Goal: Task Accomplishment & Management: Complete application form

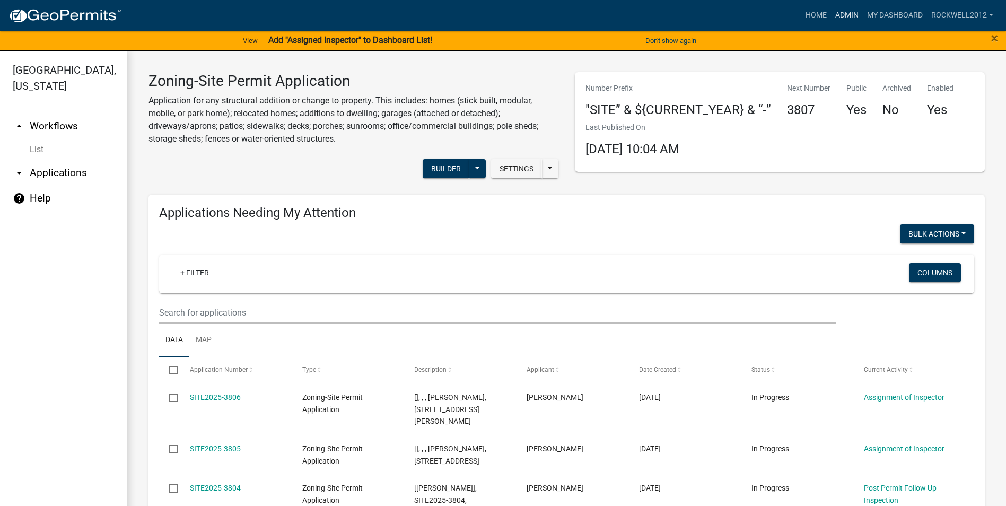
click at [844, 14] on link "Admin" at bounding box center [847, 15] width 32 height 20
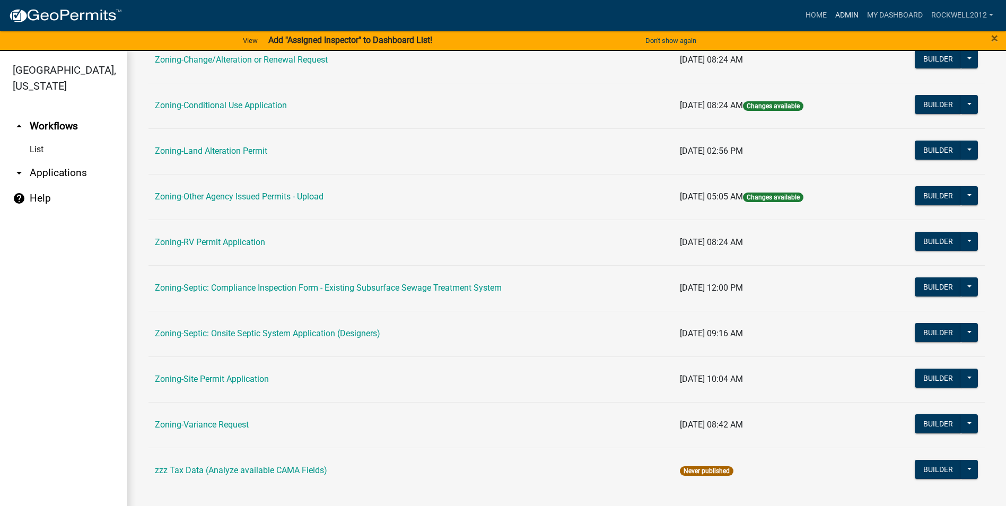
scroll to position [308, 0]
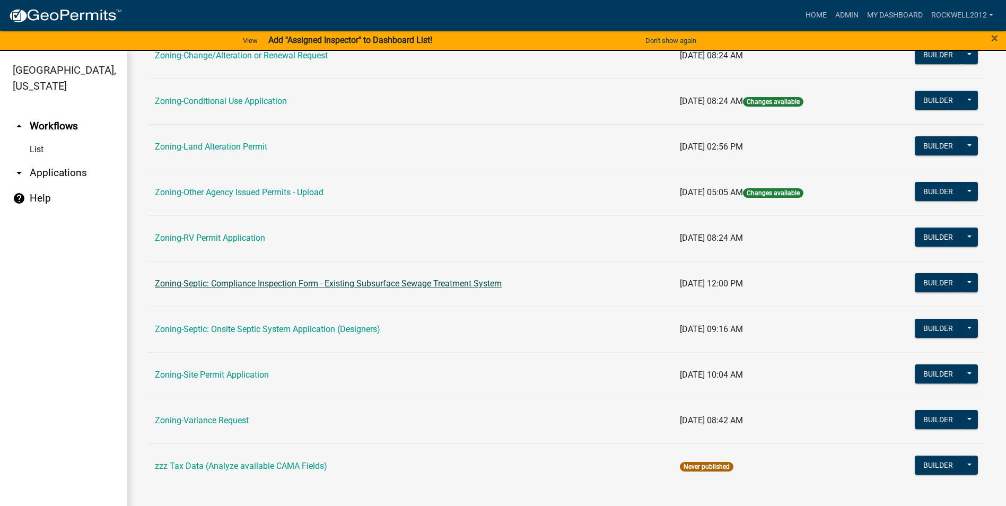
click at [397, 286] on link "Zoning-Septic: Compliance Inspection Form - Existing Subsurface Sewage Treatmen…" at bounding box center [328, 283] width 347 height 10
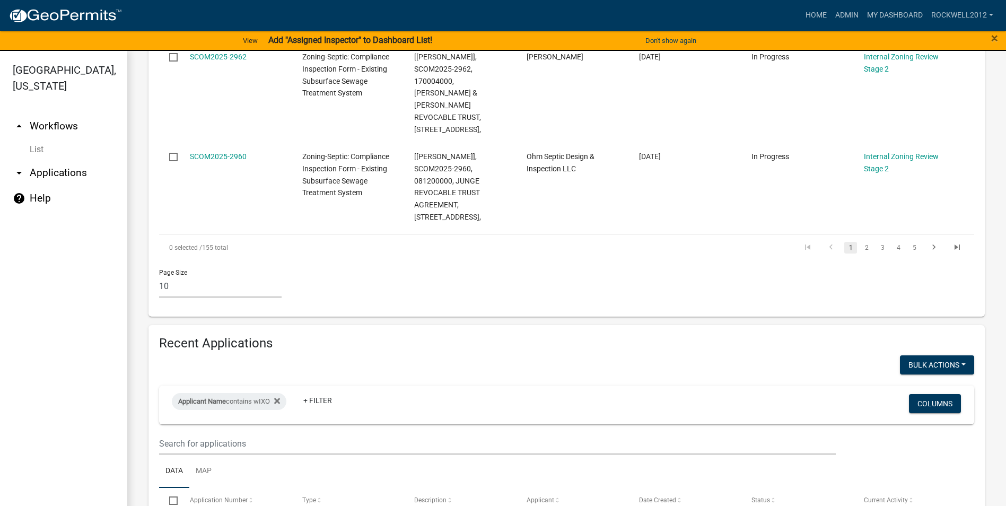
scroll to position [915, 0]
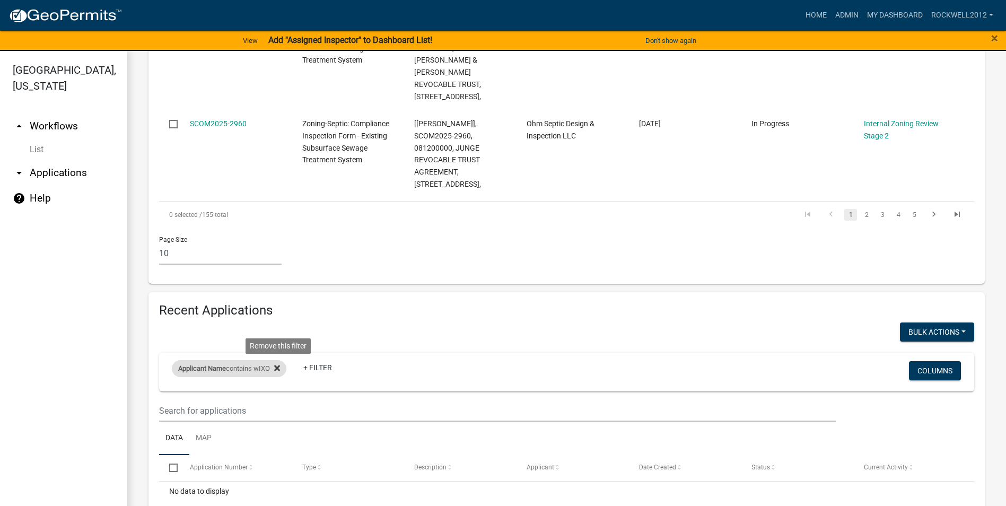
click at [279, 365] on icon at bounding box center [277, 368] width 6 height 6
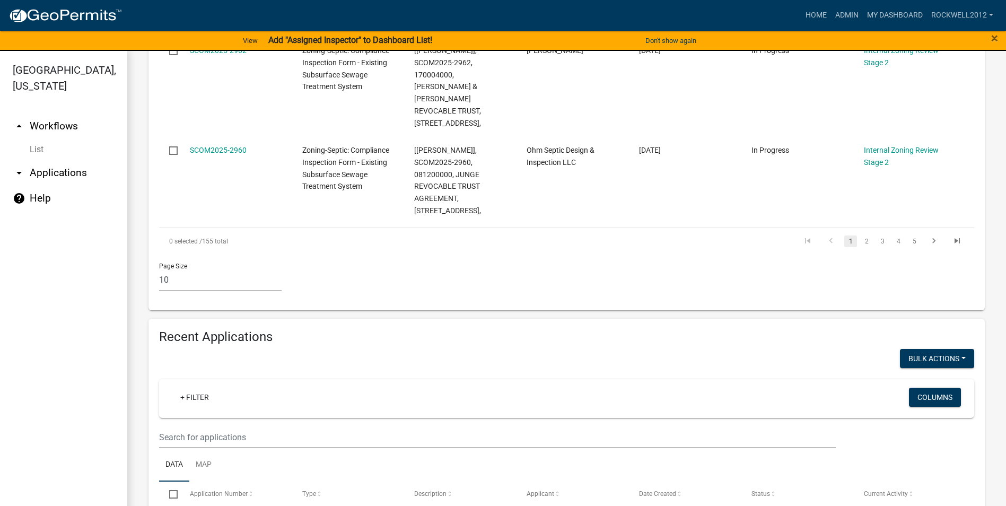
select select "1: 25"
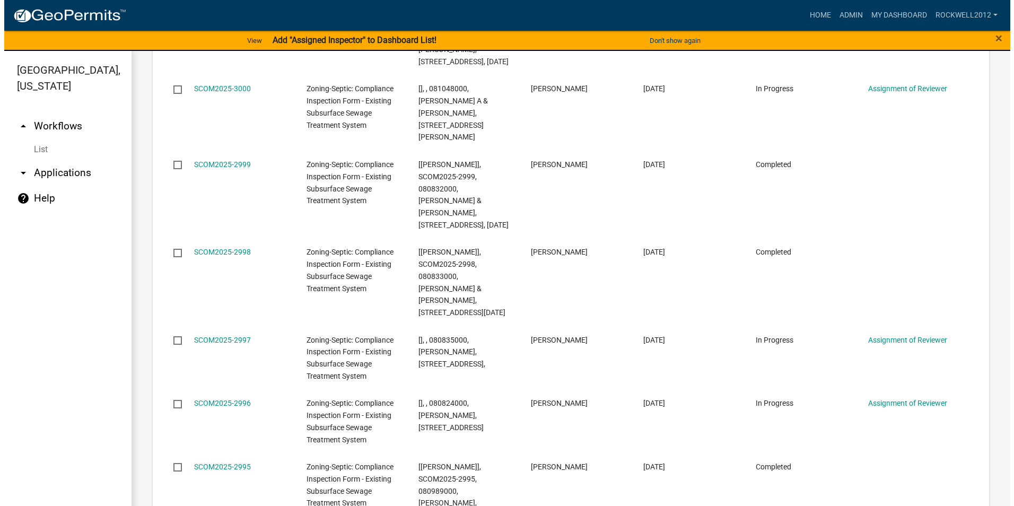
scroll to position [2241, 0]
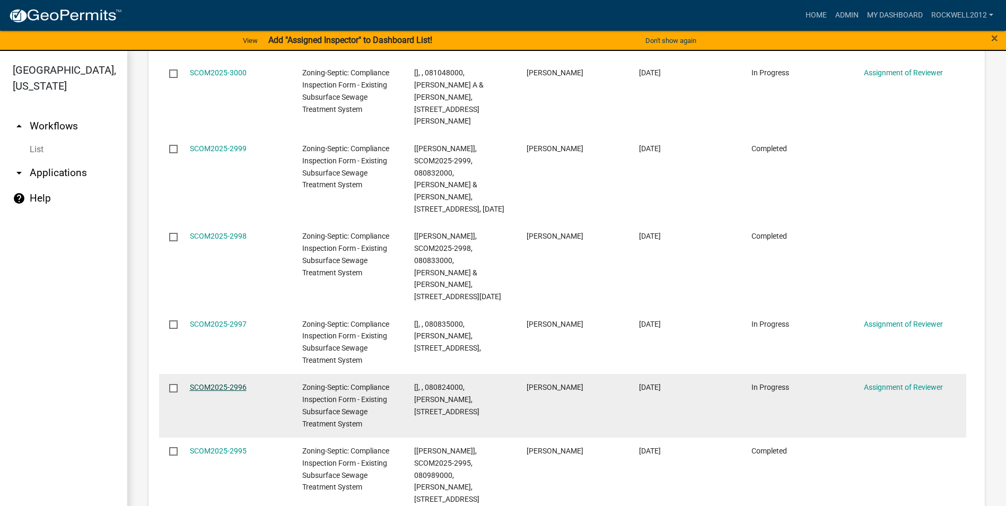
click at [211, 383] on link "SCOM2025-2996" at bounding box center [218, 387] width 57 height 8
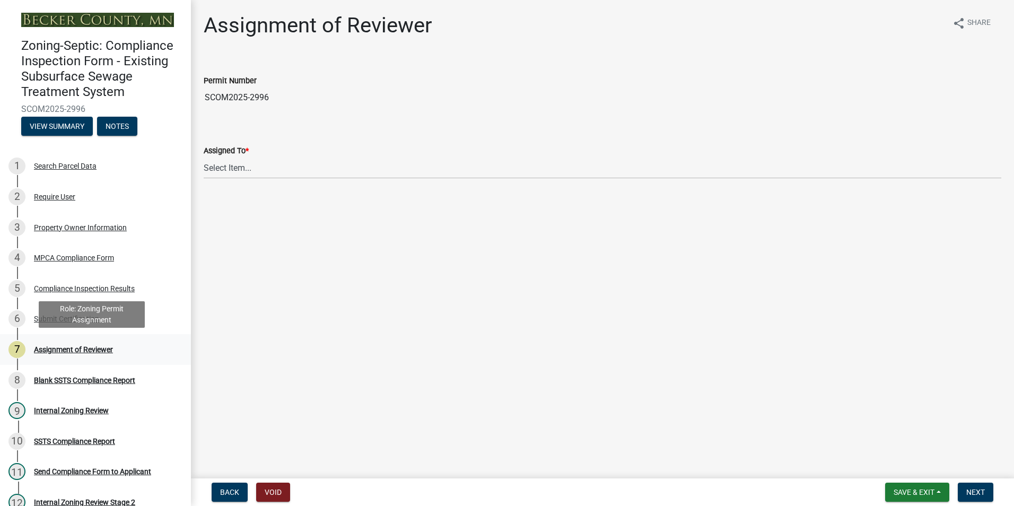
click at [75, 351] on div "Assignment of Reviewer" at bounding box center [73, 349] width 79 height 7
click at [73, 224] on div "Property Owner Information" at bounding box center [80, 227] width 93 height 7
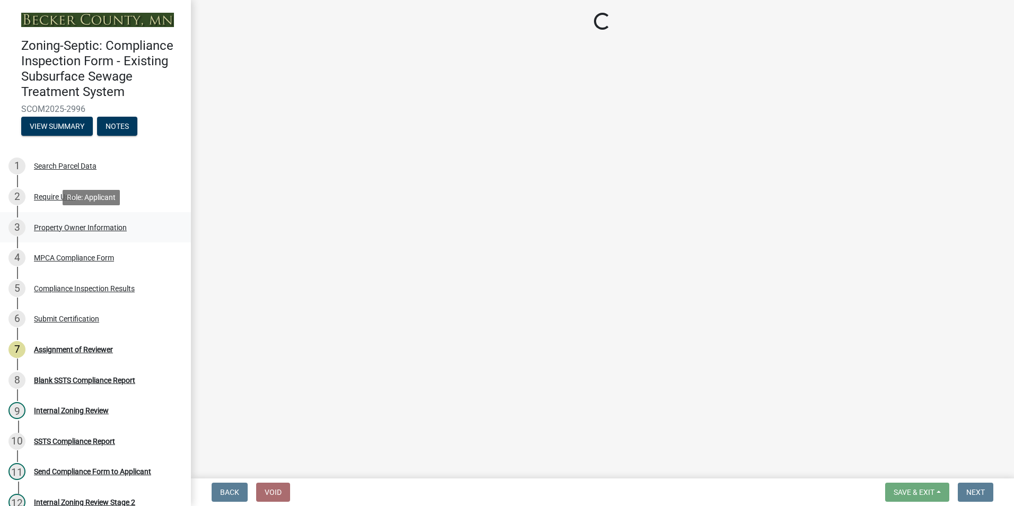
select select "3e6c5637-c66b-418d-927c-69aaf39ab5a9"
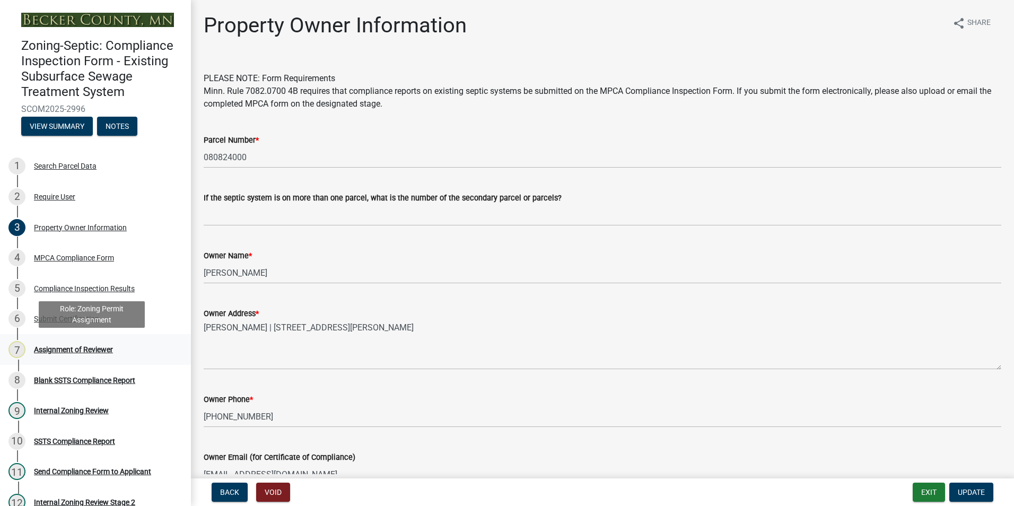
click at [85, 348] on div "Assignment of Reviewer" at bounding box center [73, 349] width 79 height 7
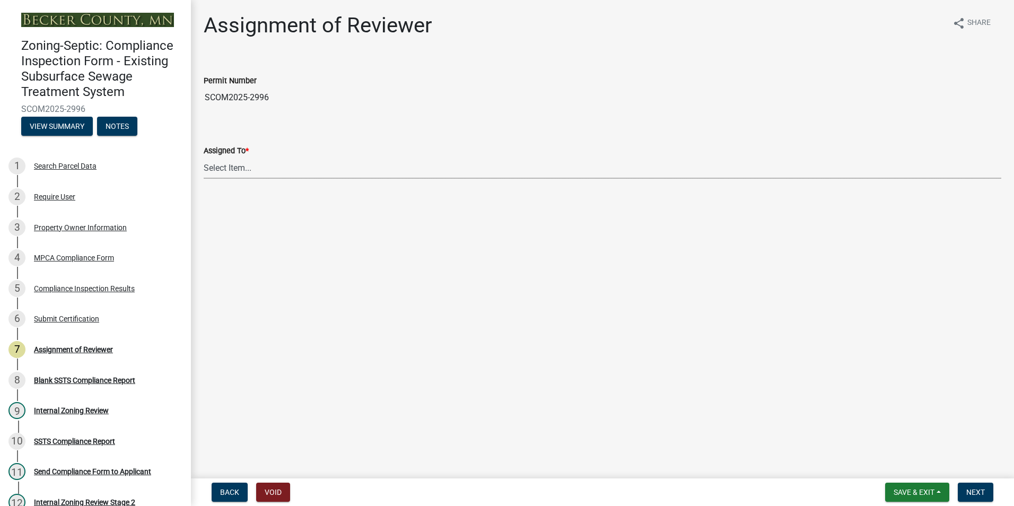
click at [230, 170] on select "Select Item... [PERSON_NAME] [PERSON_NAME] [PERSON_NAME] [PERSON_NAME] [PERSON_…" at bounding box center [603, 168] width 798 height 22
click at [204, 157] on select "Select Item... [PERSON_NAME] [PERSON_NAME] [PERSON_NAME] [PERSON_NAME] [PERSON_…" at bounding box center [603, 168] width 798 height 22
select select "0016247d-12af-40d0-8103-934796a3d230"
click at [982, 489] on span "Next" at bounding box center [975, 492] width 19 height 8
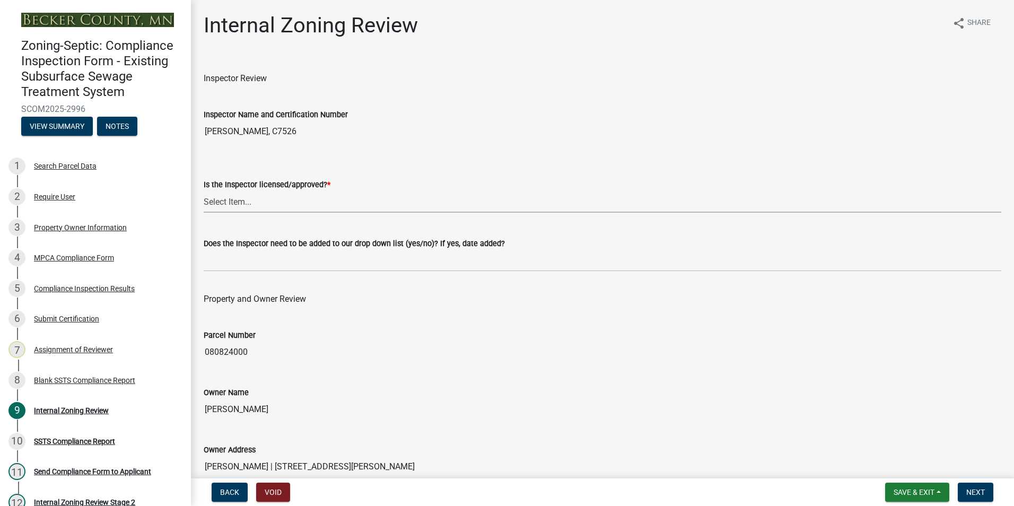
click at [233, 203] on select "Select Item... Yes No" at bounding box center [603, 202] width 798 height 22
click at [204, 191] on select "Select Item... Yes No" at bounding box center [603, 202] width 798 height 22
select select "7beb9ca5-c3cb-47d4-a805-1554d3173259"
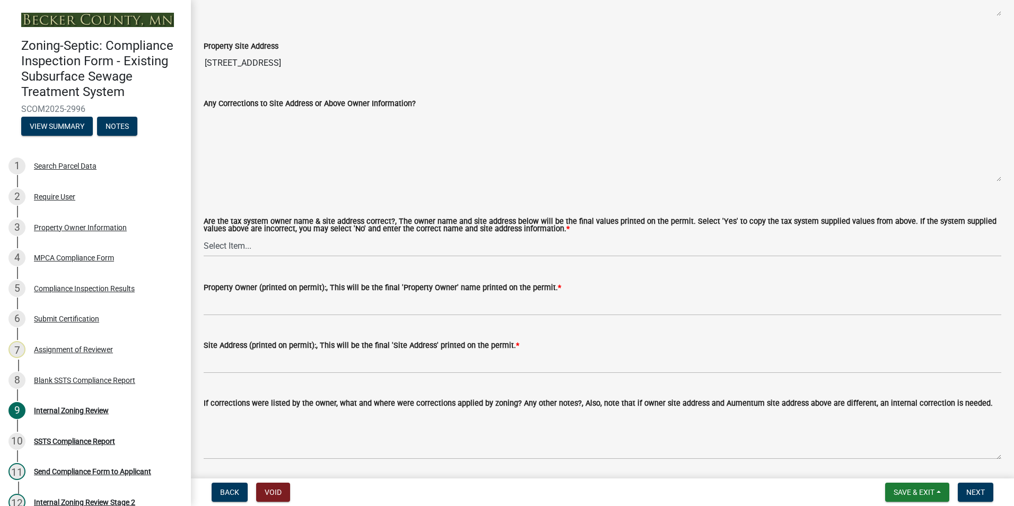
scroll to position [530, 0]
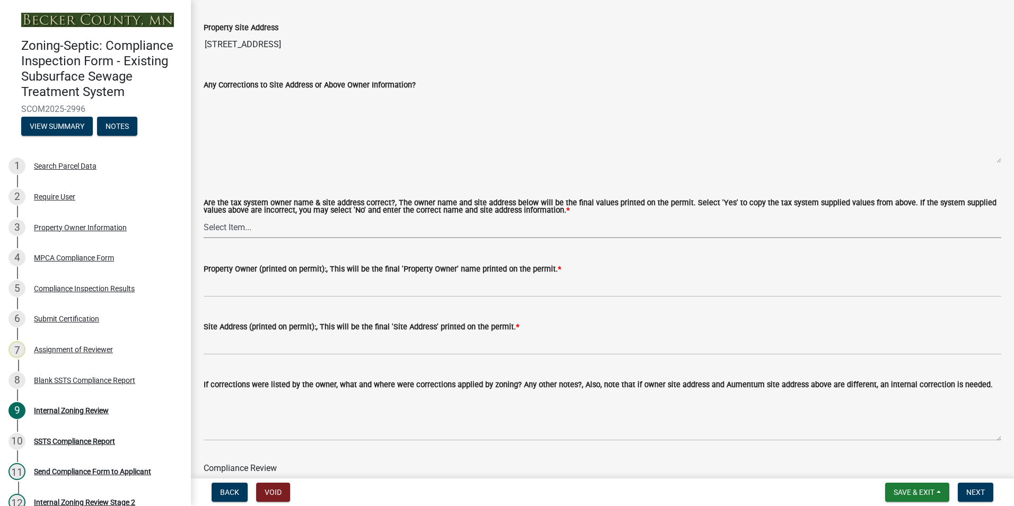
click at [228, 228] on select "Select Item... Yes No" at bounding box center [603, 227] width 798 height 22
click at [204, 217] on select "Select Item... Yes No" at bounding box center [603, 227] width 798 height 22
select select "f9f37200-9fc8-4e5e-9e7f-111cc9077d94"
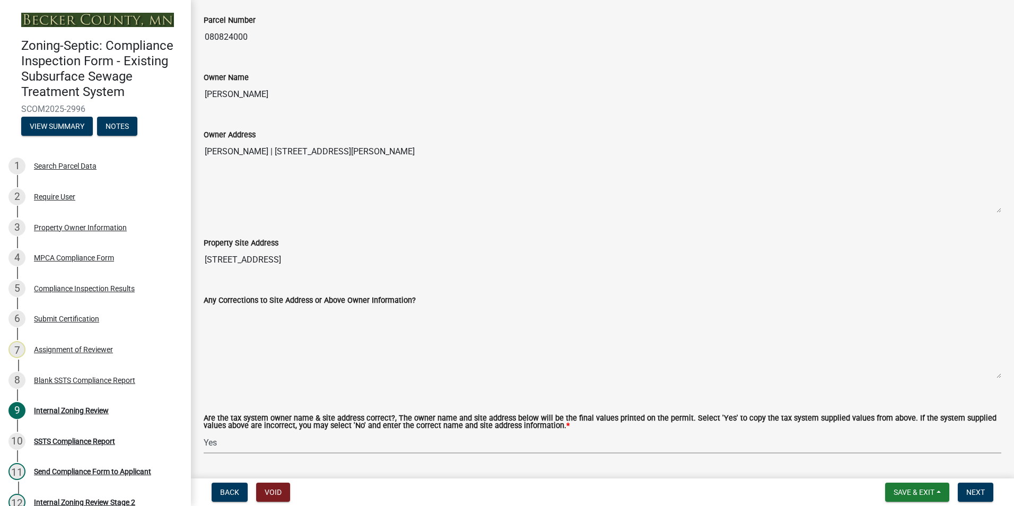
scroll to position [212, 0]
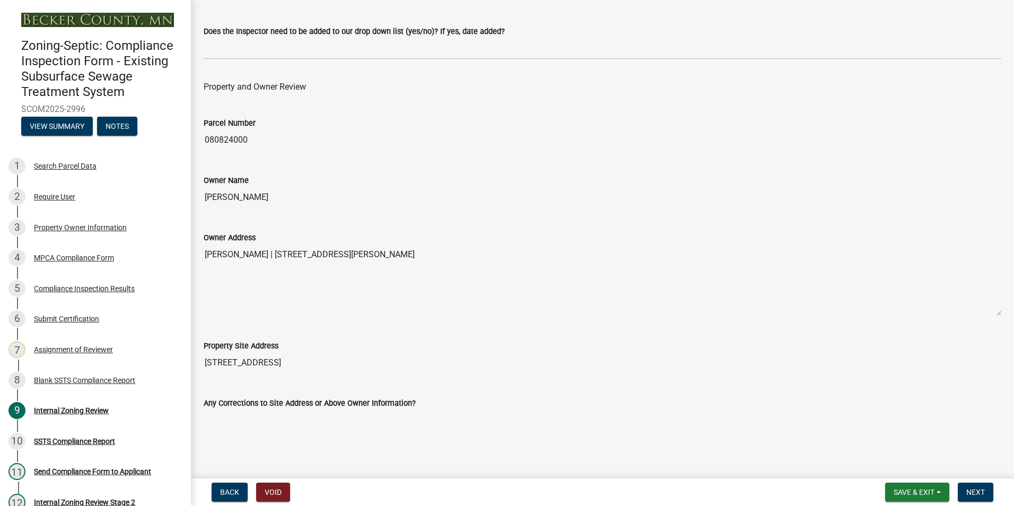
drag, startPoint x: 274, startPoint y: 189, endPoint x: 279, endPoint y: 200, distance: 12.6
click at [279, 200] on input "[PERSON_NAME]" at bounding box center [603, 197] width 798 height 21
drag, startPoint x: 278, startPoint y: 195, endPoint x: 223, endPoint y: 190, distance: 55.9
click at [223, 190] on input "[PERSON_NAME]" at bounding box center [603, 197] width 798 height 21
drag, startPoint x: 223, startPoint y: 190, endPoint x: 262, endPoint y: 194, distance: 39.5
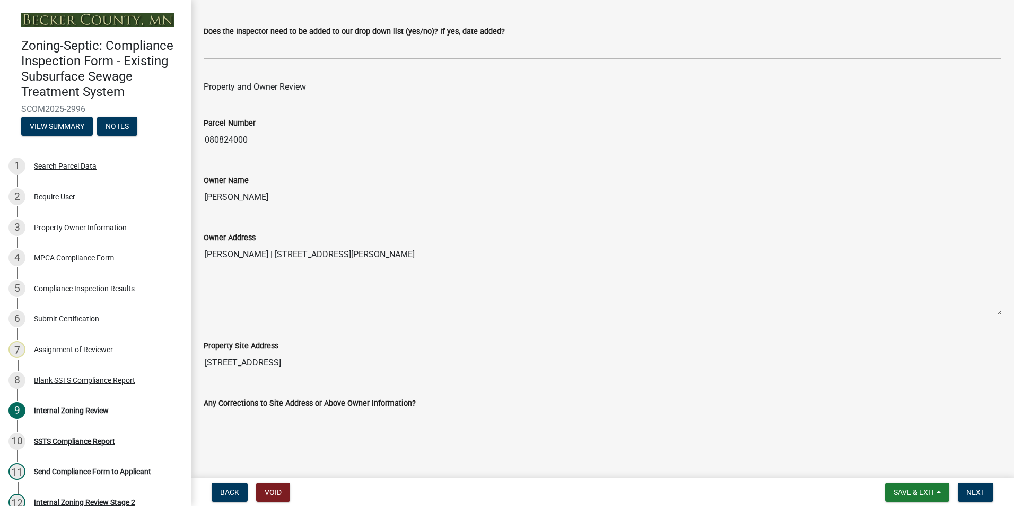
click at [251, 197] on input "[PERSON_NAME]" at bounding box center [603, 197] width 798 height 21
click at [295, 198] on input "[PERSON_NAME]" at bounding box center [603, 197] width 798 height 21
drag, startPoint x: 295, startPoint y: 198, endPoint x: 213, endPoint y: 197, distance: 81.7
click at [213, 197] on input "[PERSON_NAME]" at bounding box center [603, 197] width 798 height 21
drag, startPoint x: 213, startPoint y: 197, endPoint x: 230, endPoint y: 197, distance: 16.4
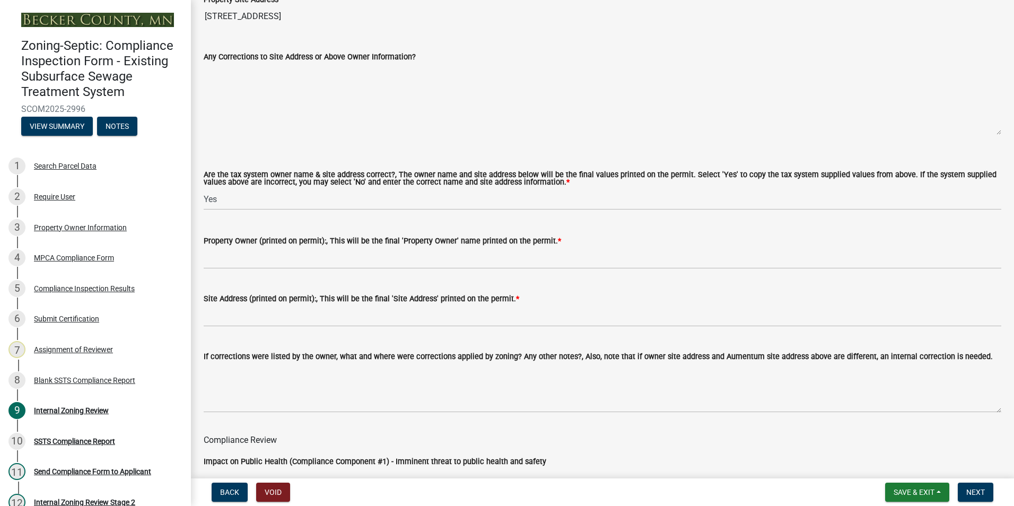
scroll to position [689, 0]
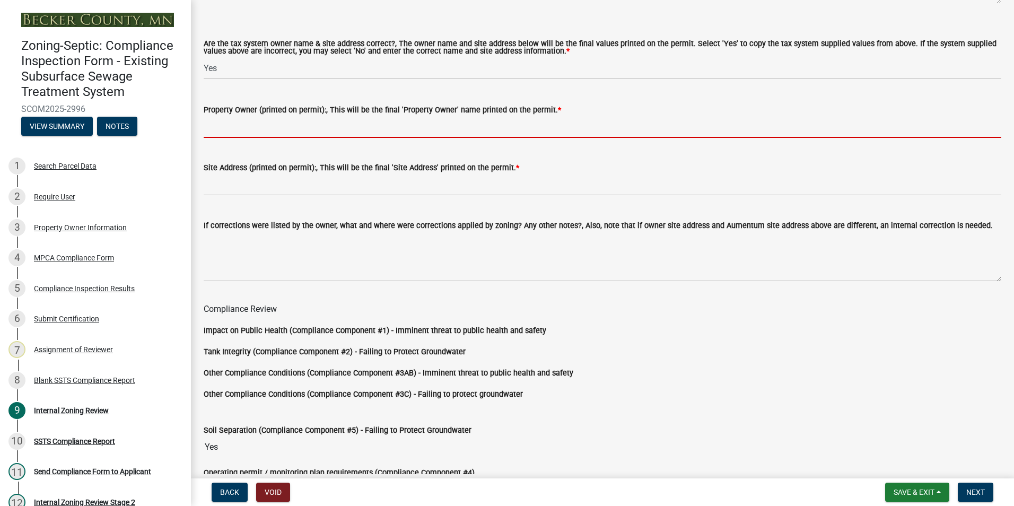
paste input "[PERSON_NAME]"
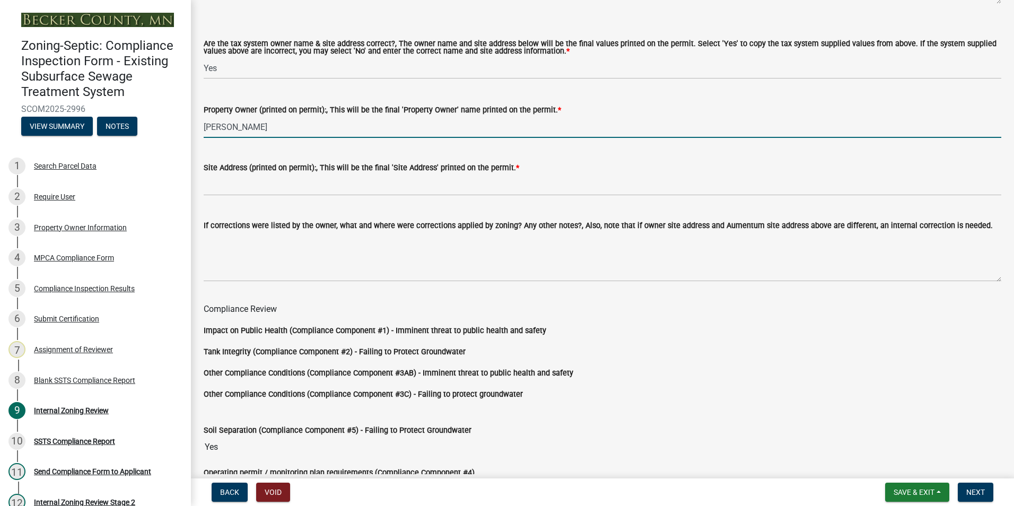
scroll to position [424, 0]
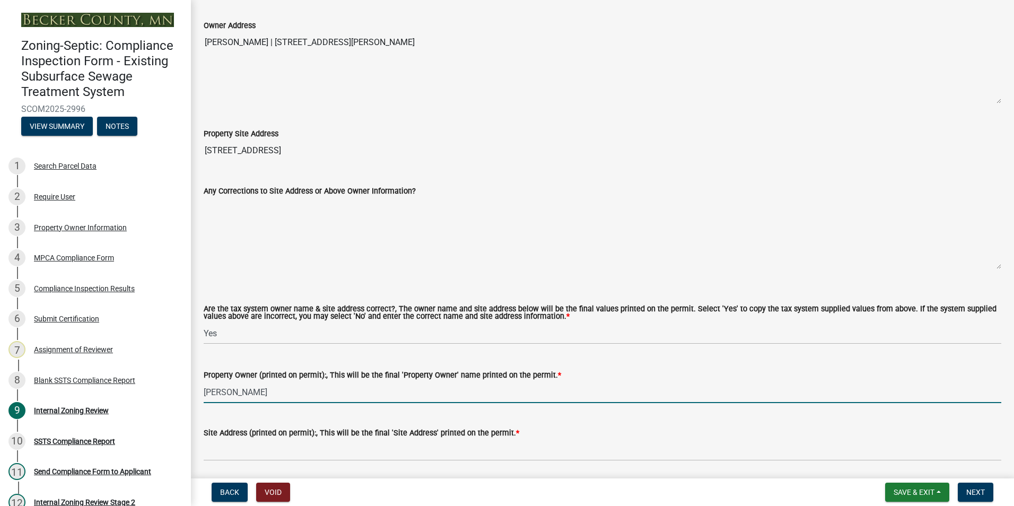
type input "[PERSON_NAME]"
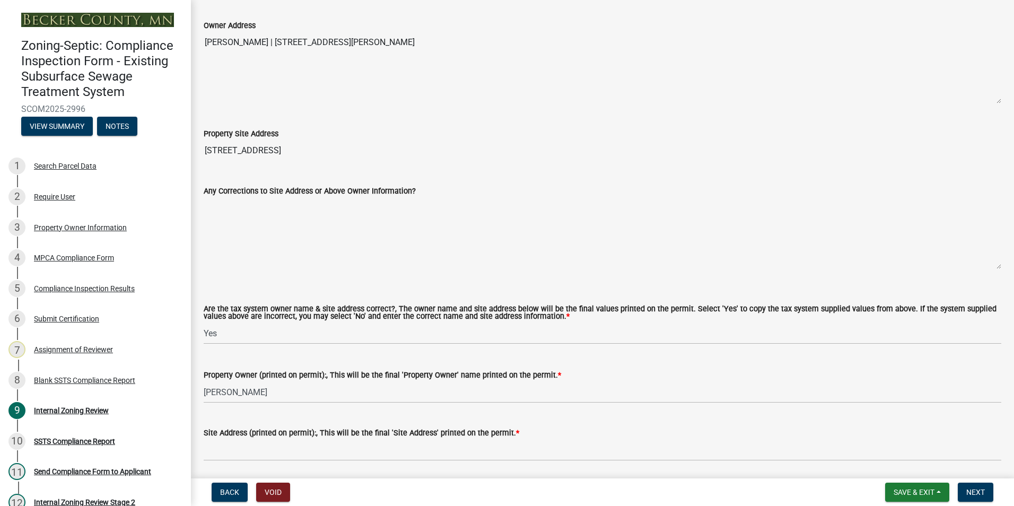
drag, startPoint x: 301, startPoint y: 147, endPoint x: 353, endPoint y: 136, distance: 53.3
click at [353, 136] on div "Property Site Address [STREET_ADDRESS]" at bounding box center [603, 136] width 798 height 49
drag, startPoint x: 353, startPoint y: 136, endPoint x: 314, endPoint y: 148, distance: 40.2
click at [314, 152] on input "[STREET_ADDRESS]" at bounding box center [603, 150] width 798 height 21
click at [314, 150] on input "[STREET_ADDRESS]" at bounding box center [603, 150] width 798 height 21
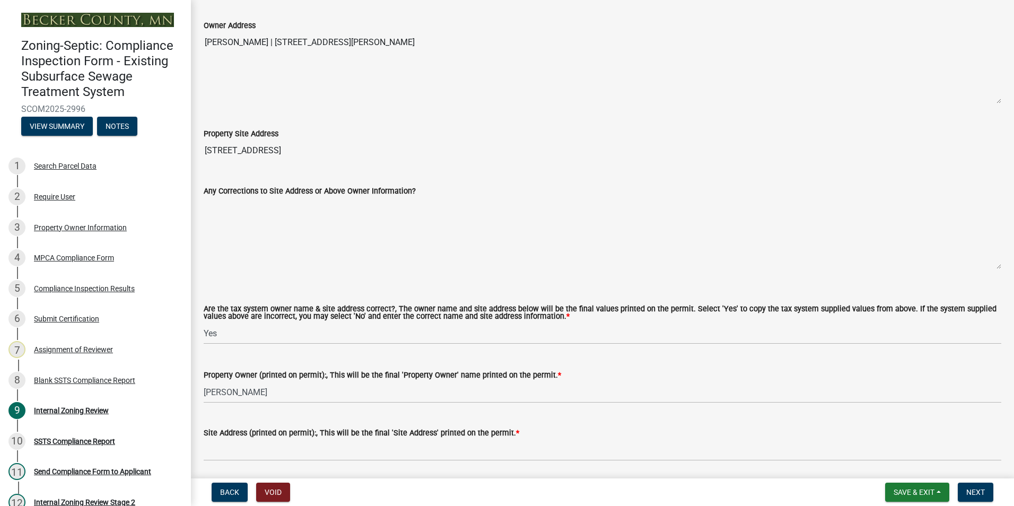
click at [312, 154] on input "[STREET_ADDRESS]" at bounding box center [603, 150] width 798 height 21
click at [308, 148] on input "[STREET_ADDRESS]" at bounding box center [603, 150] width 798 height 21
drag, startPoint x: 308, startPoint y: 148, endPoint x: 229, endPoint y: 152, distance: 78.5
click at [229, 152] on input "[STREET_ADDRESS]" at bounding box center [603, 150] width 798 height 21
drag, startPoint x: 229, startPoint y: 152, endPoint x: 299, endPoint y: 148, distance: 69.5
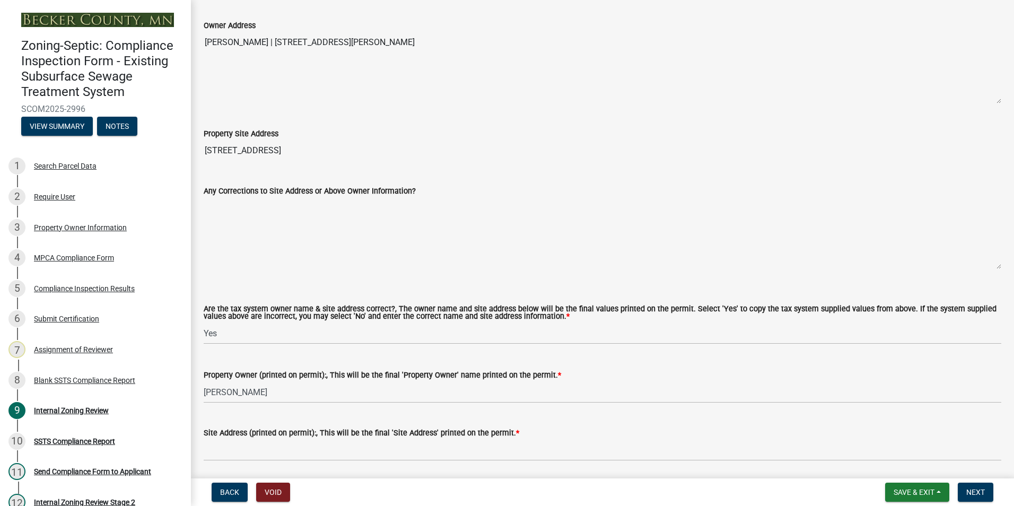
click at [290, 149] on input "[STREET_ADDRESS]" at bounding box center [603, 150] width 798 height 21
click at [391, 154] on input "[STREET_ADDRESS]" at bounding box center [603, 150] width 798 height 21
click at [390, 154] on input "[STREET_ADDRESS]" at bounding box center [603, 150] width 798 height 21
click at [325, 152] on input "[STREET_ADDRESS]" at bounding box center [603, 150] width 798 height 21
click at [336, 148] on input "[STREET_ADDRESS]" at bounding box center [603, 150] width 798 height 21
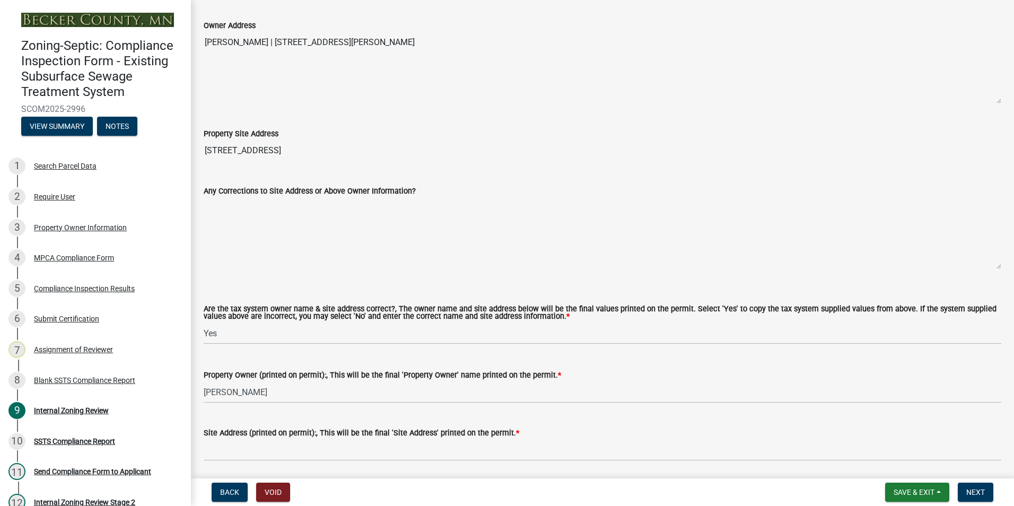
drag, startPoint x: 335, startPoint y: 147, endPoint x: 325, endPoint y: 145, distance: 10.8
drag, startPoint x: 325, startPoint y: 145, endPoint x: 317, endPoint y: 146, distance: 7.5
click at [317, 146] on input "[STREET_ADDRESS]" at bounding box center [603, 150] width 798 height 21
click at [304, 149] on input "[STREET_ADDRESS]" at bounding box center [603, 150] width 798 height 21
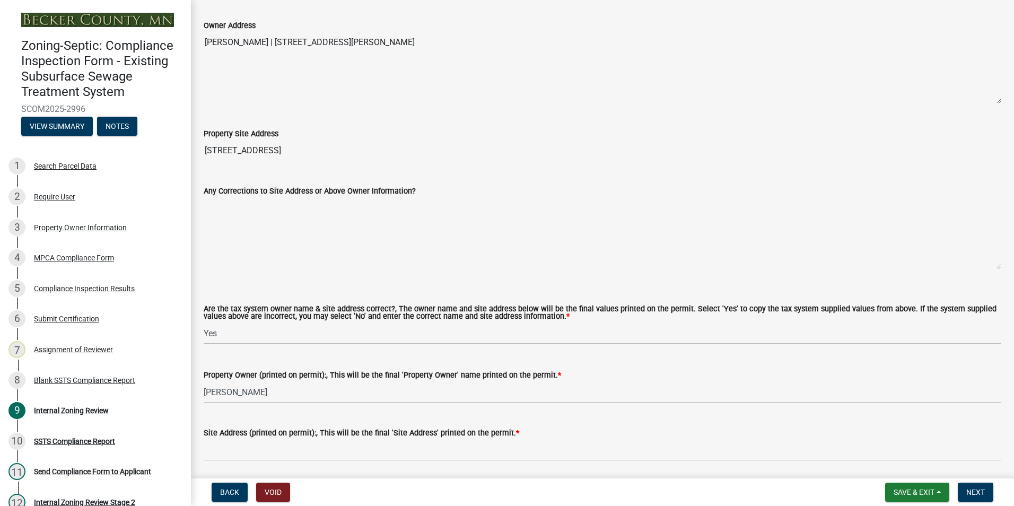
click at [308, 151] on input "[STREET_ADDRESS]" at bounding box center [603, 150] width 798 height 21
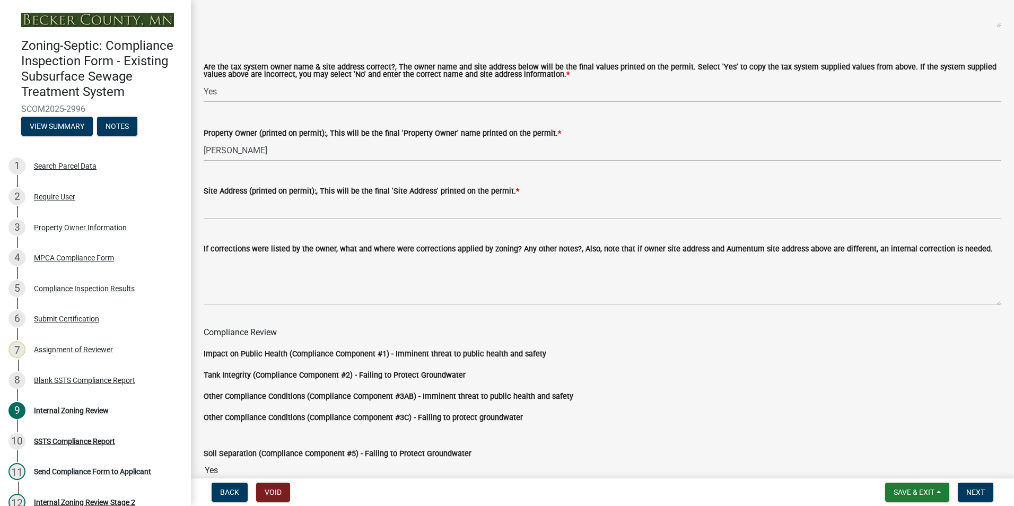
scroll to position [742, 0]
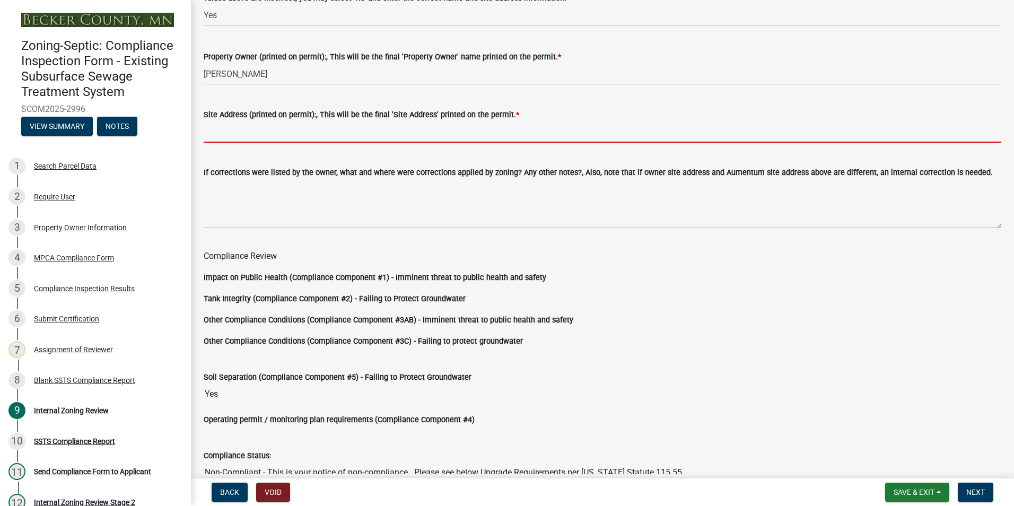
paste input "[STREET_ADDRESS]"
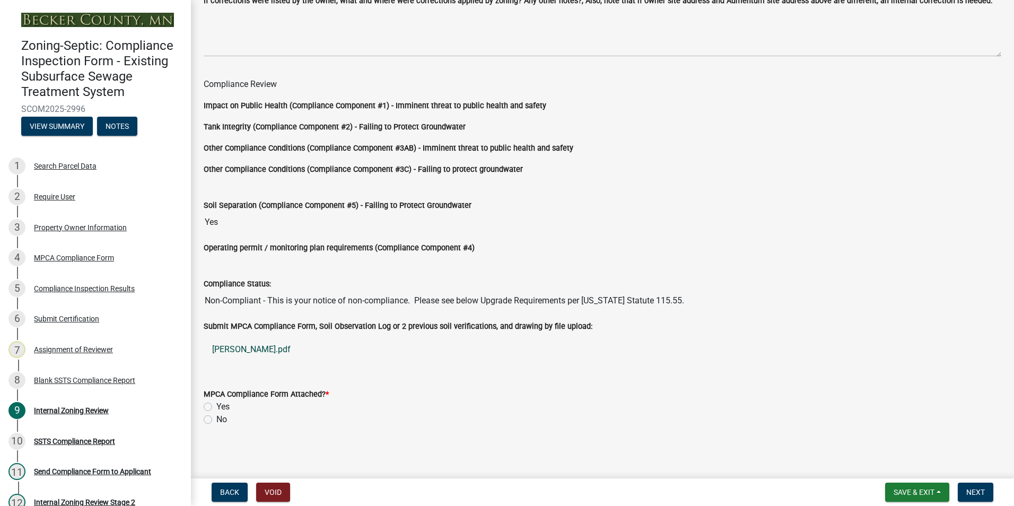
scroll to position [917, 0]
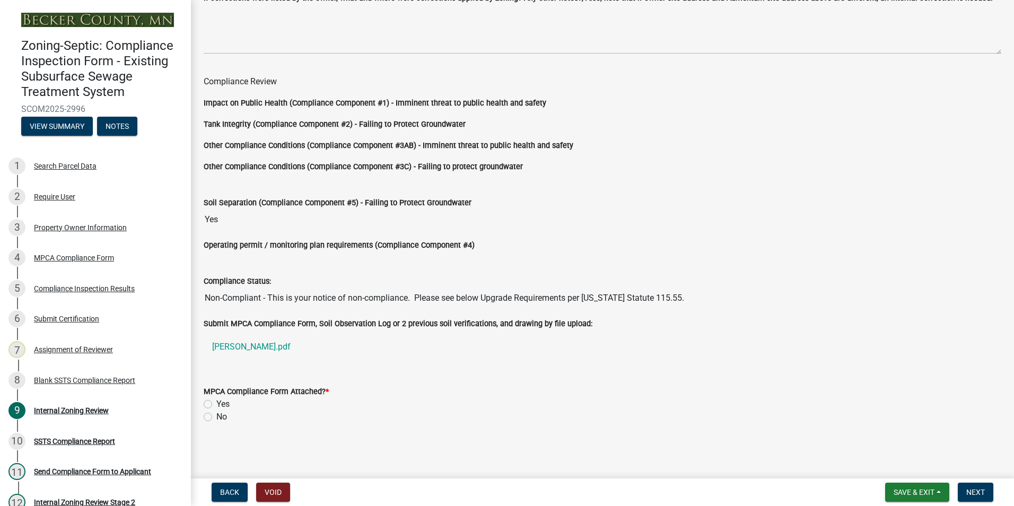
type input "[STREET_ADDRESS]"
click at [213, 400] on div "Yes" at bounding box center [603, 404] width 798 height 13
click at [212, 400] on div "Yes" at bounding box center [603, 404] width 798 height 13
click at [216, 401] on label "Yes" at bounding box center [222, 404] width 13 height 13
click at [216, 401] on input "Yes" at bounding box center [219, 401] width 7 height 7
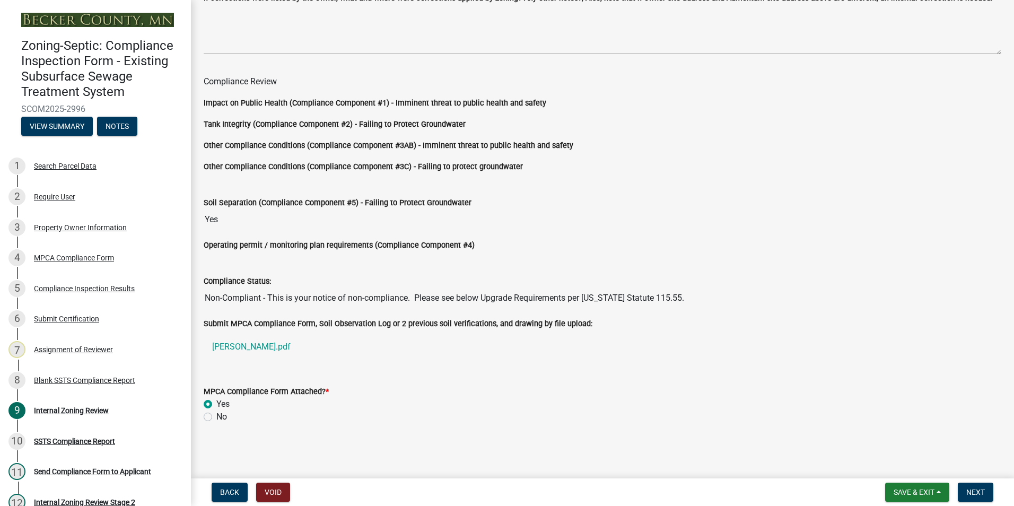
radio input "true"
click at [251, 348] on link "[PERSON_NAME].pdf" at bounding box center [603, 346] width 798 height 25
click at [973, 490] on span "Next" at bounding box center [975, 492] width 19 height 8
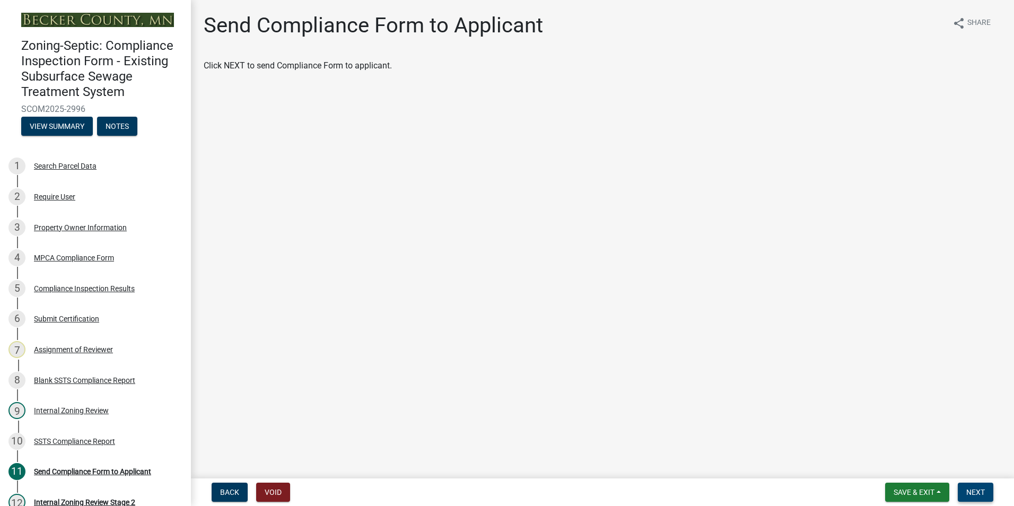
click at [977, 493] on span "Next" at bounding box center [975, 492] width 19 height 8
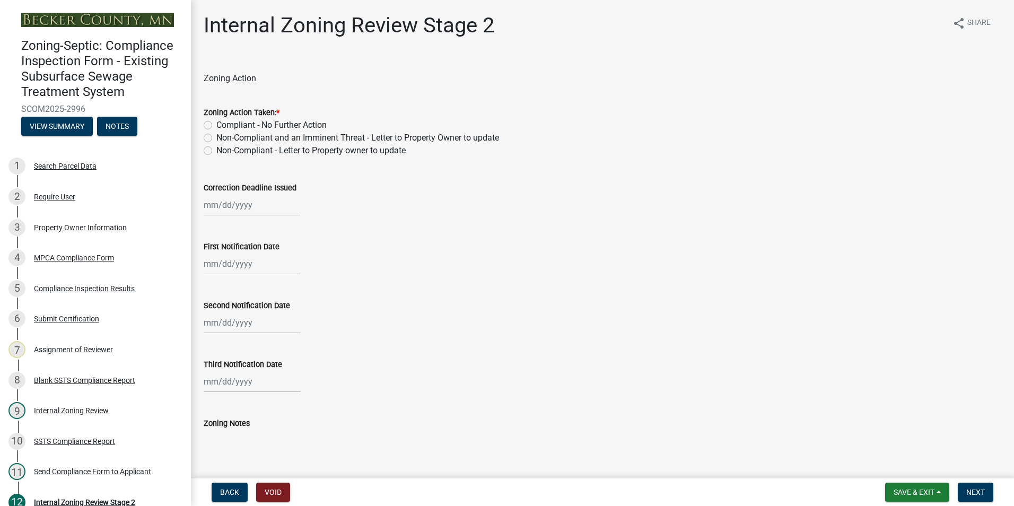
click at [216, 151] on label "Non-Compliant - Letter to Property owner to update" at bounding box center [310, 150] width 189 height 13
click at [216, 151] on input "Non-Compliant - Letter to Property owner to update" at bounding box center [219, 147] width 7 height 7
radio input "true"
click at [230, 206] on div at bounding box center [252, 205] width 97 height 22
select select "8"
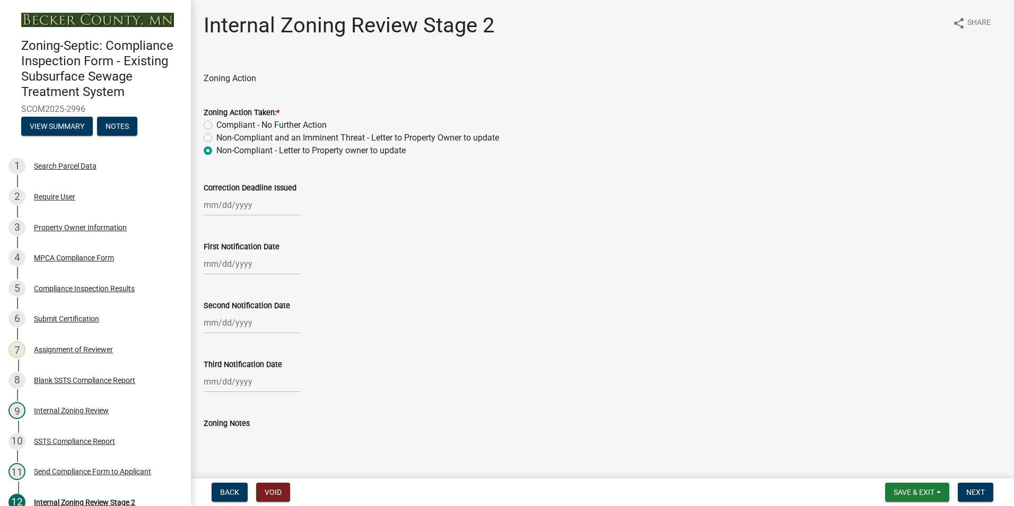
select select "2025"
click at [313, 226] on span "Next month" at bounding box center [316, 227] width 8 height 8
click at [314, 225] on span "Next month" at bounding box center [316, 227] width 8 height 8
click at [314, 224] on span "Next month" at bounding box center [316, 227] width 8 height 8
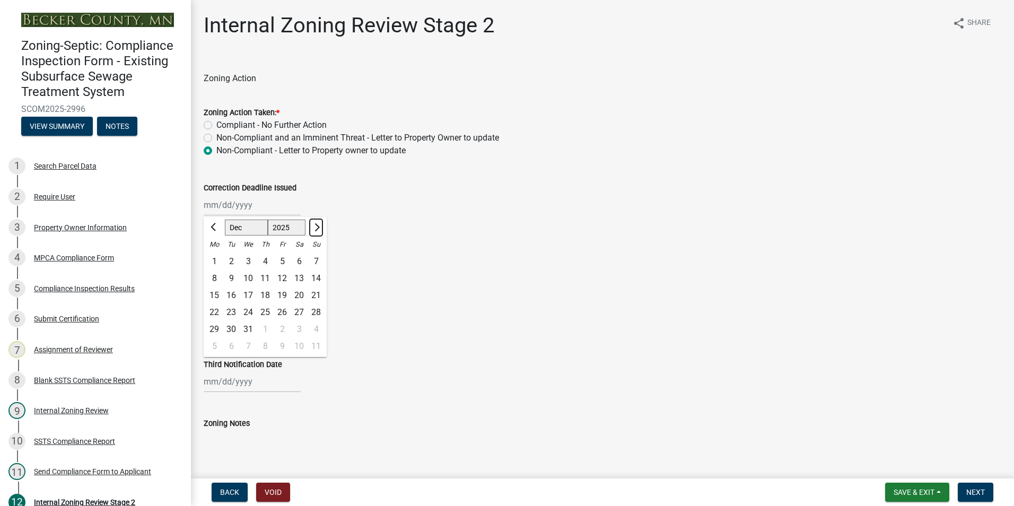
click at [314, 224] on span "Next month" at bounding box center [316, 227] width 8 height 8
select select "1"
select select "2026"
click at [314, 224] on span "Next month" at bounding box center [316, 227] width 8 height 8
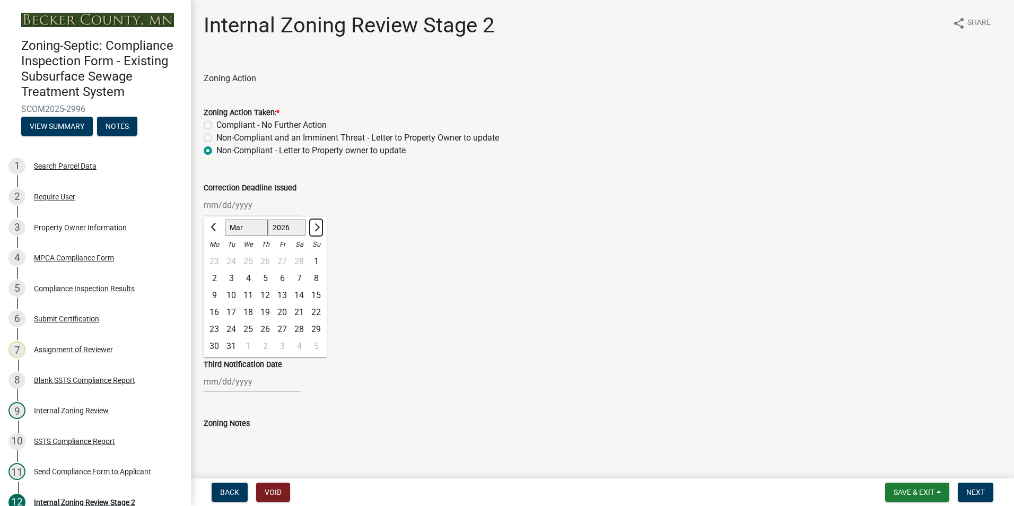
click at [314, 224] on span "Next month" at bounding box center [316, 227] width 8 height 8
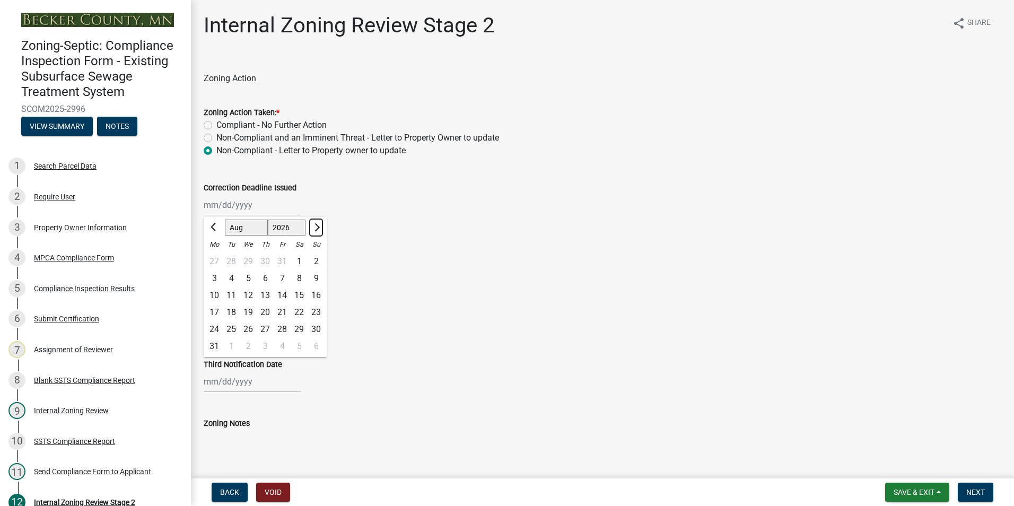
click at [314, 224] on span "Next month" at bounding box center [316, 227] width 8 height 8
select select "9"
click at [251, 323] on div "30" at bounding box center [248, 329] width 17 height 17
type input "[DATE]"
select select "8"
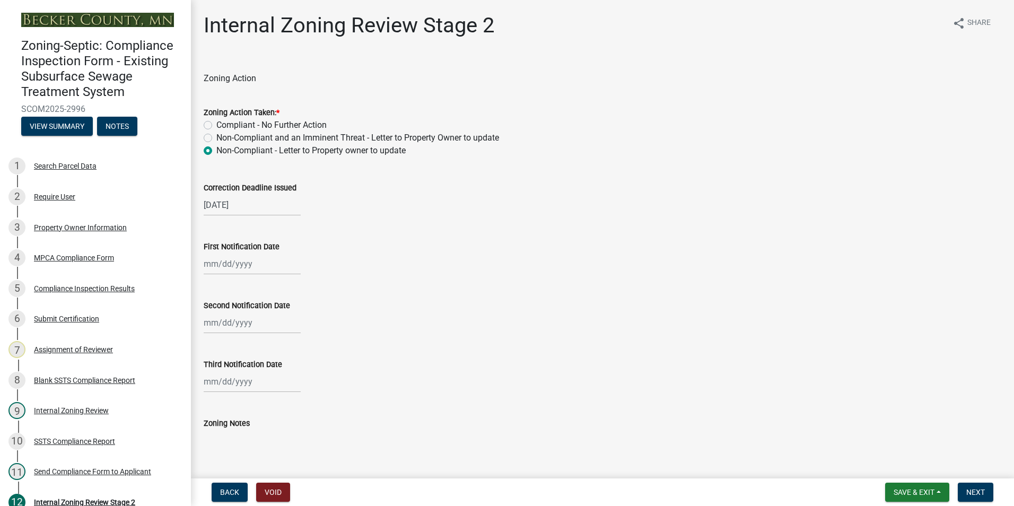
select select "2025"
click at [235, 265] on div "[PERSON_NAME] Feb Mar Apr [PERSON_NAME][DATE] Oct Nov [DATE] 1526 1527 1528 152…" at bounding box center [252, 264] width 97 height 22
drag, startPoint x: 214, startPoint y: 371, endPoint x: 355, endPoint y: 323, distance: 148.7
click at [215, 370] on div "18" at bounding box center [214, 371] width 17 height 17
type input "[DATE]"
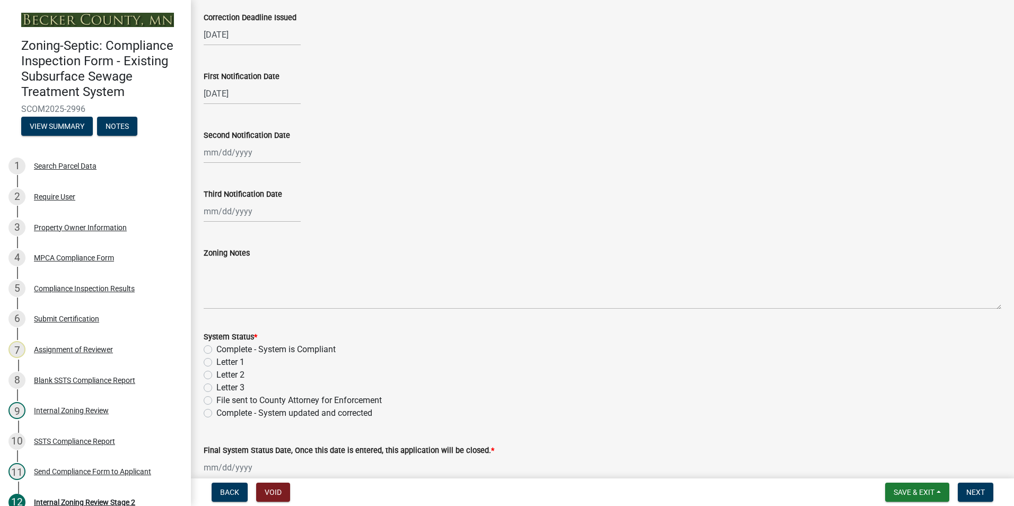
scroll to position [212, 0]
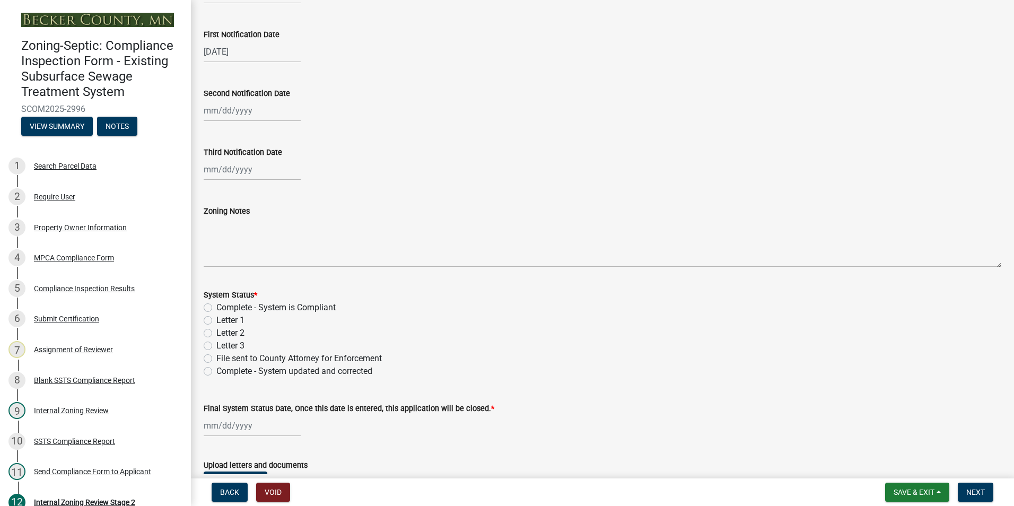
click at [214, 321] on div "Letter 1" at bounding box center [603, 320] width 798 height 13
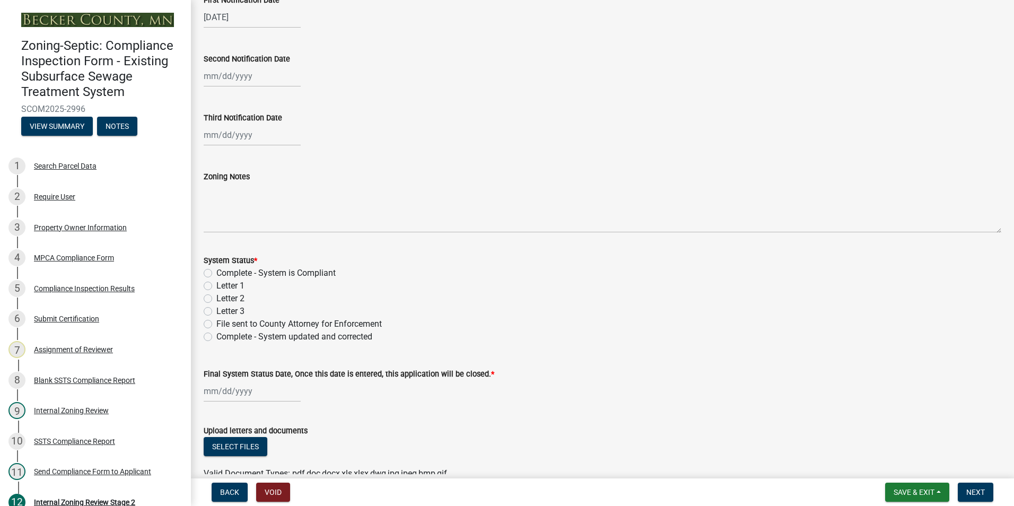
scroll to position [265, 0]
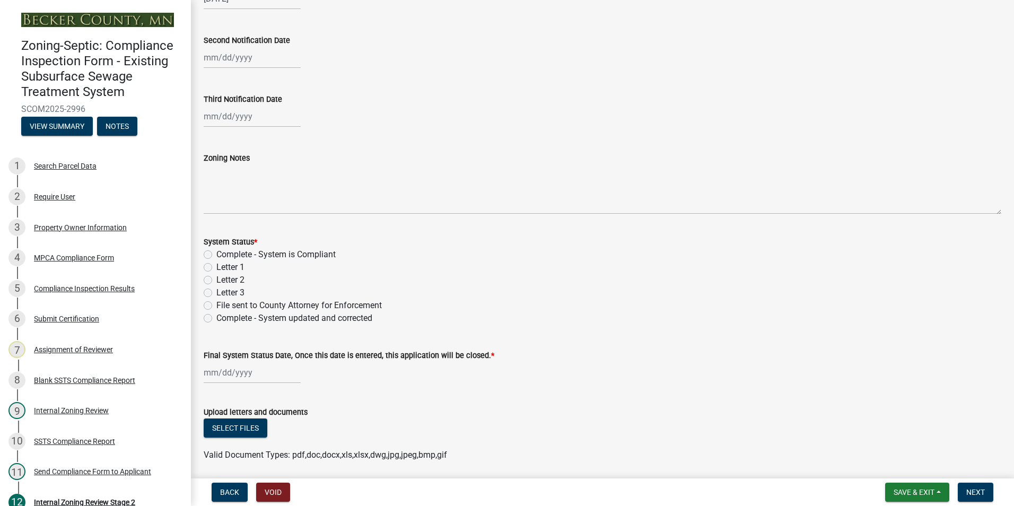
click at [216, 268] on label "Letter 1" at bounding box center [230, 267] width 28 height 13
click at [216, 268] on input "Letter 1" at bounding box center [219, 264] width 7 height 7
radio input "true"
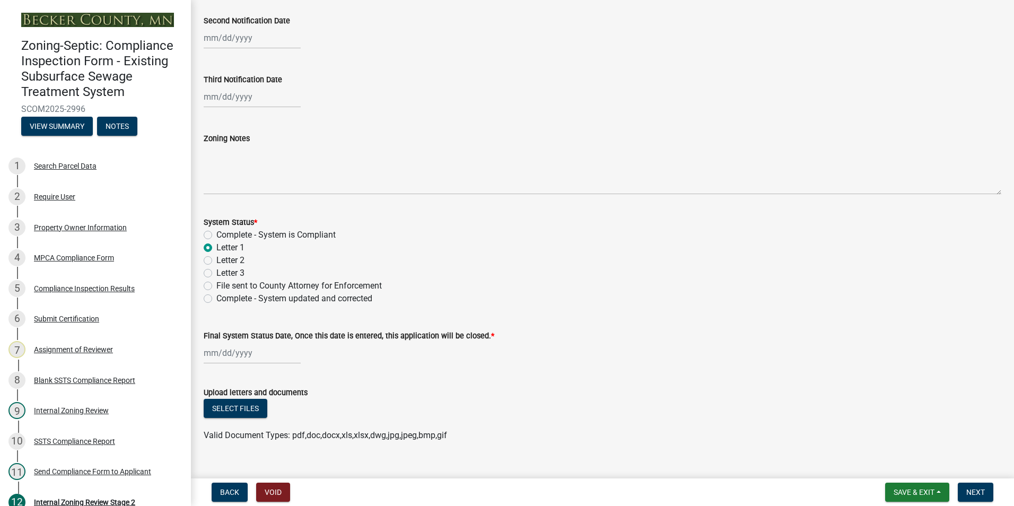
scroll to position [303, 0]
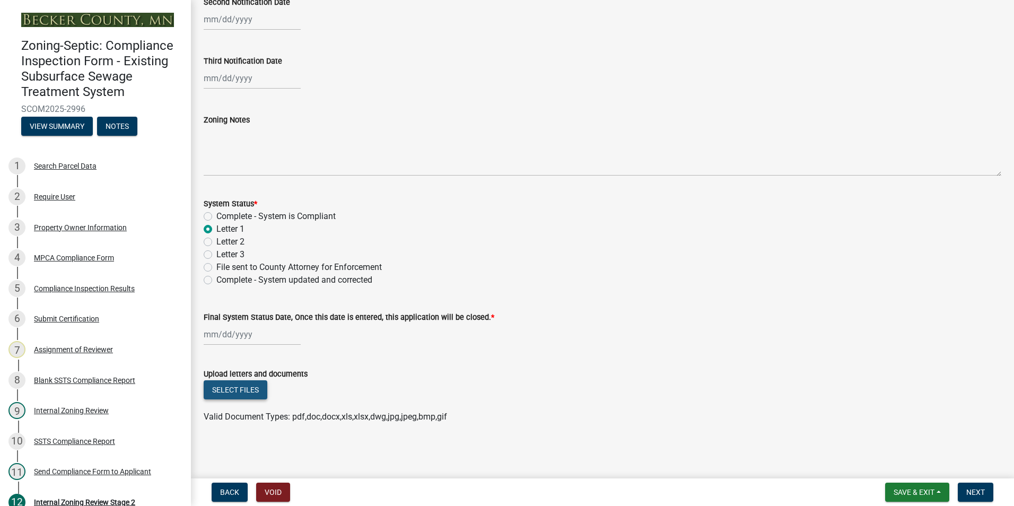
click at [243, 387] on button "Select files" at bounding box center [236, 389] width 64 height 19
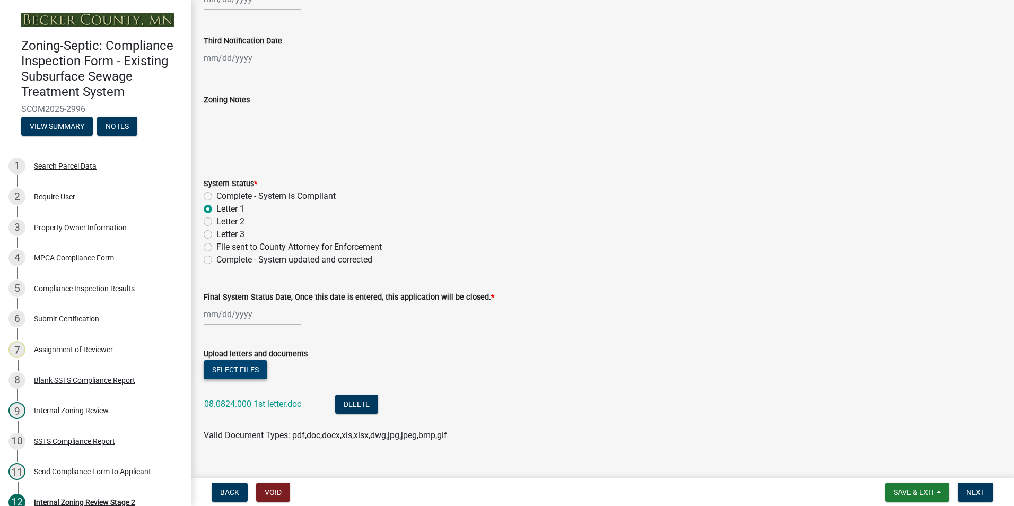
scroll to position [342, 0]
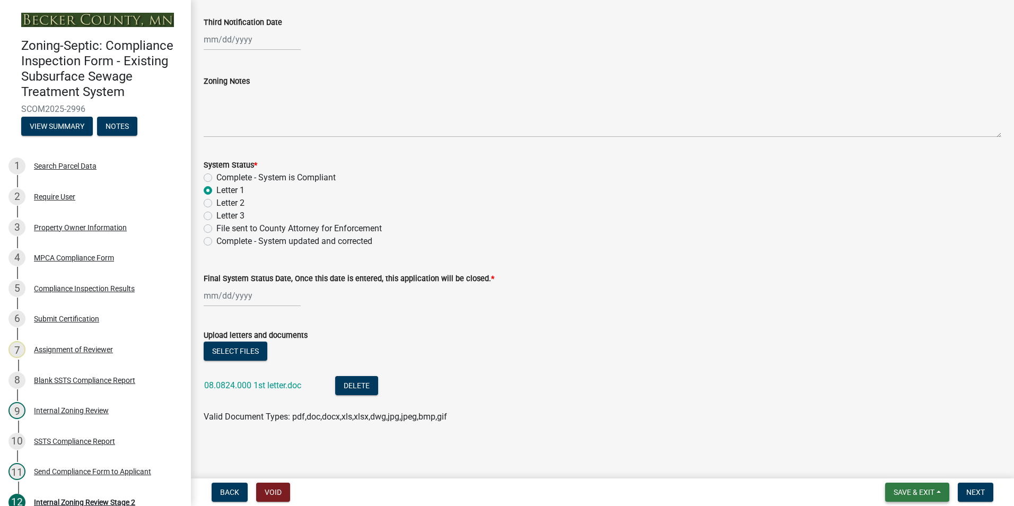
click at [906, 499] on button "Save & Exit" at bounding box center [917, 492] width 64 height 19
click at [900, 460] on button "Save & Exit" at bounding box center [906, 464] width 85 height 25
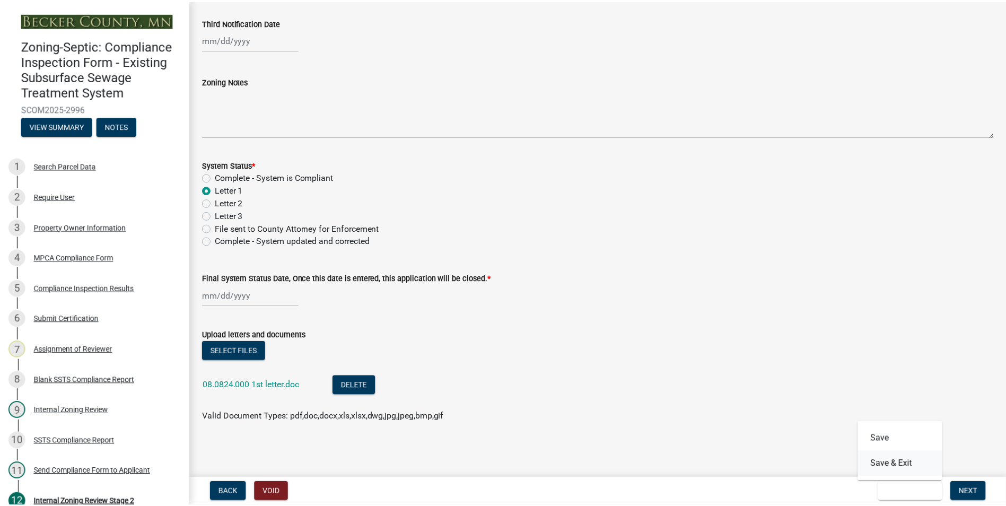
scroll to position [0, 0]
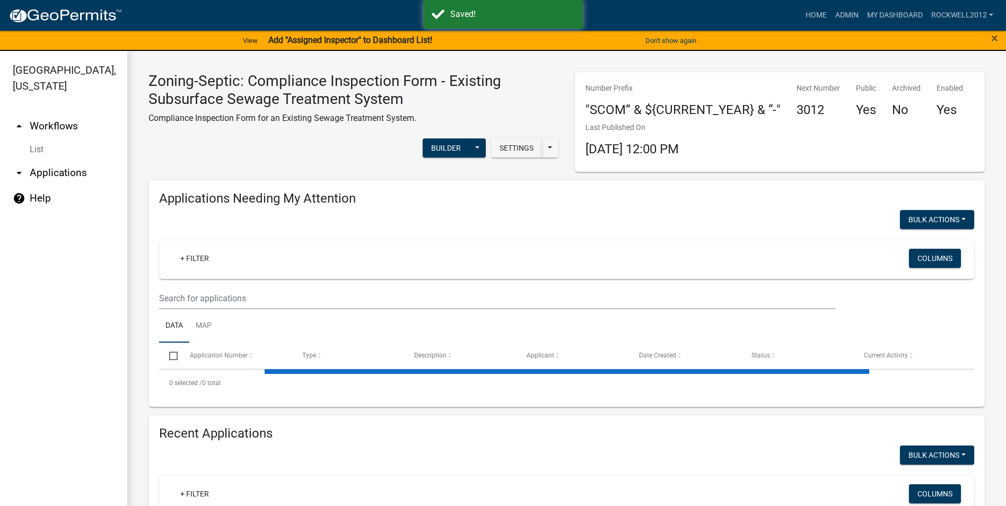
select select "1: 25"
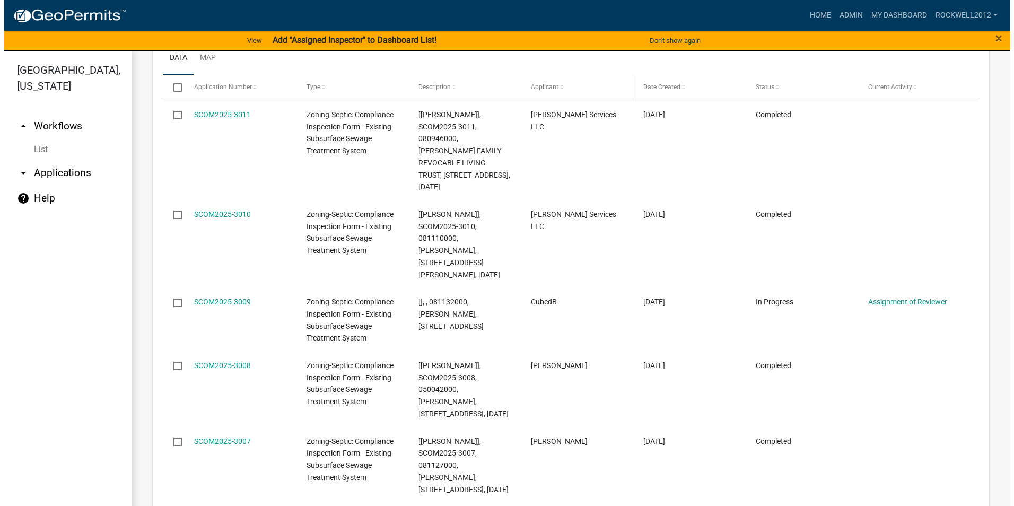
scroll to position [1326, 0]
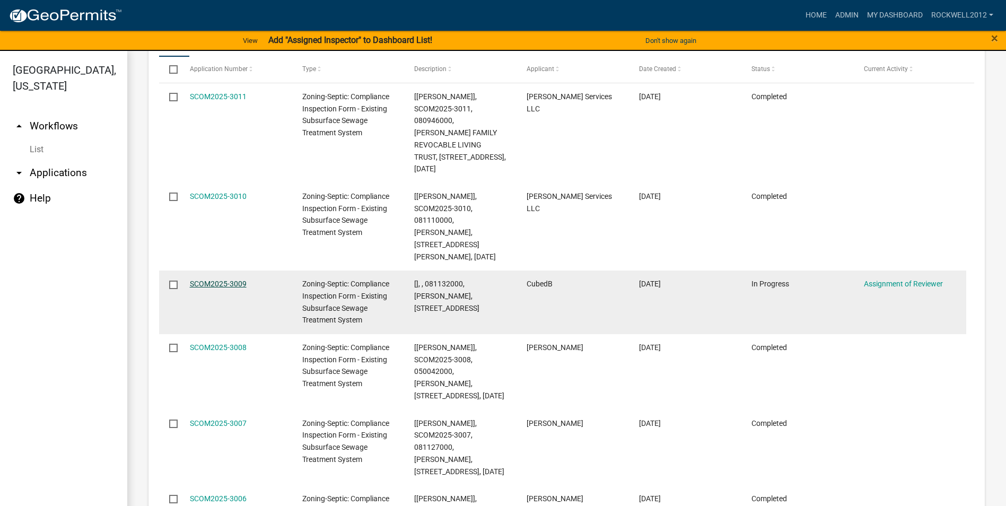
click at [214, 279] on link "SCOM2025-3009" at bounding box center [218, 283] width 57 height 8
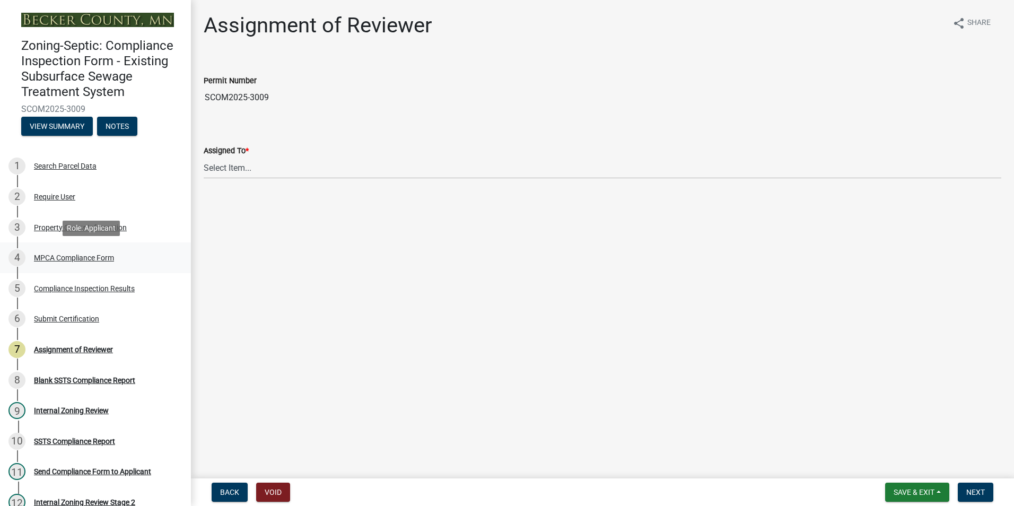
click at [81, 252] on div "4 MPCA Compliance Form" at bounding box center [90, 257] width 165 height 17
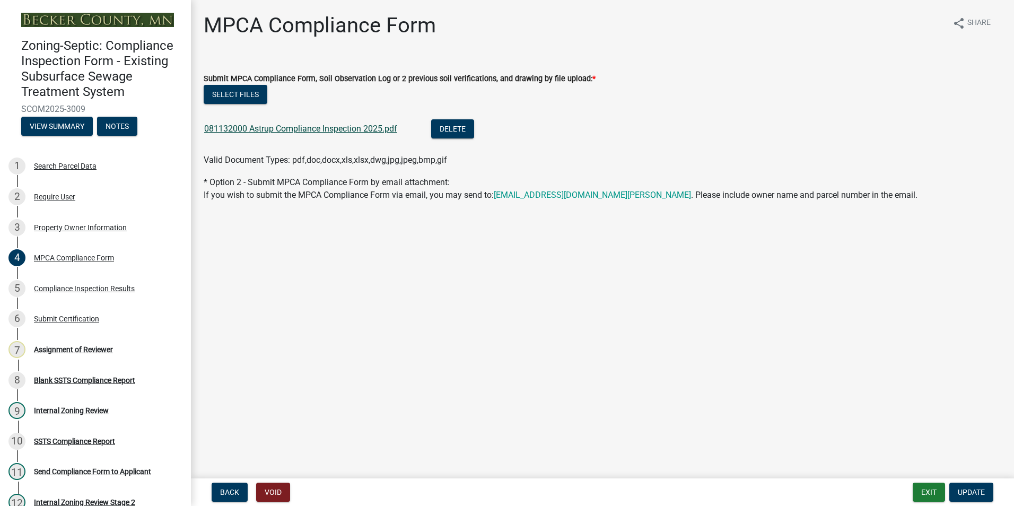
click at [292, 130] on link "081132000 Astrup Compliance Inspection 2025.pdf" at bounding box center [300, 129] width 193 height 10
click at [83, 352] on div "Assignment of Reviewer" at bounding box center [73, 349] width 79 height 7
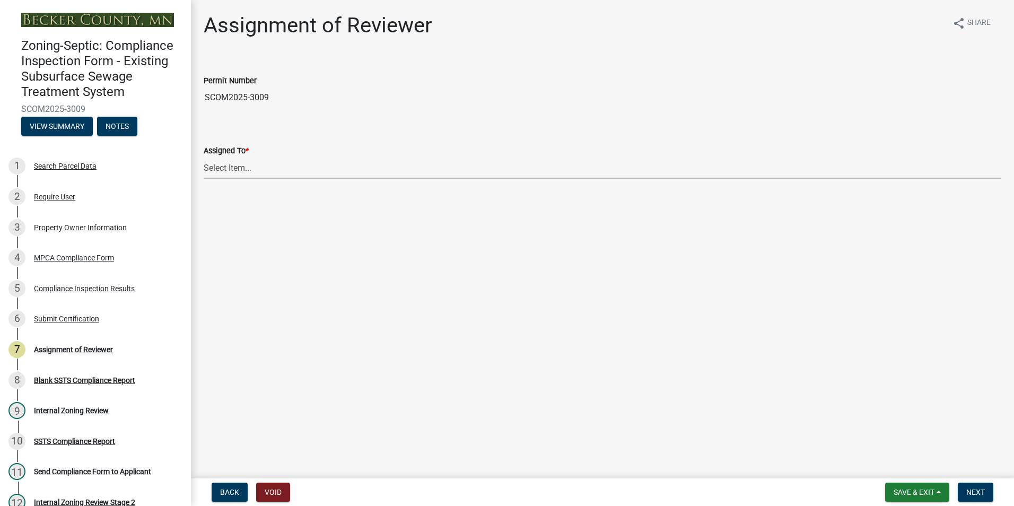
click at [232, 174] on select "Select Item... [PERSON_NAME] [PERSON_NAME] [PERSON_NAME] [PERSON_NAME] [PERSON_…" at bounding box center [603, 168] width 798 height 22
click at [204, 157] on select "Select Item... [PERSON_NAME] [PERSON_NAME] [PERSON_NAME] [PERSON_NAME] [PERSON_…" at bounding box center [603, 168] width 798 height 22
select select "0016247d-12af-40d0-8103-934796a3d230"
drag, startPoint x: 984, startPoint y: 489, endPoint x: 957, endPoint y: 482, distance: 28.6
click at [984, 488] on span "Next" at bounding box center [975, 492] width 19 height 8
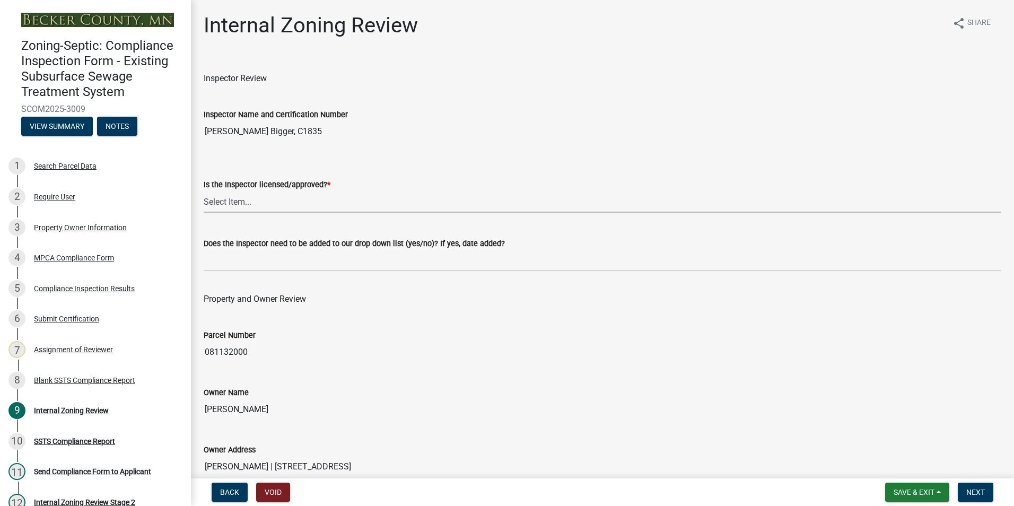
click at [237, 195] on select "Select Item... Yes No" at bounding box center [603, 202] width 798 height 22
click at [204, 191] on select "Select Item... Yes No" at bounding box center [603, 202] width 798 height 22
select select "7beb9ca5-c3cb-47d4-a805-1554d3173259"
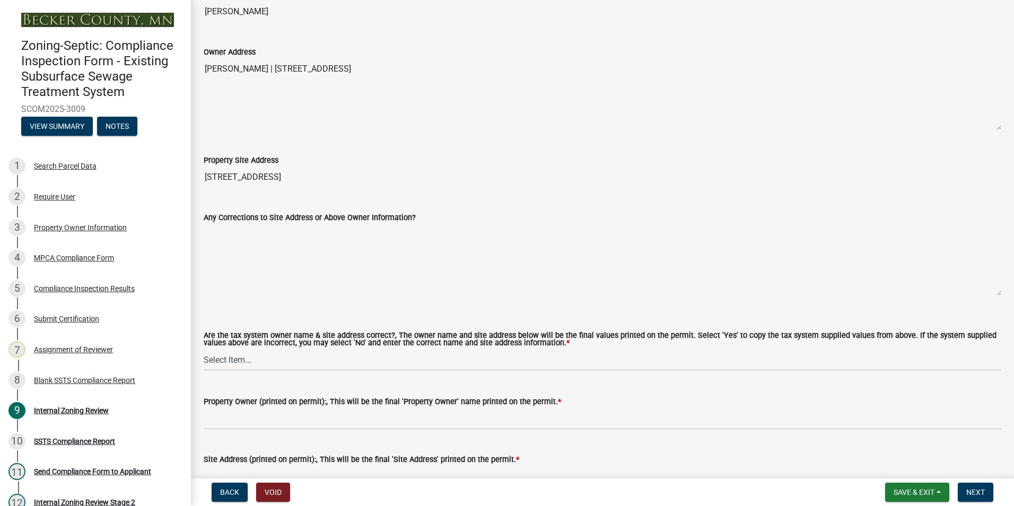
scroll to position [477, 0]
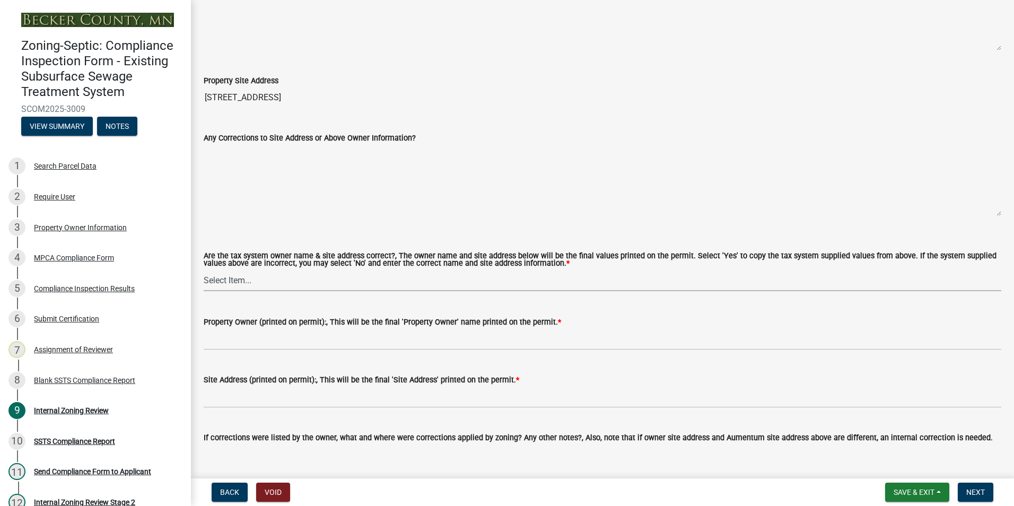
click at [235, 280] on select "Select Item... Yes No" at bounding box center [603, 280] width 798 height 22
click at [204, 270] on select "Select Item... Yes No" at bounding box center [603, 280] width 798 height 22
select select "f9f37200-9fc8-4e5e-9e7f-111cc9077d94"
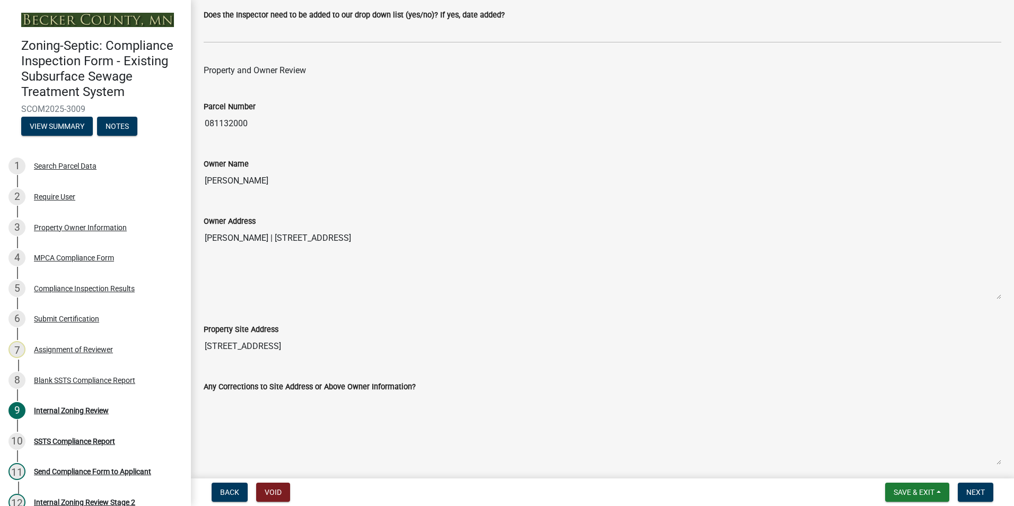
scroll to position [212, 0]
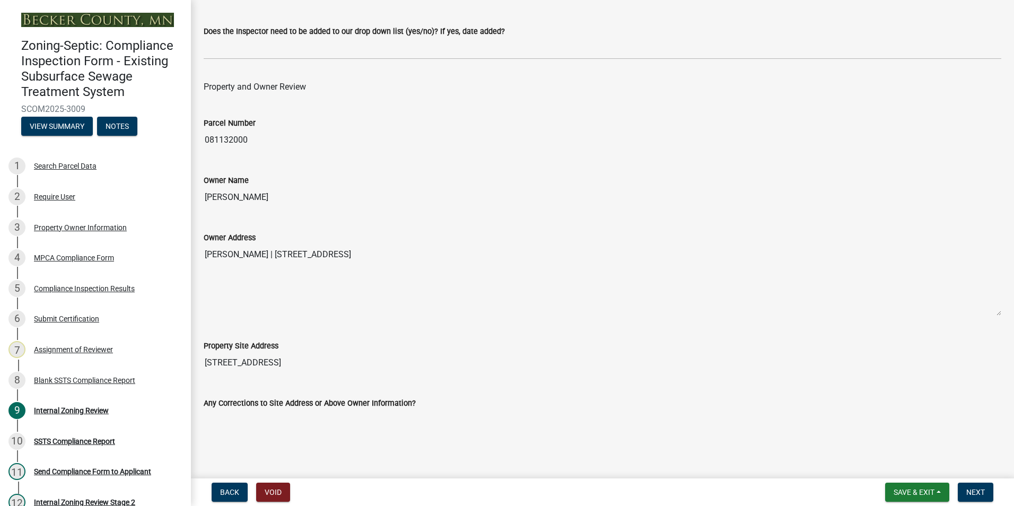
drag, startPoint x: 290, startPoint y: 196, endPoint x: 196, endPoint y: 183, distance: 94.7
click at [196, 183] on div "Owner Name [PERSON_NAME]" at bounding box center [602, 183] width 813 height 49
drag, startPoint x: 196, startPoint y: 183, endPoint x: 228, endPoint y: 189, distance: 33.0
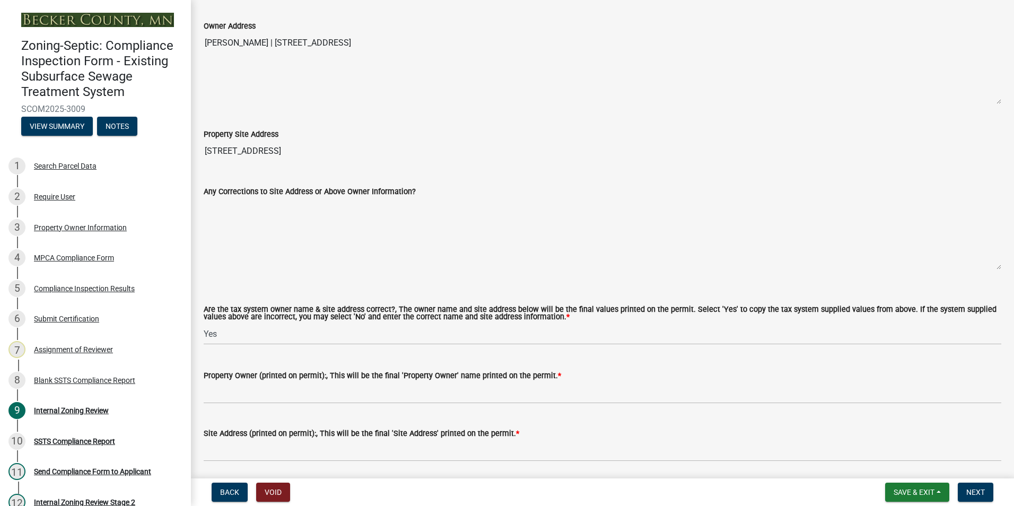
scroll to position [424, 0]
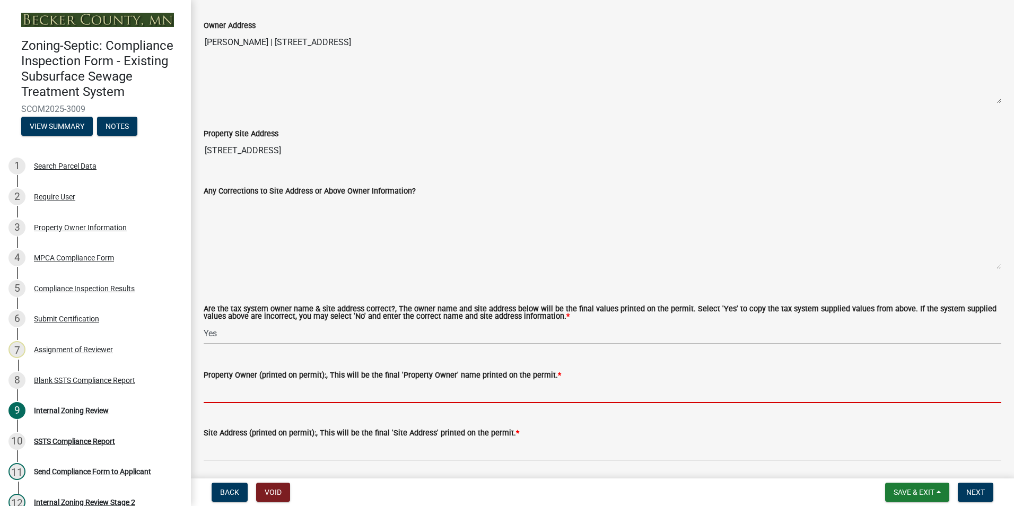
paste input "[PERSON_NAME]"
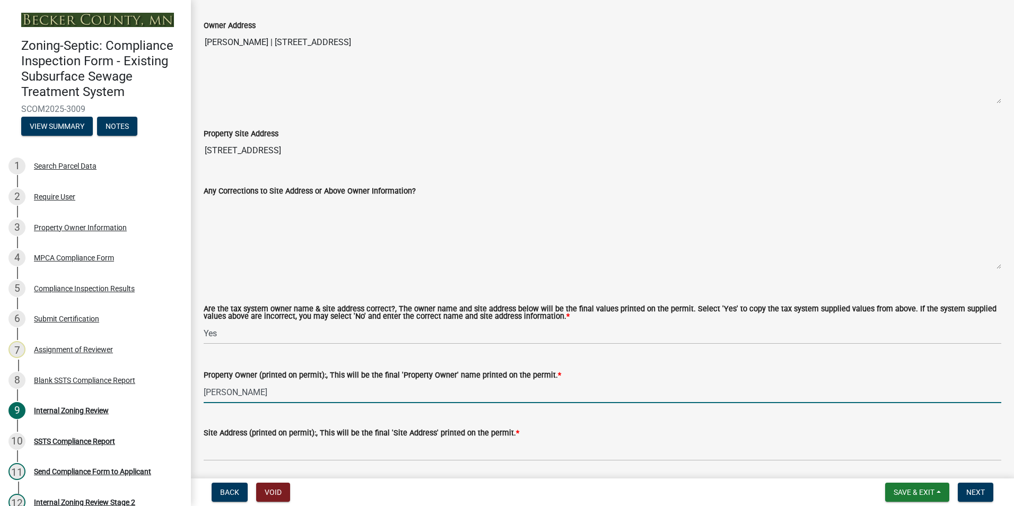
type input "[PERSON_NAME]"
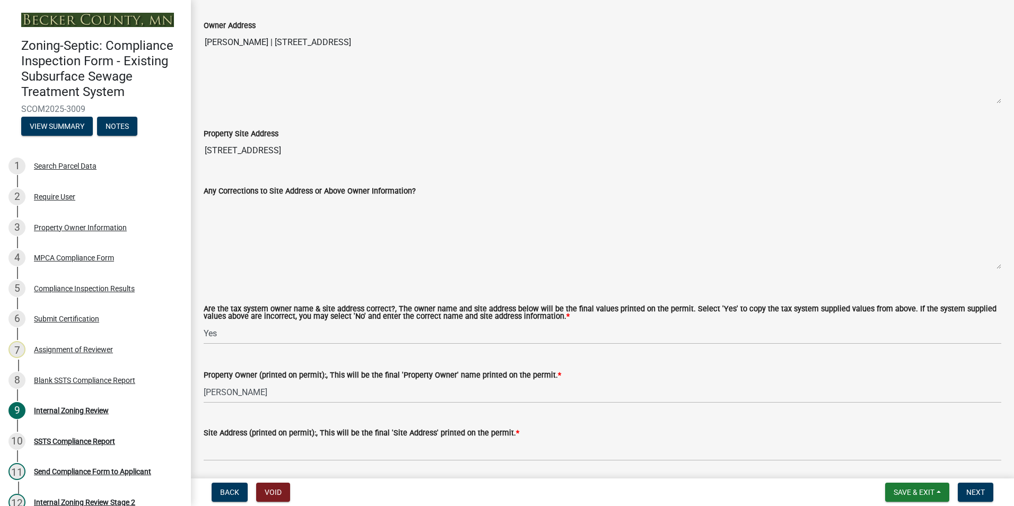
drag, startPoint x: 310, startPoint y: 150, endPoint x: 203, endPoint y: 154, distance: 107.7
click at [203, 154] on div "Property Site Address [STREET_ADDRESS]" at bounding box center [602, 136] width 813 height 49
drag, startPoint x: 203, startPoint y: 154, endPoint x: 214, endPoint y: 153, distance: 11.7
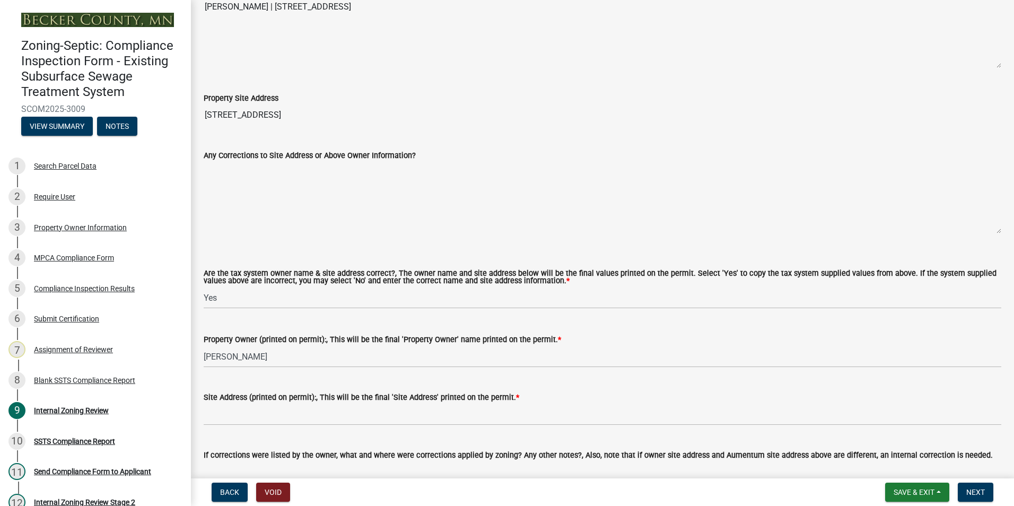
scroll to position [530, 0]
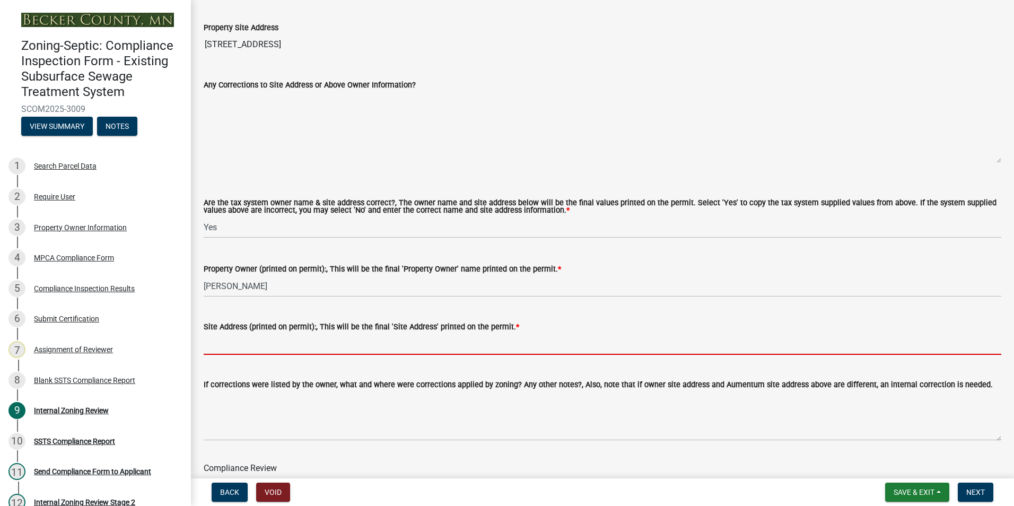
paste input "[STREET_ADDRESS]"
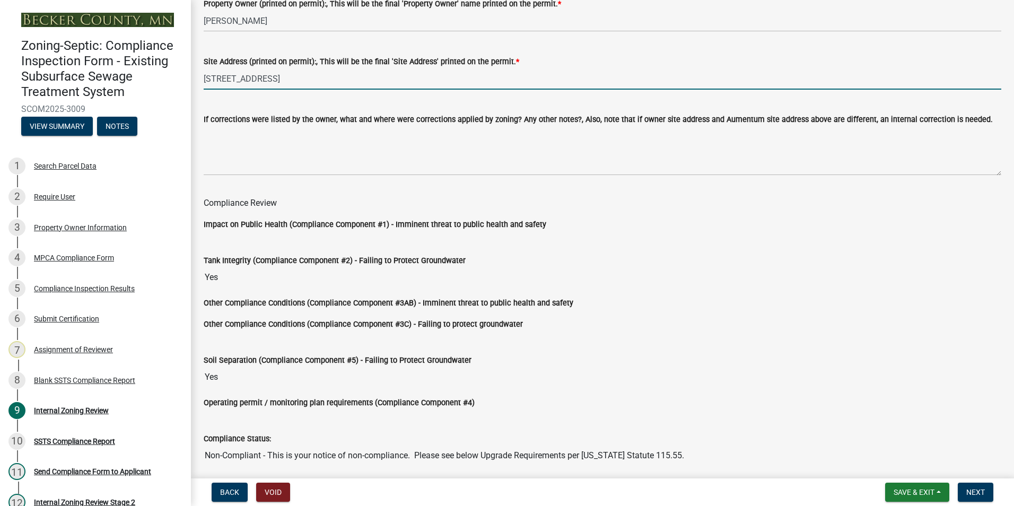
scroll to position [953, 0]
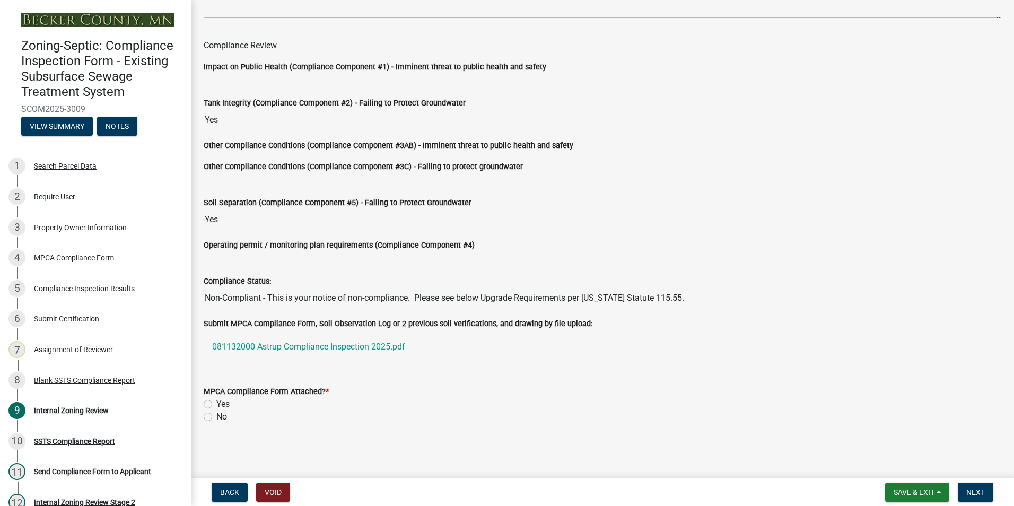
type input "[STREET_ADDRESS]"
click at [216, 401] on label "Yes" at bounding box center [222, 404] width 13 height 13
click at [216, 401] on input "Yes" at bounding box center [219, 401] width 7 height 7
radio input "true"
click at [968, 491] on span "Next" at bounding box center [975, 492] width 19 height 8
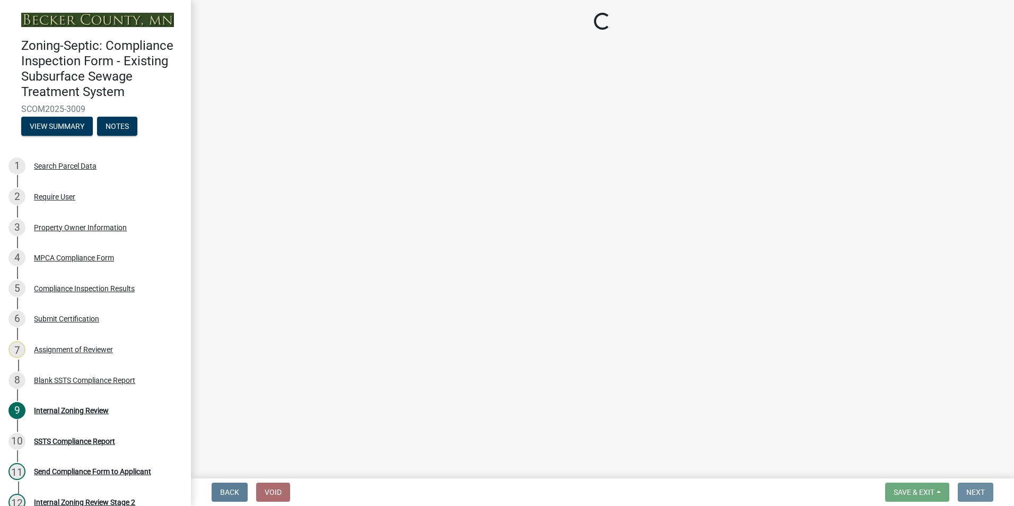
scroll to position [0, 0]
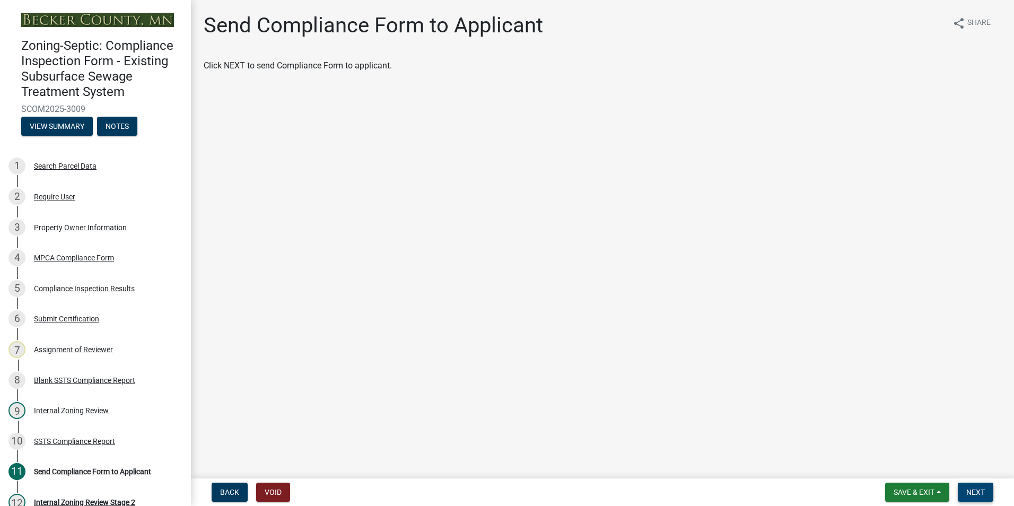
click at [979, 494] on span "Next" at bounding box center [975, 492] width 19 height 8
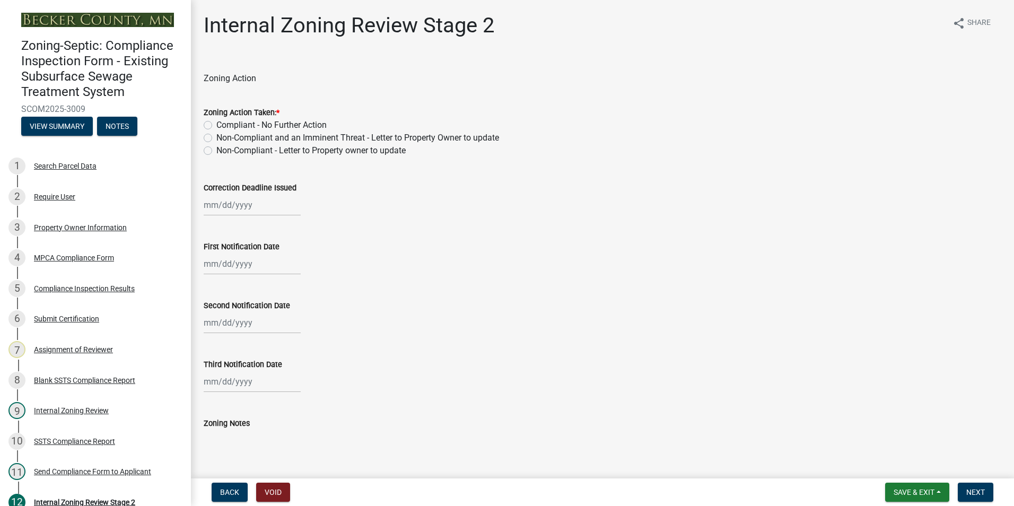
click at [216, 150] on label "Non-Compliant - Letter to Property owner to update" at bounding box center [310, 150] width 189 height 13
click at [216, 150] on input "Non-Compliant - Letter to Property owner to update" at bounding box center [219, 147] width 7 height 7
radio input "true"
select select "8"
select select "2025"
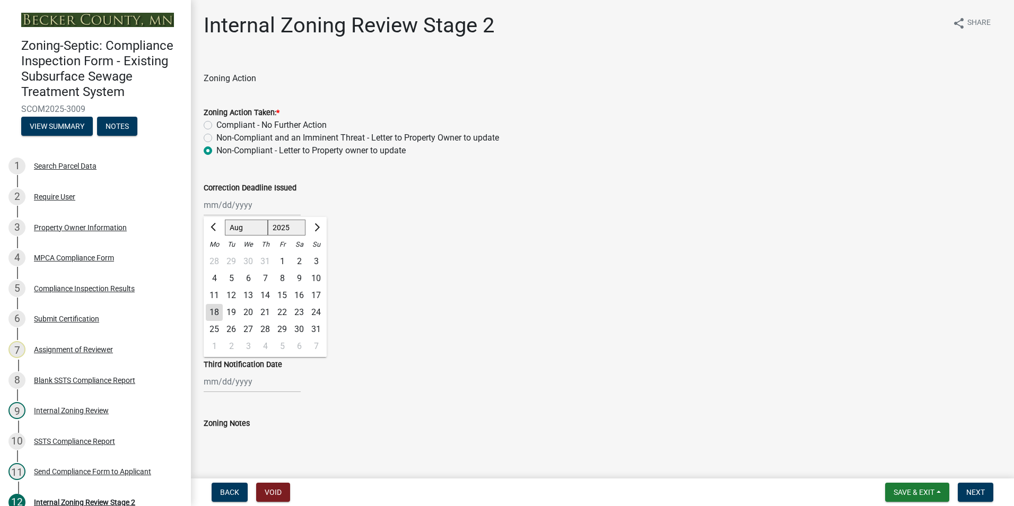
click at [226, 203] on div "[PERSON_NAME] Feb Mar Apr [PERSON_NAME][DATE] Oct Nov [DATE] 1526 1527 1528 152…" at bounding box center [252, 205] width 97 height 22
click at [316, 226] on span "Next month" at bounding box center [316, 227] width 8 height 8
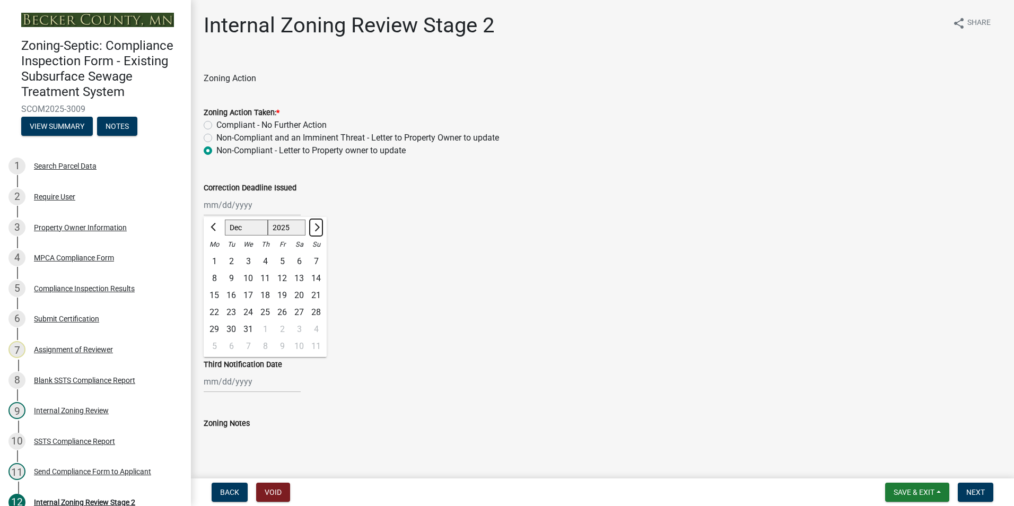
click at [316, 226] on span "Next month" at bounding box center [316, 227] width 8 height 8
select select "2"
select select "2026"
click at [316, 226] on span "Next month" at bounding box center [316, 227] width 8 height 8
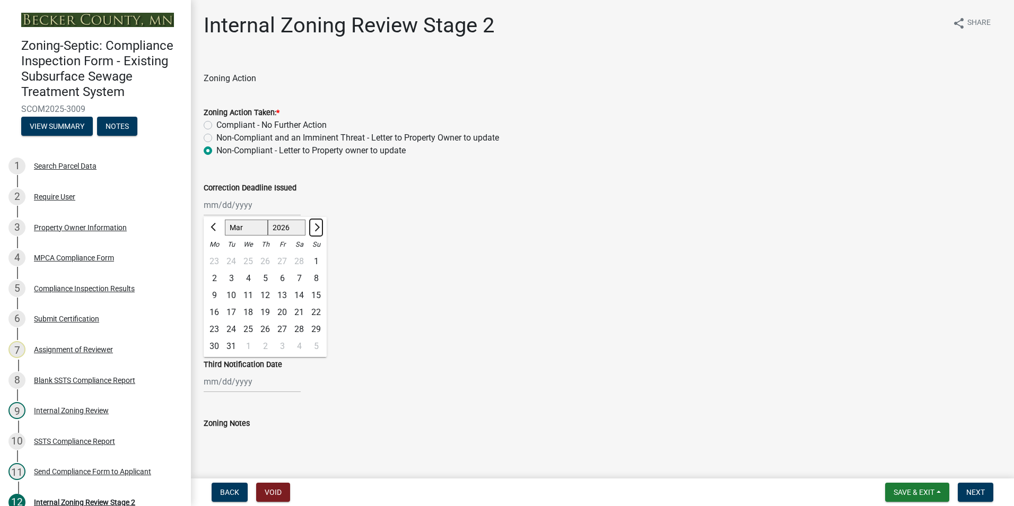
click at [316, 226] on span "Next month" at bounding box center [316, 227] width 8 height 8
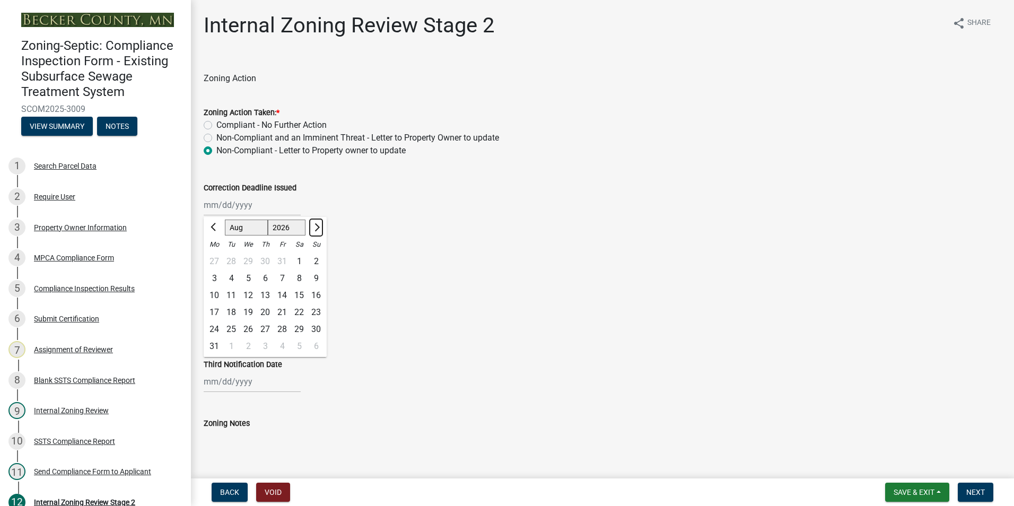
click at [316, 226] on span "Next month" at bounding box center [316, 227] width 8 height 8
select select "9"
click at [251, 326] on div "30" at bounding box center [248, 329] width 17 height 17
type input "[DATE]"
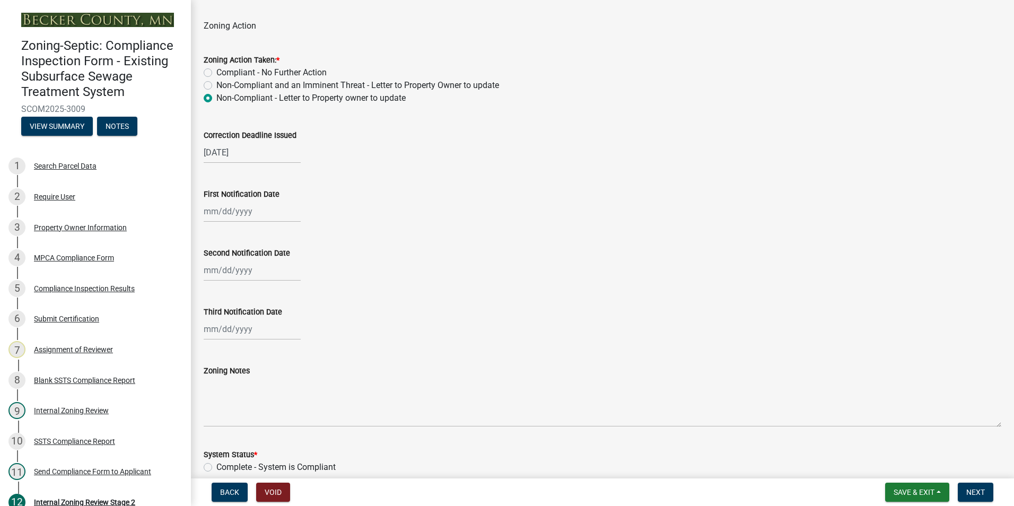
scroll to position [53, 0]
click at [231, 217] on div at bounding box center [252, 211] width 97 height 22
select select "8"
select select "2025"
click at [217, 314] on div "18" at bounding box center [214, 318] width 17 height 17
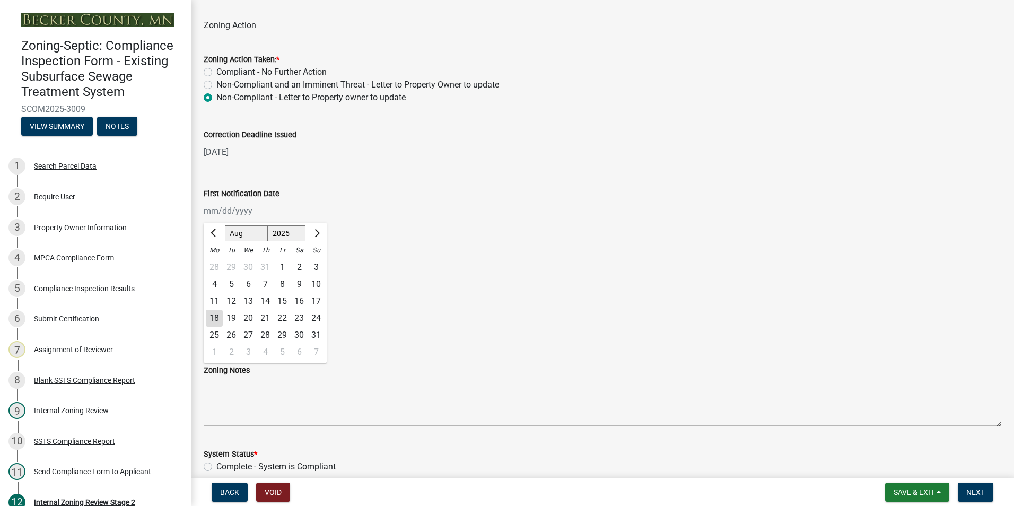
type input "[DATE]"
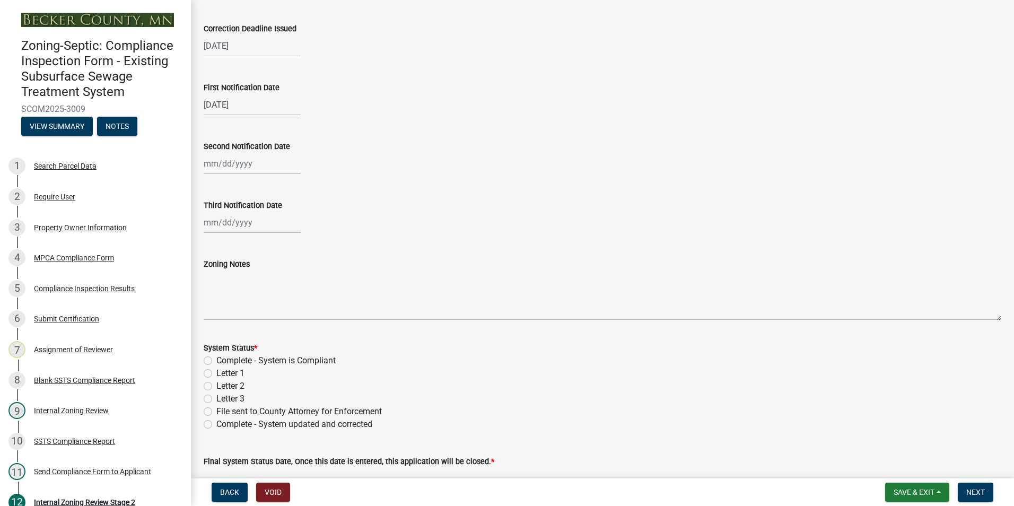
scroll to position [212, 0]
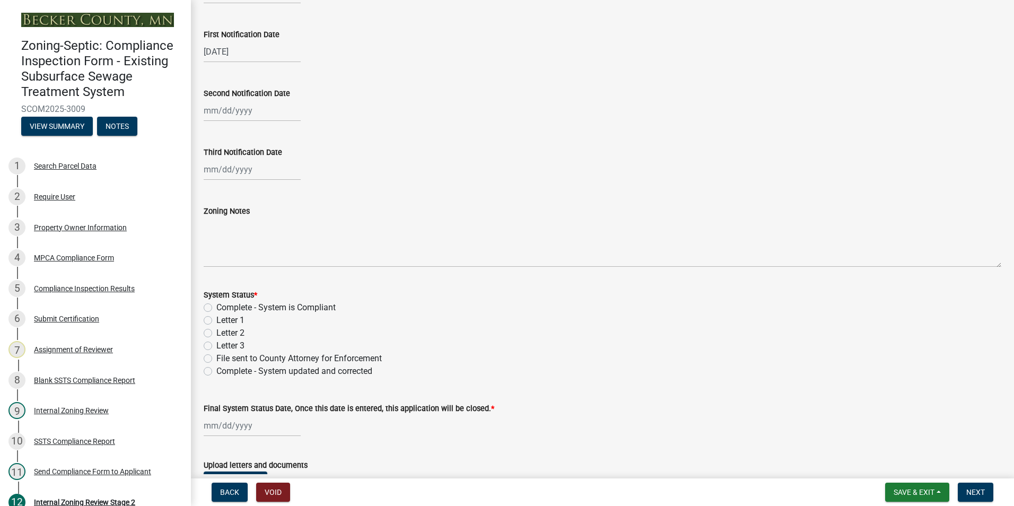
click at [216, 319] on label "Letter 1" at bounding box center [230, 320] width 28 height 13
click at [216, 319] on input "Letter 1" at bounding box center [219, 317] width 7 height 7
radio input "true"
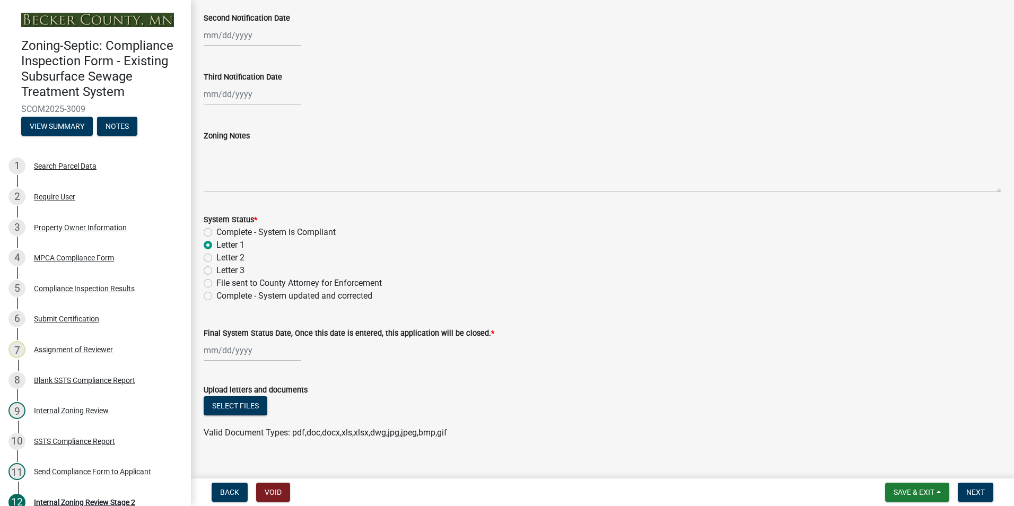
scroll to position [303, 0]
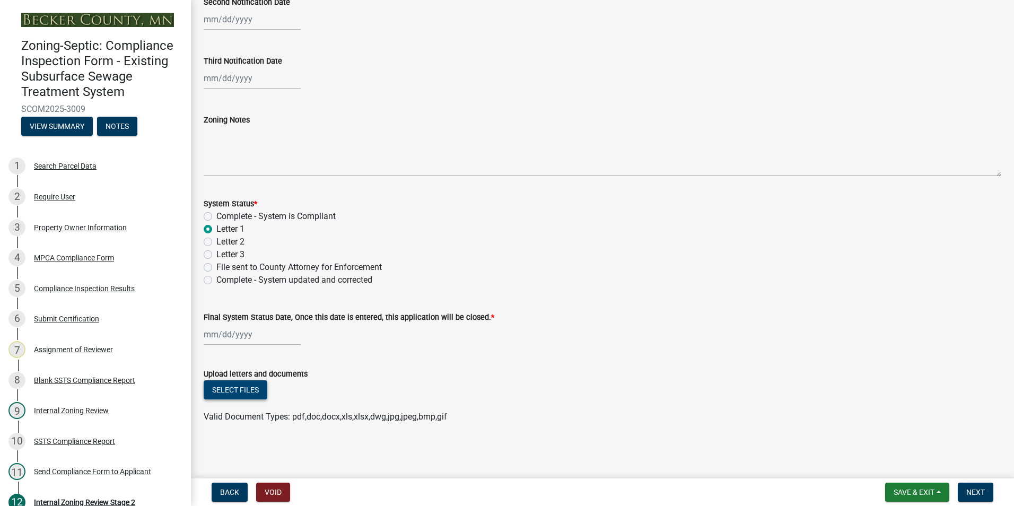
click at [235, 392] on button "Select files" at bounding box center [236, 389] width 64 height 19
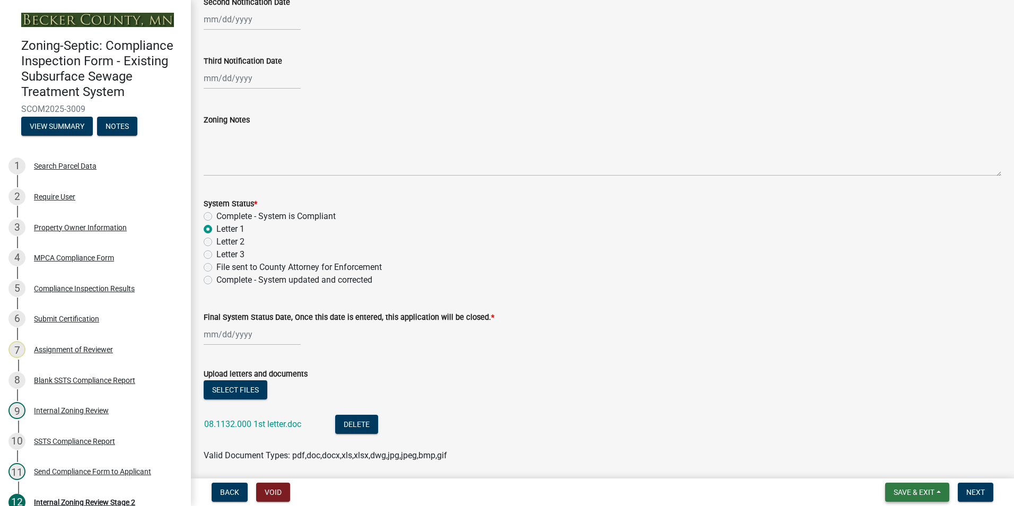
click at [909, 493] on span "Save & Exit" at bounding box center [914, 492] width 41 height 8
click at [893, 464] on button "Save & Exit" at bounding box center [906, 464] width 85 height 25
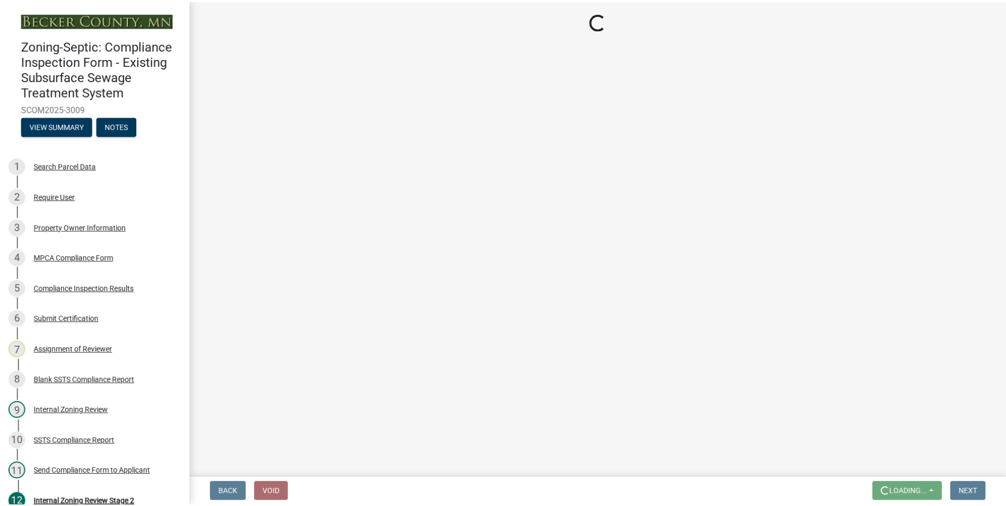
scroll to position [0, 0]
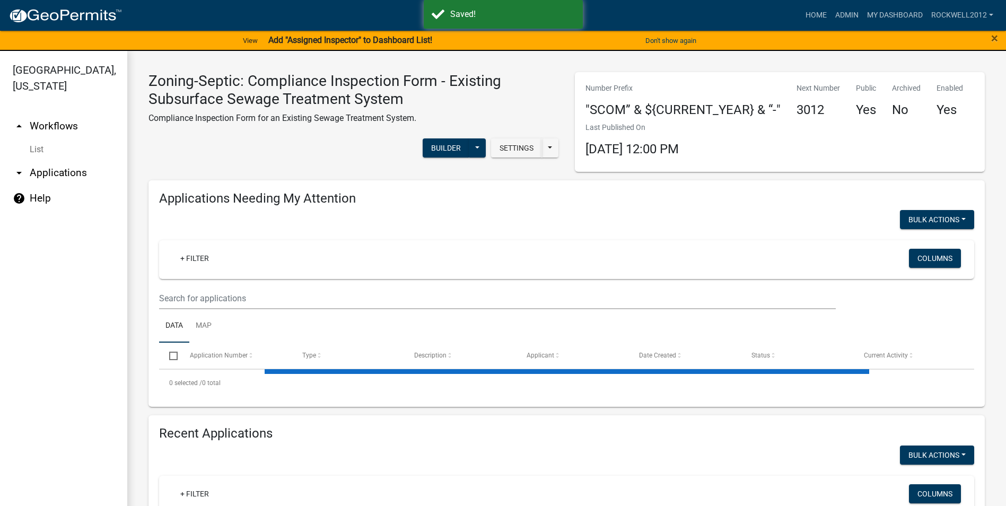
select select "1: 25"
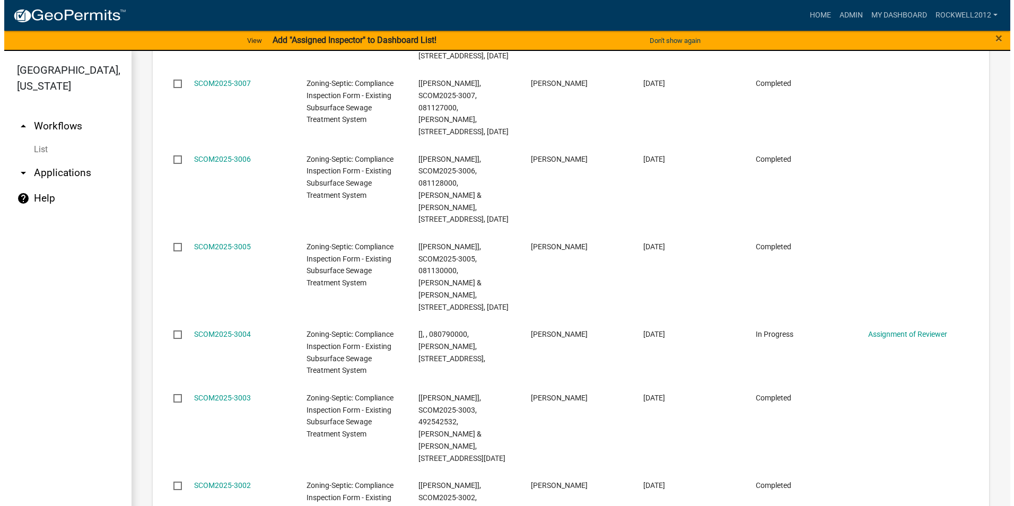
scroll to position [1697, 0]
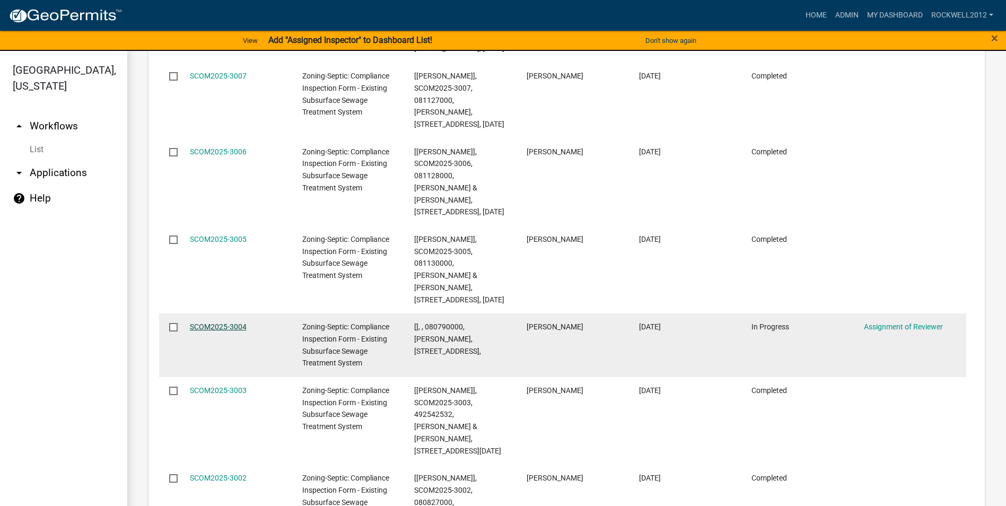
click at [213, 322] on link "SCOM2025-3004" at bounding box center [218, 326] width 57 height 8
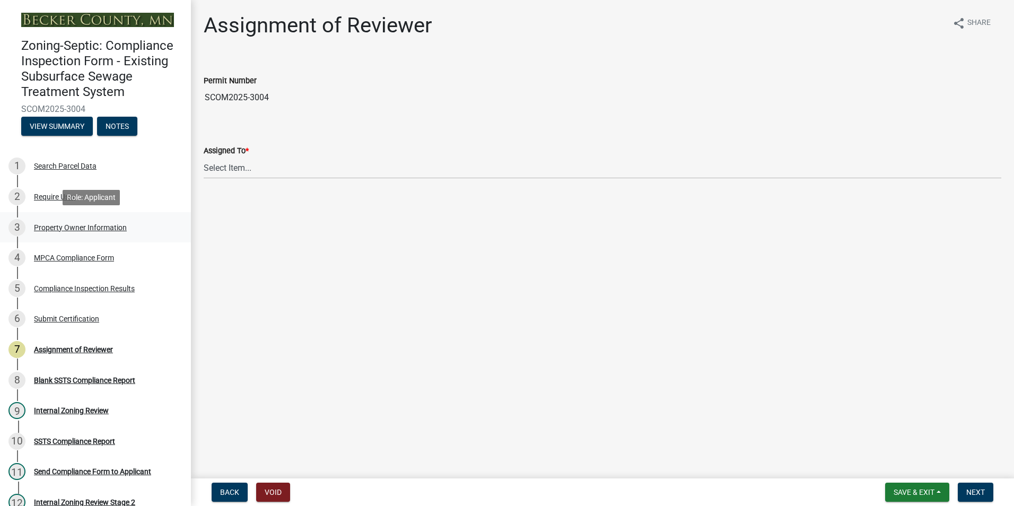
click at [70, 228] on div "Property Owner Information" at bounding box center [80, 227] width 93 height 7
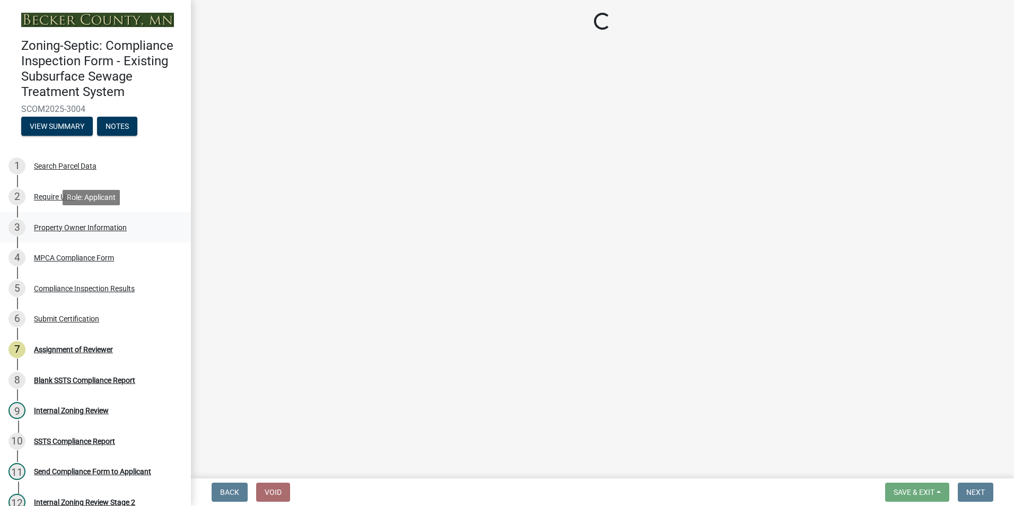
select select "3e6c5637-c66b-418d-927c-69aaf39ab5a9"
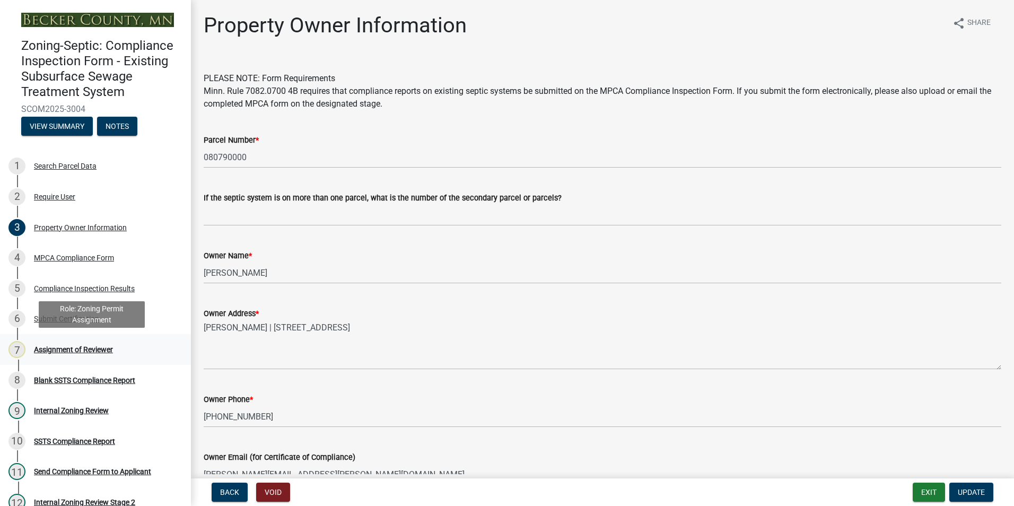
click at [71, 348] on div "Assignment of Reviewer" at bounding box center [73, 349] width 79 height 7
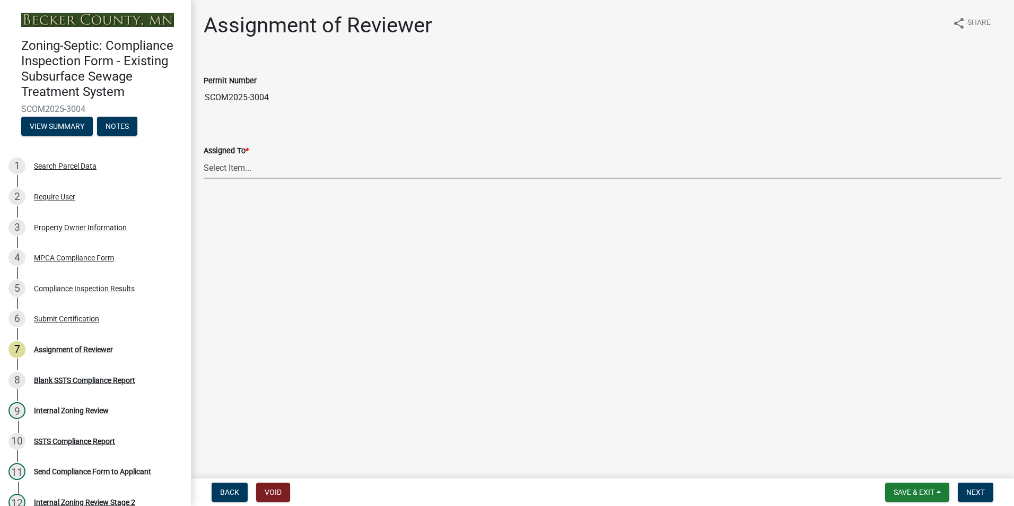
click at [230, 171] on select "Select Item... [PERSON_NAME] [PERSON_NAME] [PERSON_NAME] [PERSON_NAME] [PERSON_…" at bounding box center [603, 168] width 798 height 22
click at [204, 157] on select "Select Item... [PERSON_NAME] [PERSON_NAME] [PERSON_NAME] [PERSON_NAME] [PERSON_…" at bounding box center [603, 168] width 798 height 22
select select "0016247d-12af-40d0-8103-934796a3d230"
click at [978, 491] on span "Next" at bounding box center [975, 492] width 19 height 8
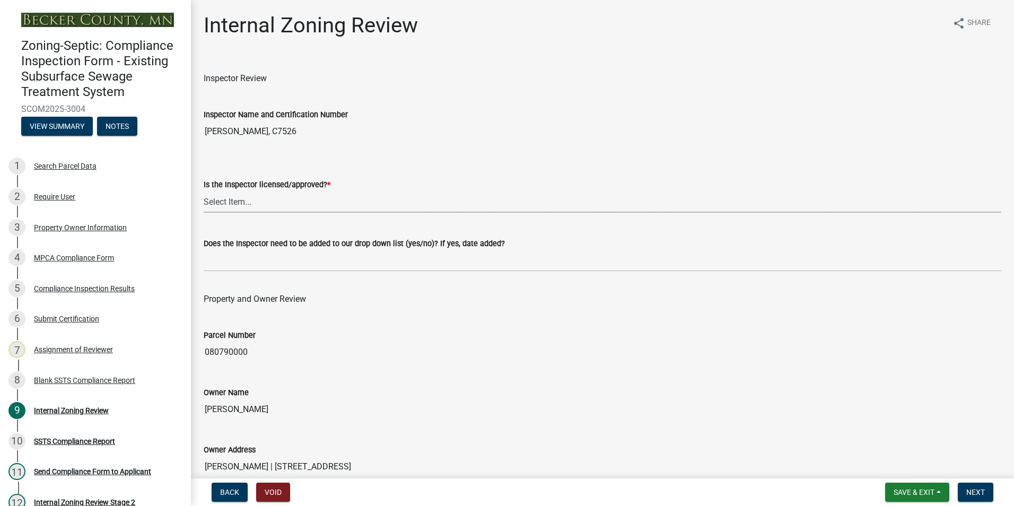
click at [228, 200] on select "Select Item... Yes No" at bounding box center [603, 202] width 798 height 22
click at [204, 191] on select "Select Item... Yes No" at bounding box center [603, 202] width 798 height 22
select select "7beb9ca5-c3cb-47d4-a805-1554d3173259"
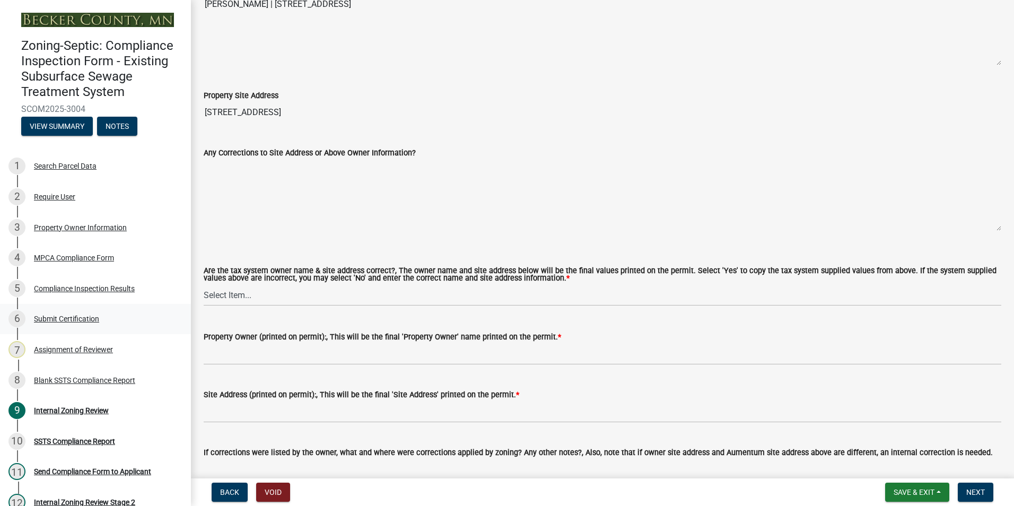
scroll to position [477, 0]
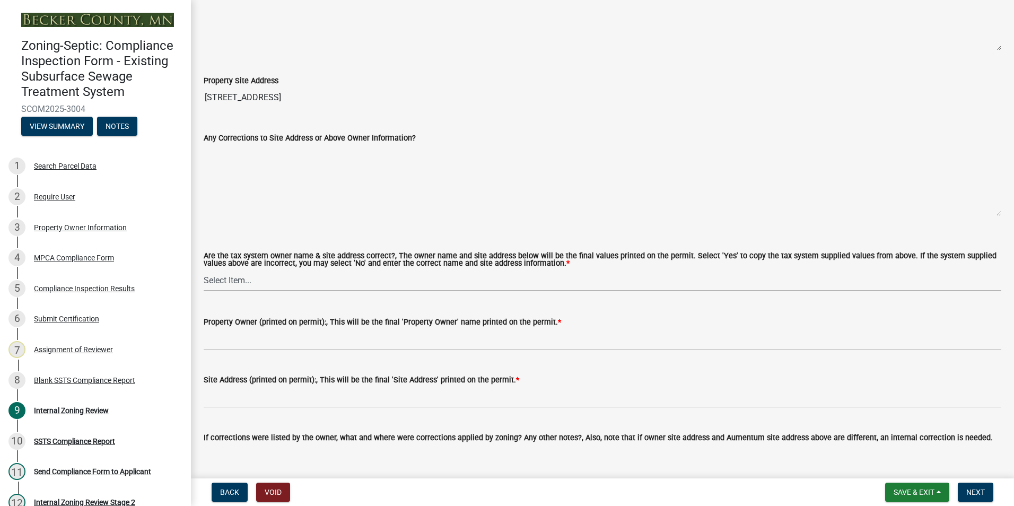
click at [235, 281] on select "Select Item... Yes No" at bounding box center [603, 280] width 798 height 22
click at [204, 270] on select "Select Item... Yes No" at bounding box center [603, 280] width 798 height 22
select select "f9f37200-9fc8-4e5e-9e7f-111cc9077d94"
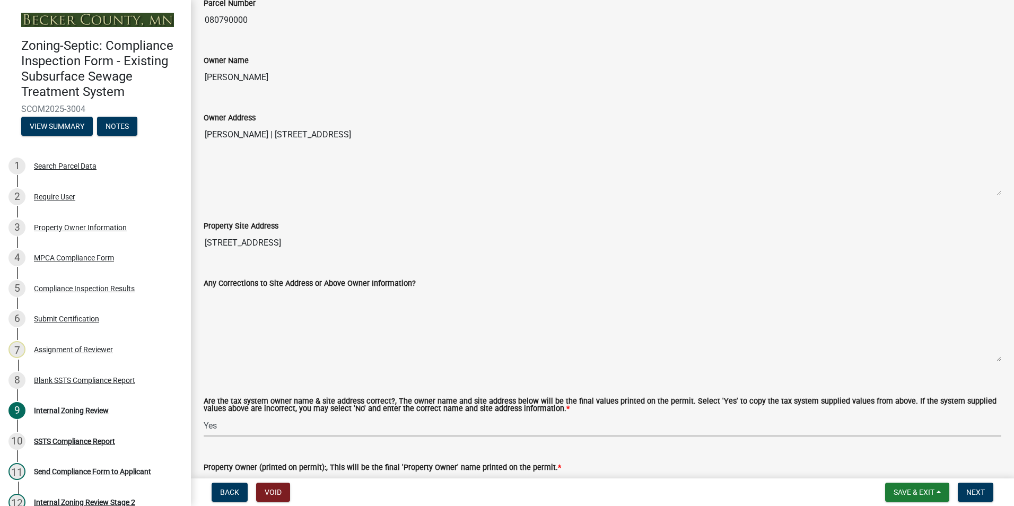
scroll to position [318, 0]
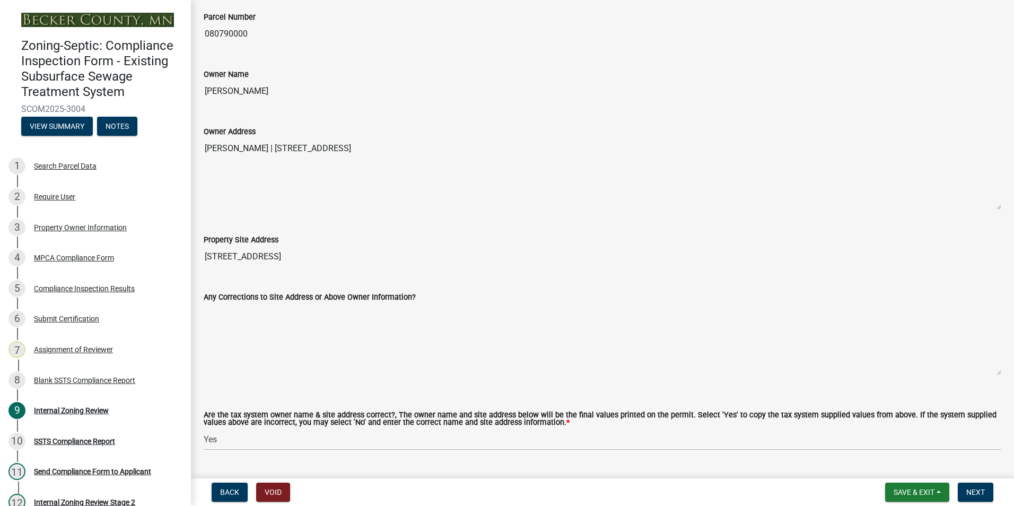
drag, startPoint x: 274, startPoint y: 88, endPoint x: 206, endPoint y: 83, distance: 68.0
click at [206, 83] on input "[PERSON_NAME]" at bounding box center [603, 91] width 798 height 21
drag, startPoint x: 206, startPoint y: 83, endPoint x: 242, endPoint y: 91, distance: 36.8
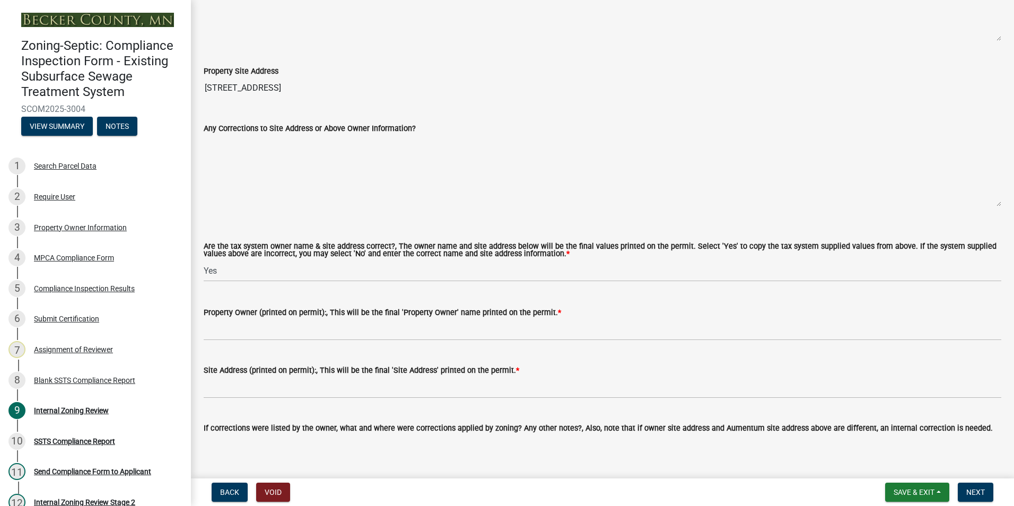
scroll to position [530, 0]
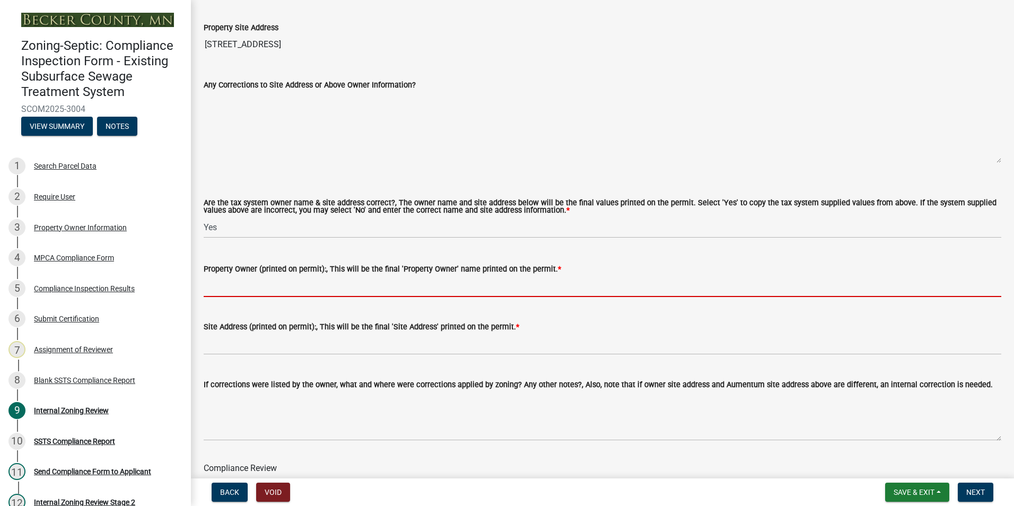
paste input "[PERSON_NAME]"
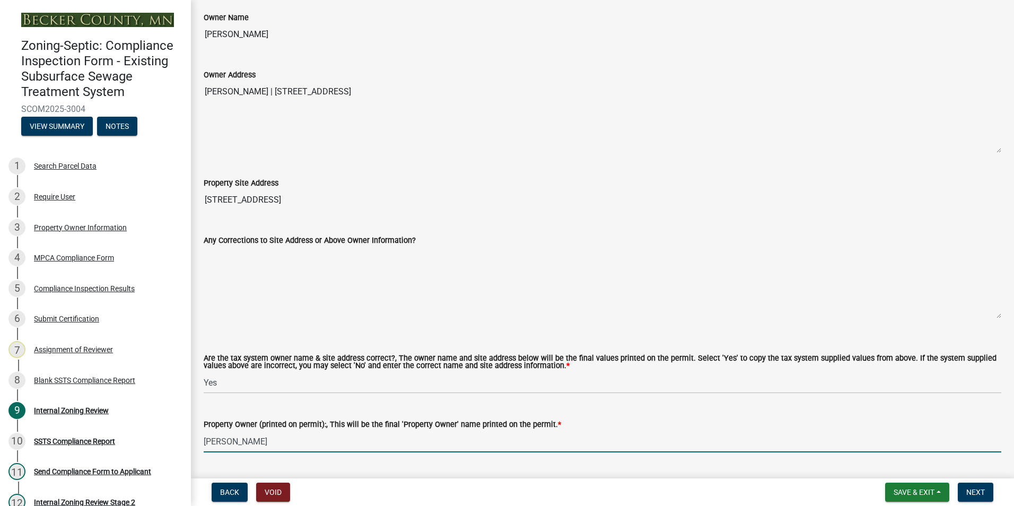
scroll to position [371, 0]
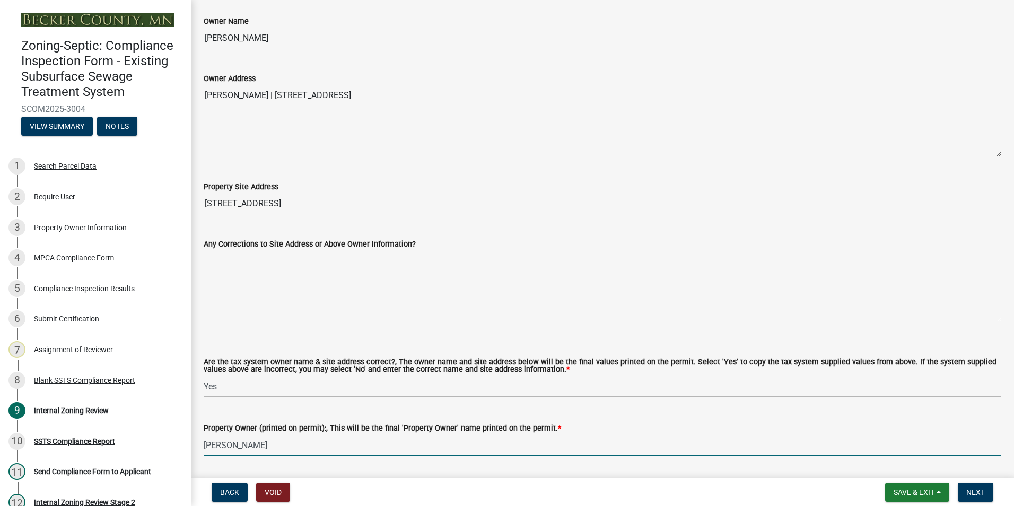
type input "[PERSON_NAME]"
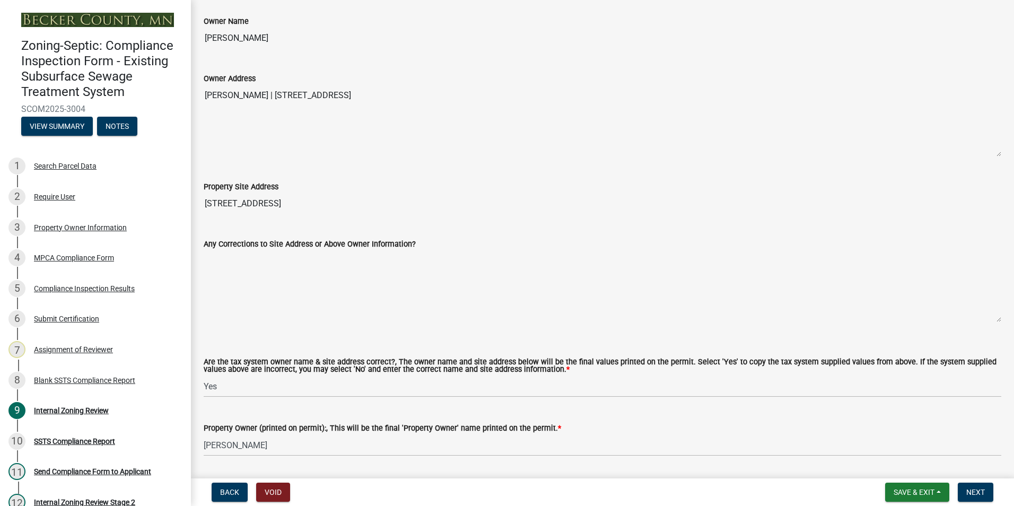
drag, startPoint x: 278, startPoint y: 200, endPoint x: 210, endPoint y: 195, distance: 68.6
click at [210, 195] on input "[STREET_ADDRESS]" at bounding box center [603, 203] width 798 height 21
click at [289, 196] on input "[STREET_ADDRESS]" at bounding box center [603, 203] width 798 height 21
drag, startPoint x: 281, startPoint y: 202, endPoint x: 205, endPoint y: 198, distance: 75.4
click at [202, 200] on div "Property Site Address [STREET_ADDRESS]" at bounding box center [602, 189] width 813 height 49
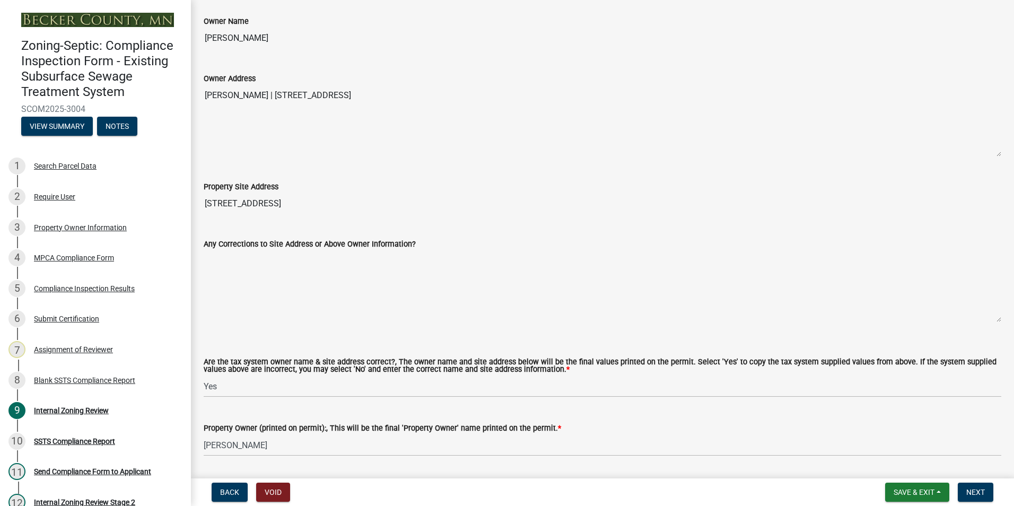
drag, startPoint x: 205, startPoint y: 198, endPoint x: 225, endPoint y: 200, distance: 20.3
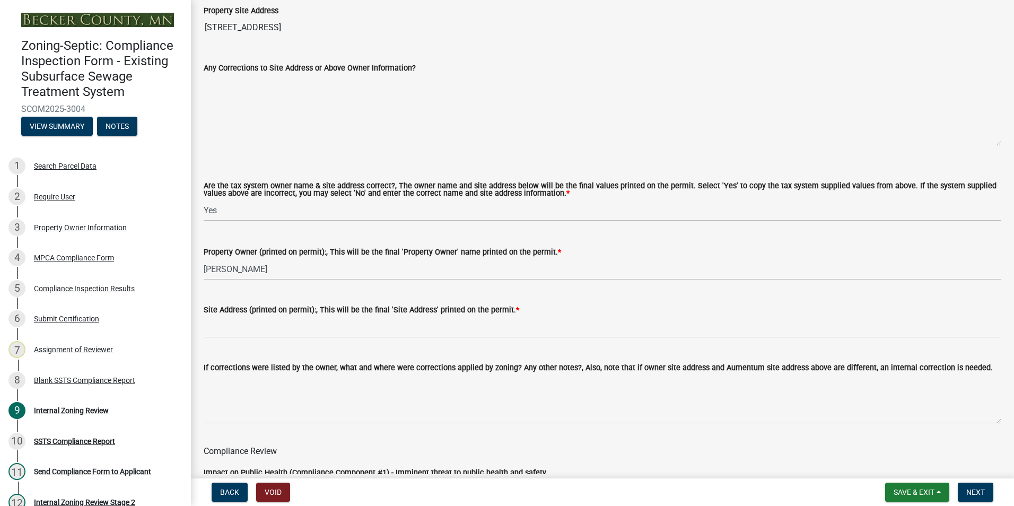
scroll to position [583, 0]
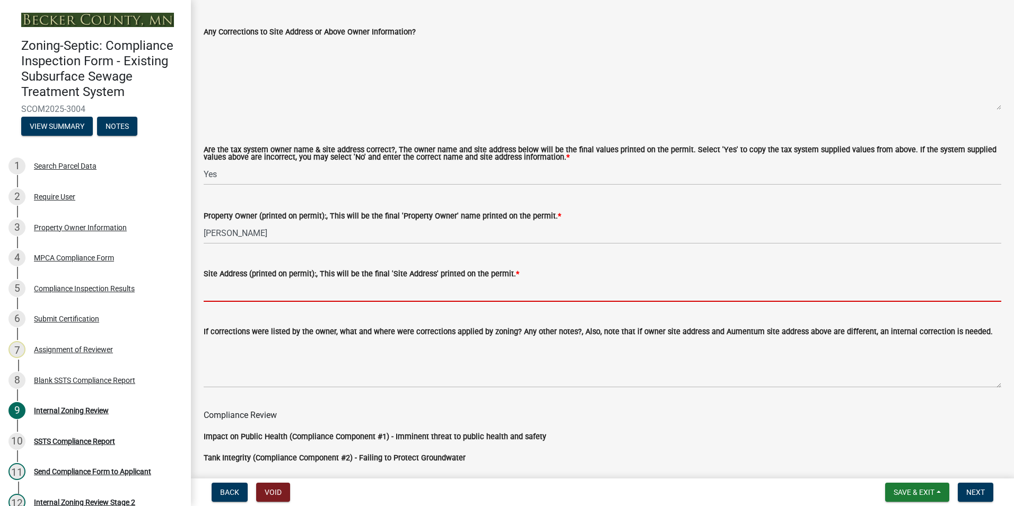
paste input "[STREET_ADDRESS]"
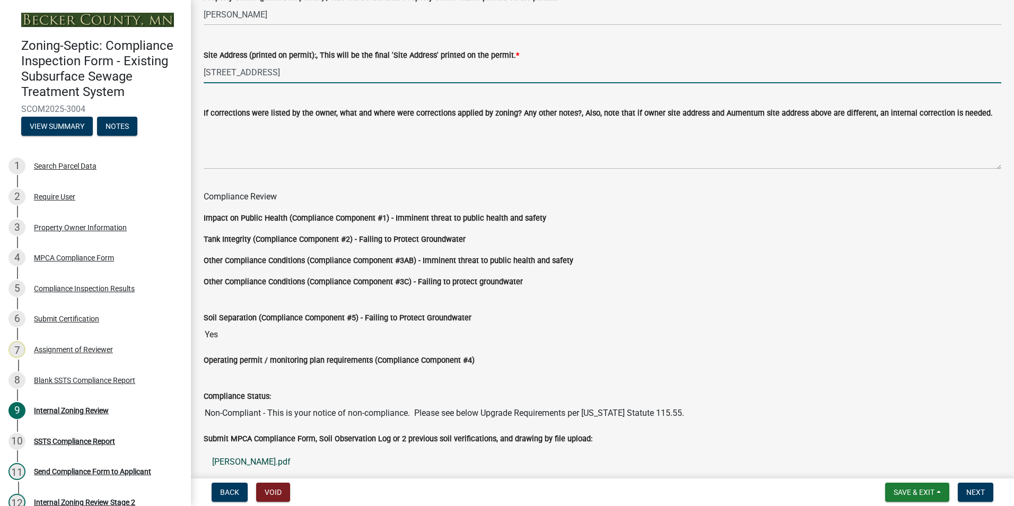
scroll to position [917, 0]
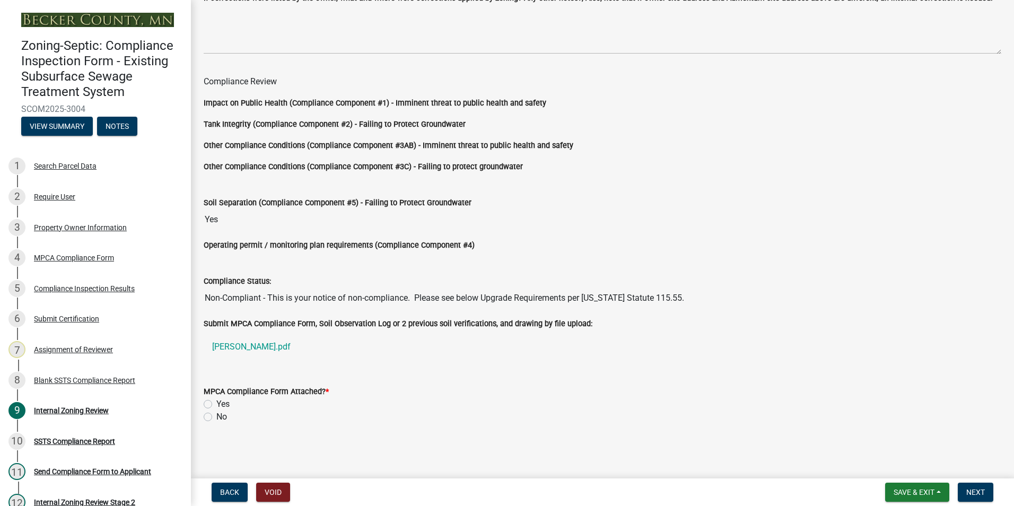
type input "[STREET_ADDRESS]"
click at [213, 405] on div "Yes" at bounding box center [603, 404] width 798 height 13
click at [216, 405] on label "Yes" at bounding box center [222, 404] width 13 height 13
click at [216, 405] on input "Yes" at bounding box center [219, 401] width 7 height 7
radio input "true"
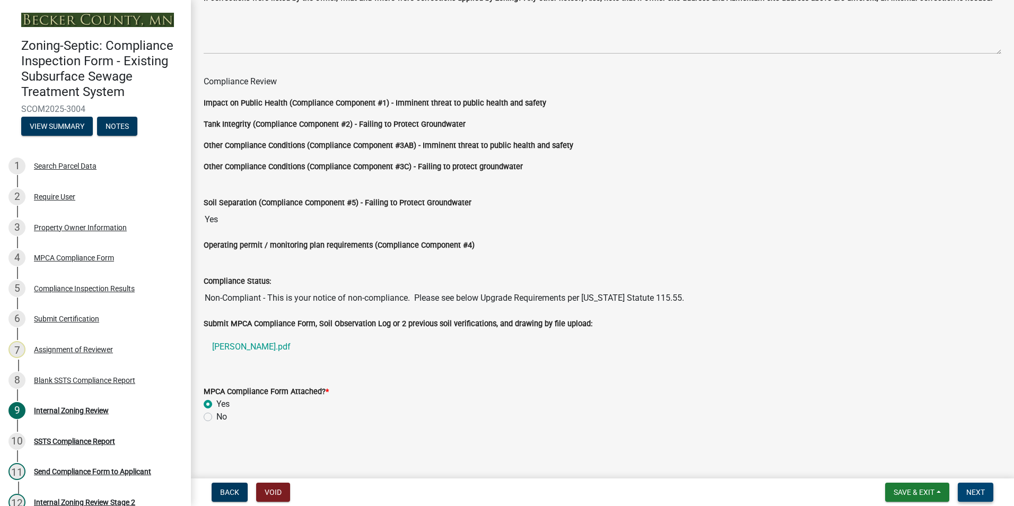
click at [971, 492] on span "Next" at bounding box center [975, 492] width 19 height 8
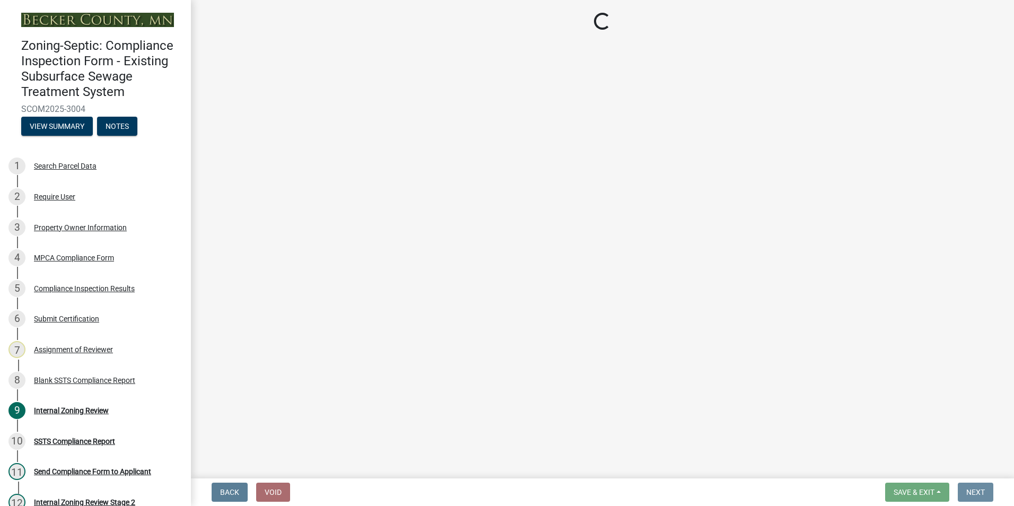
scroll to position [0, 0]
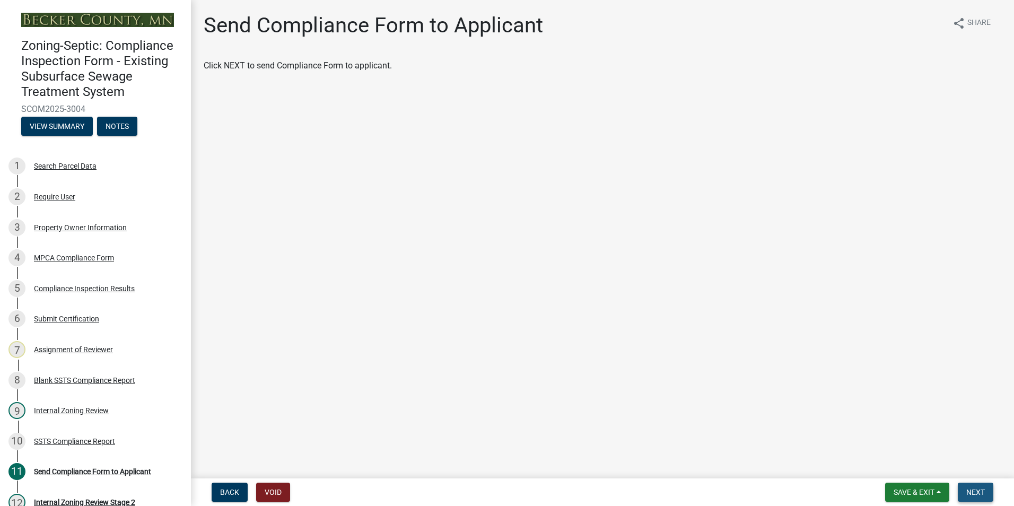
click at [970, 487] on button "Next" at bounding box center [976, 492] width 36 height 19
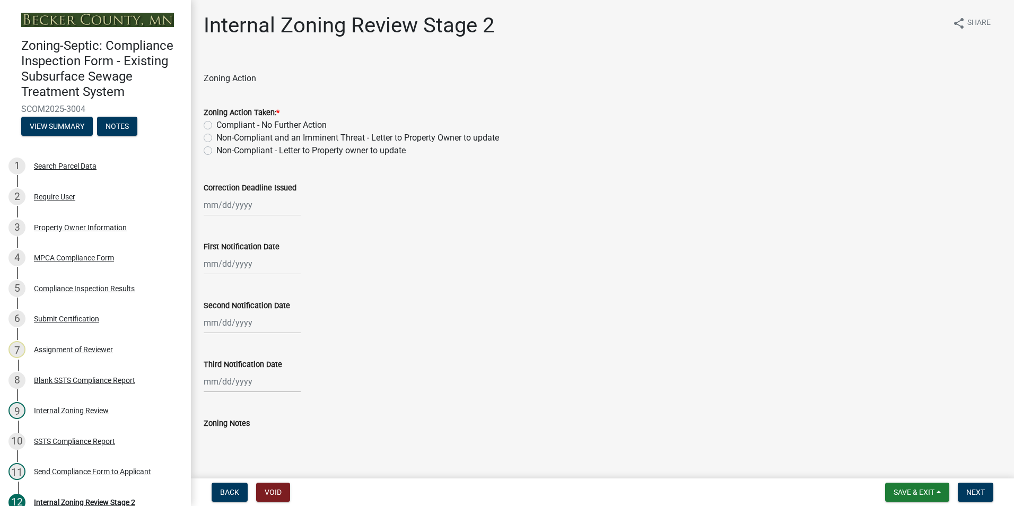
click at [216, 150] on label "Non-Compliant - Letter to Property owner to update" at bounding box center [310, 150] width 189 height 13
click at [216, 150] on input "Non-Compliant - Letter to Property owner to update" at bounding box center [219, 147] width 7 height 7
radio input "true"
select select "8"
select select "2025"
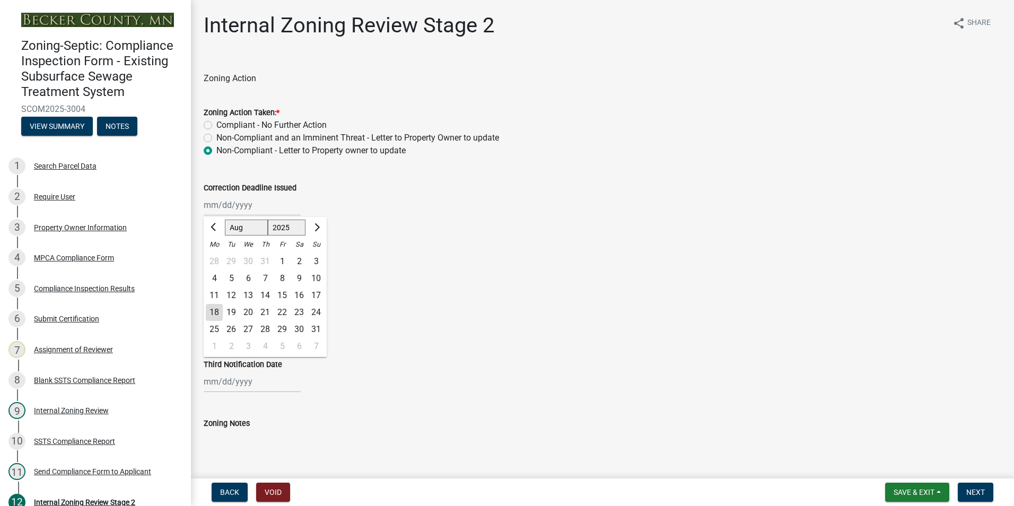
click at [213, 202] on div "[PERSON_NAME] Feb Mar Apr [PERSON_NAME][DATE] Oct Nov [DATE] 1526 1527 1528 152…" at bounding box center [252, 205] width 97 height 22
click at [317, 229] on span "Next month" at bounding box center [316, 227] width 8 height 8
click at [316, 229] on span "Next month" at bounding box center [316, 227] width 8 height 8
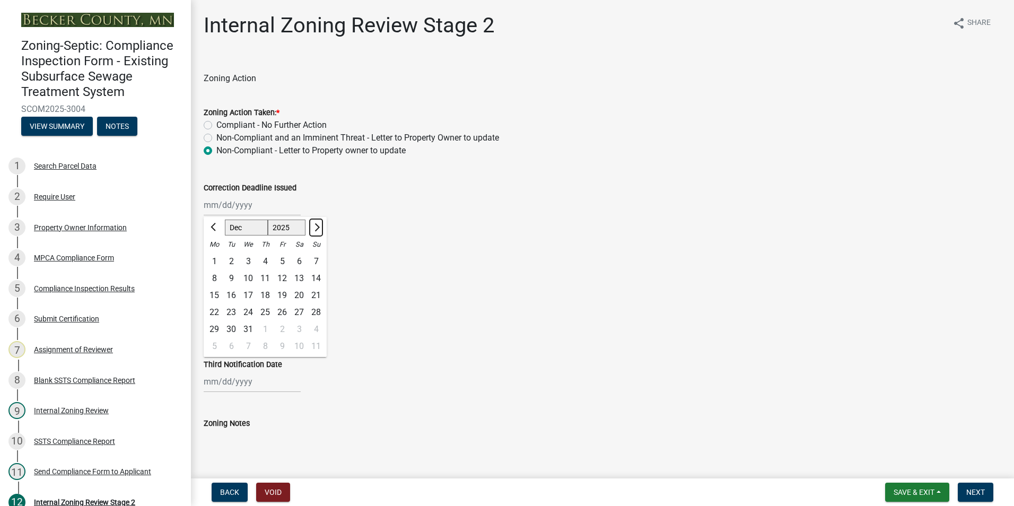
click at [316, 229] on span "Next month" at bounding box center [316, 227] width 8 height 8
select select "2"
select select "2026"
click at [316, 229] on span "Next month" at bounding box center [316, 227] width 8 height 8
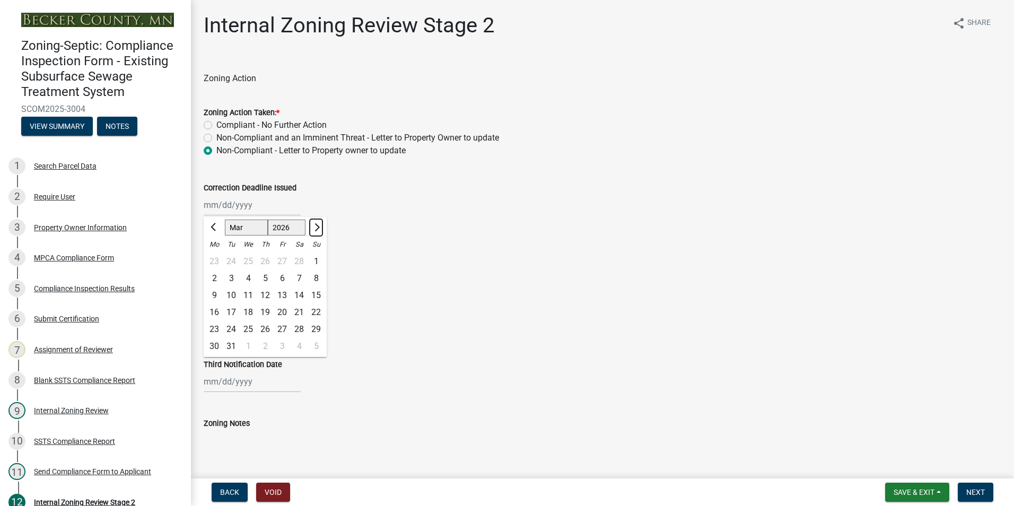
click at [316, 229] on span "Next month" at bounding box center [316, 227] width 8 height 8
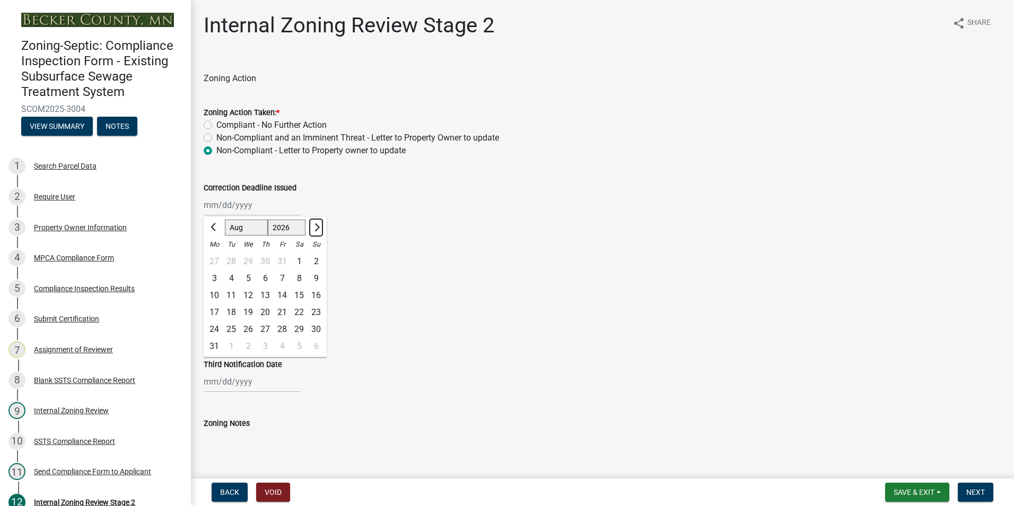
click at [316, 229] on span "Next month" at bounding box center [316, 227] width 8 height 8
select select "9"
click at [249, 328] on div "30" at bounding box center [248, 329] width 17 height 17
type input "[DATE]"
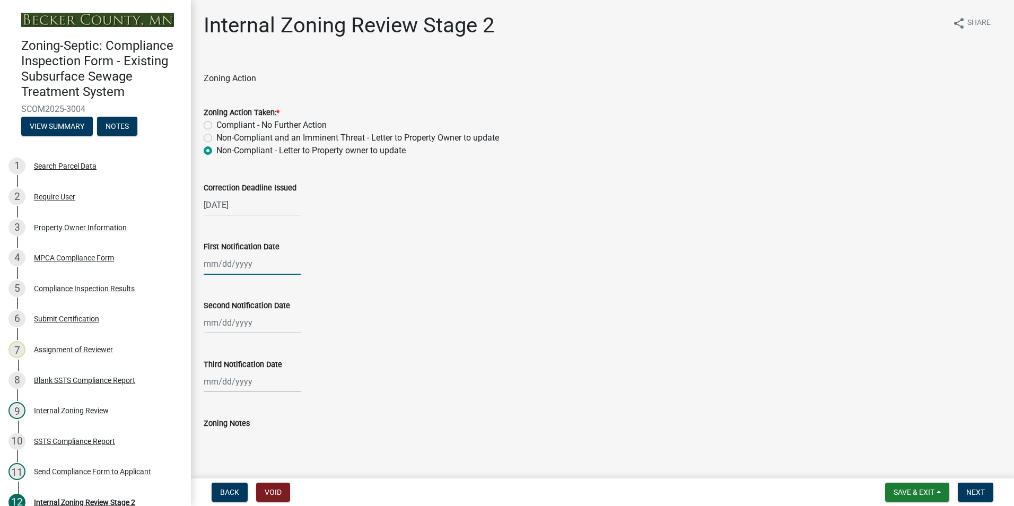
select select "8"
select select "2025"
click at [213, 260] on div "[PERSON_NAME] Feb Mar Apr [PERSON_NAME][DATE] Oct Nov [DATE] 1526 1527 1528 152…" at bounding box center [252, 264] width 97 height 22
click at [213, 366] on div "18" at bounding box center [214, 371] width 17 height 17
type input "[DATE]"
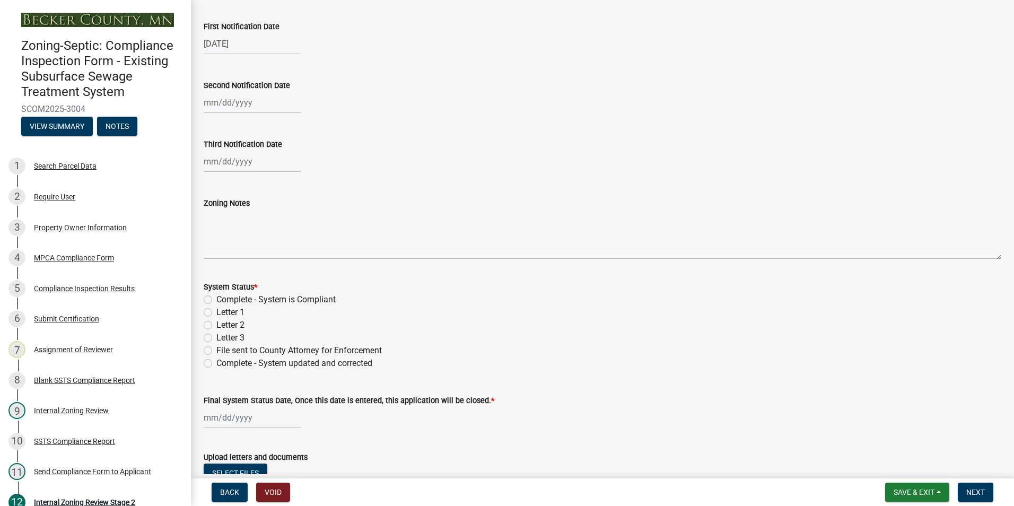
scroll to position [303, 0]
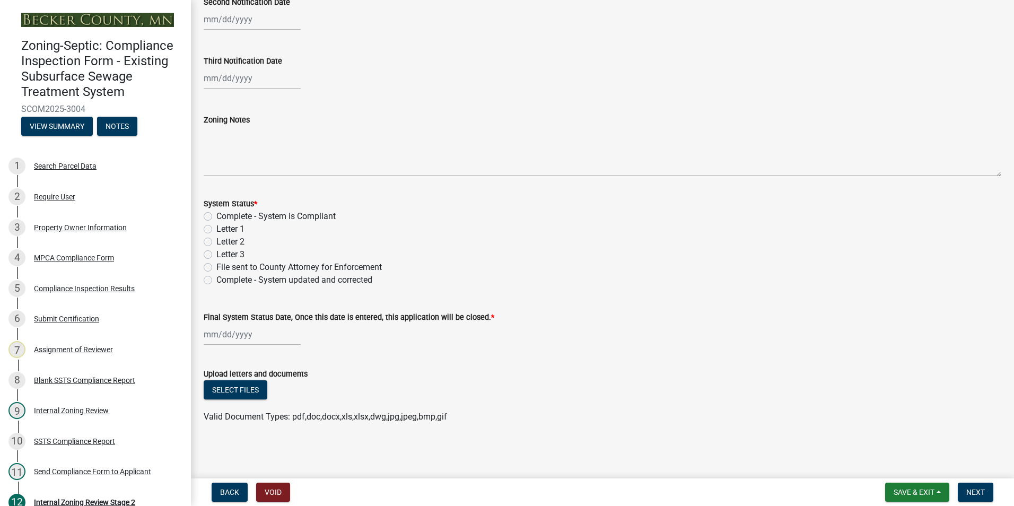
click at [216, 228] on label "Letter 1" at bounding box center [230, 229] width 28 height 13
click at [216, 228] on input "Letter 1" at bounding box center [219, 226] width 7 height 7
radio input "true"
click at [240, 391] on button "Select files" at bounding box center [236, 389] width 64 height 19
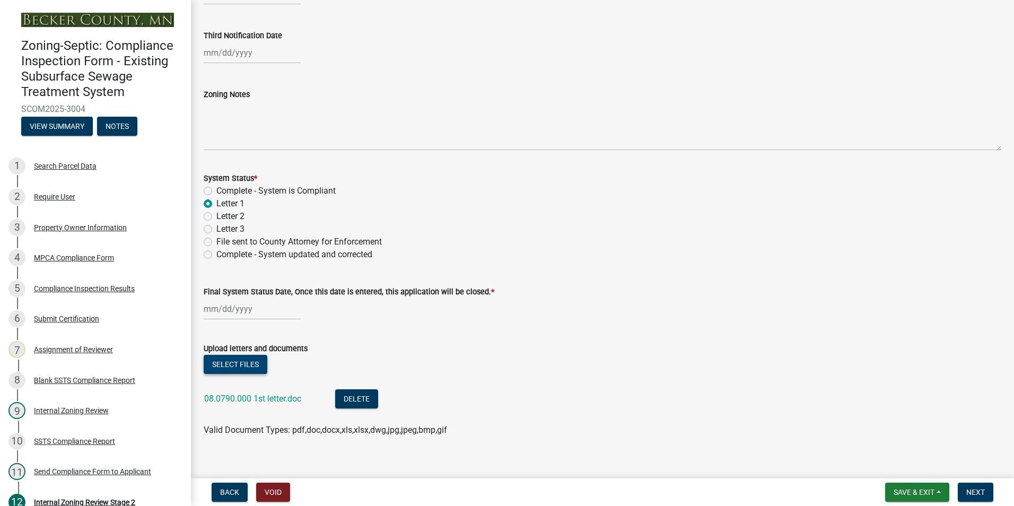
scroll to position [342, 0]
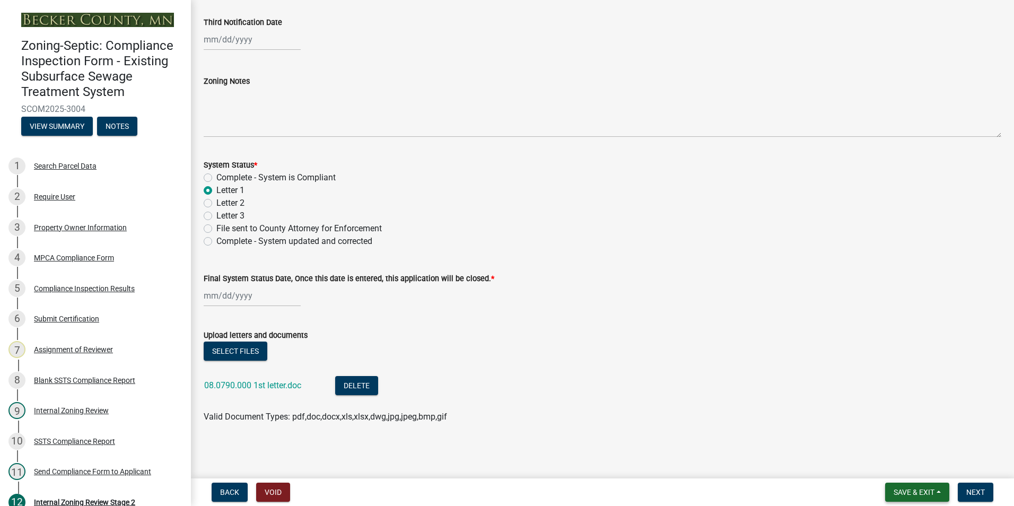
click at [922, 492] on span "Save & Exit" at bounding box center [914, 492] width 41 height 8
click at [901, 463] on button "Save & Exit" at bounding box center [906, 464] width 85 height 25
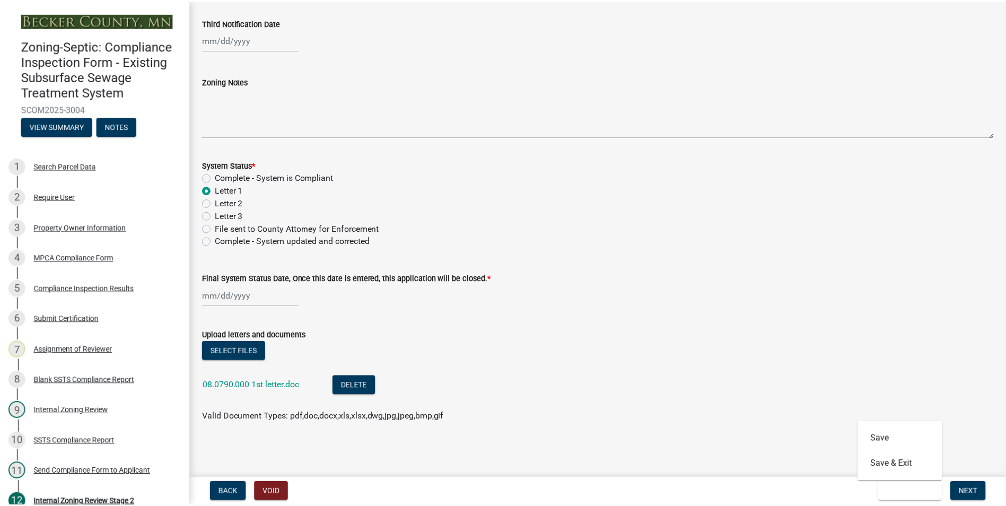
scroll to position [0, 0]
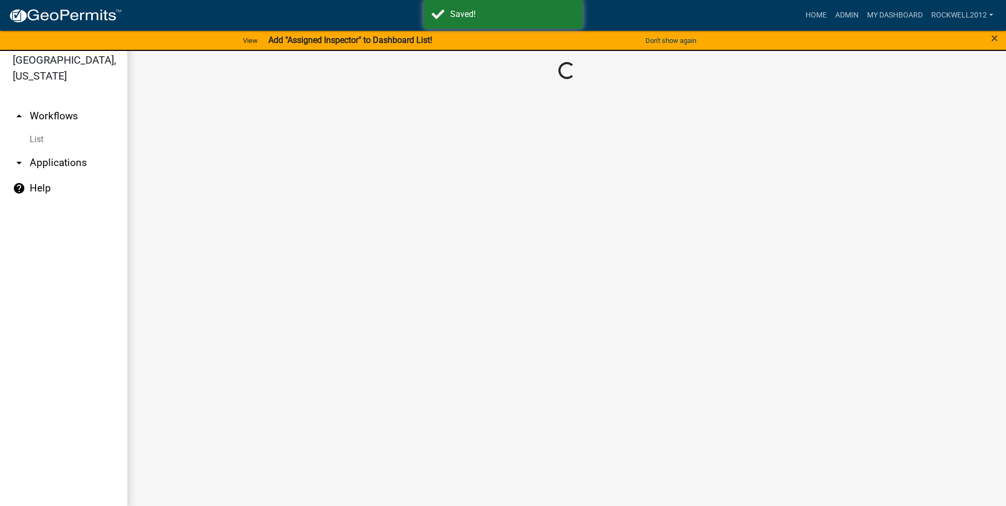
scroll to position [13, 0]
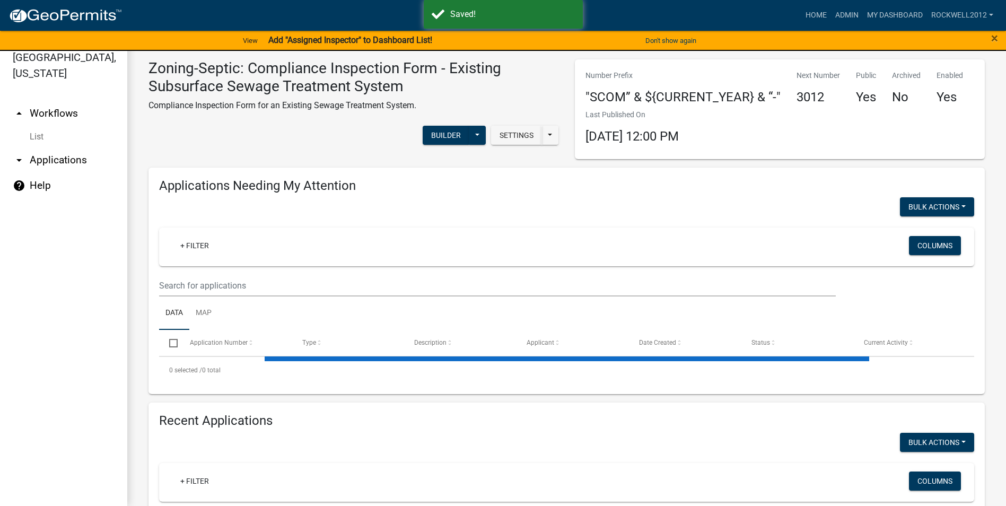
select select "1: 25"
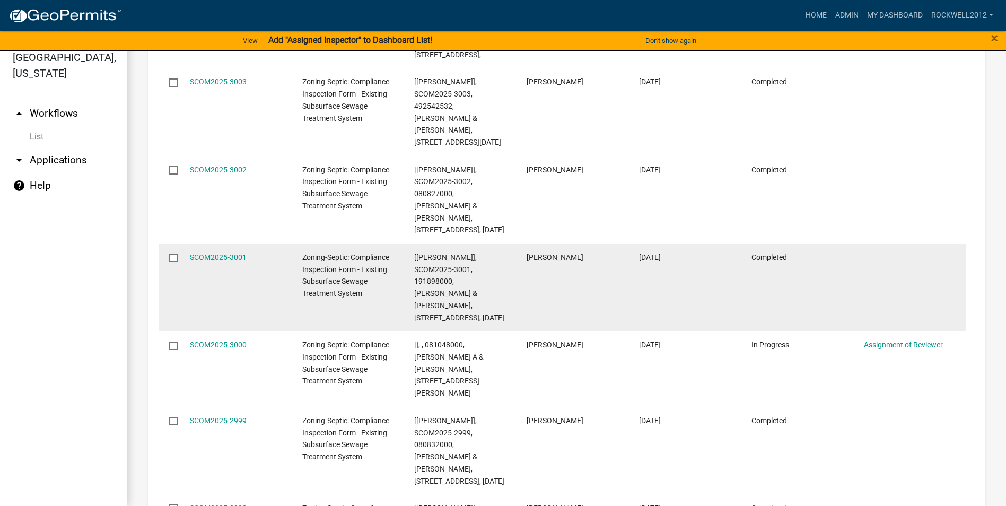
scroll to position [2068, 0]
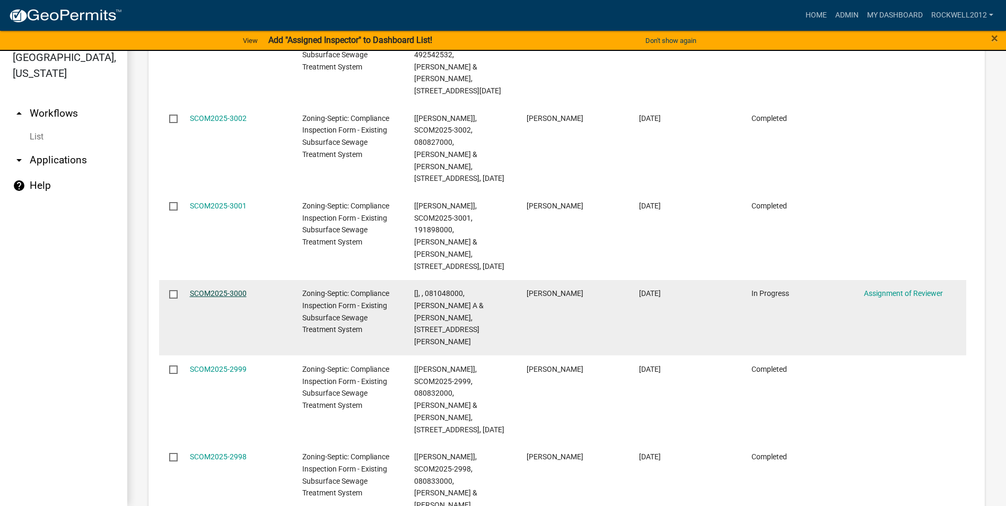
click at [204, 289] on link "SCOM2025-3000" at bounding box center [218, 293] width 57 height 8
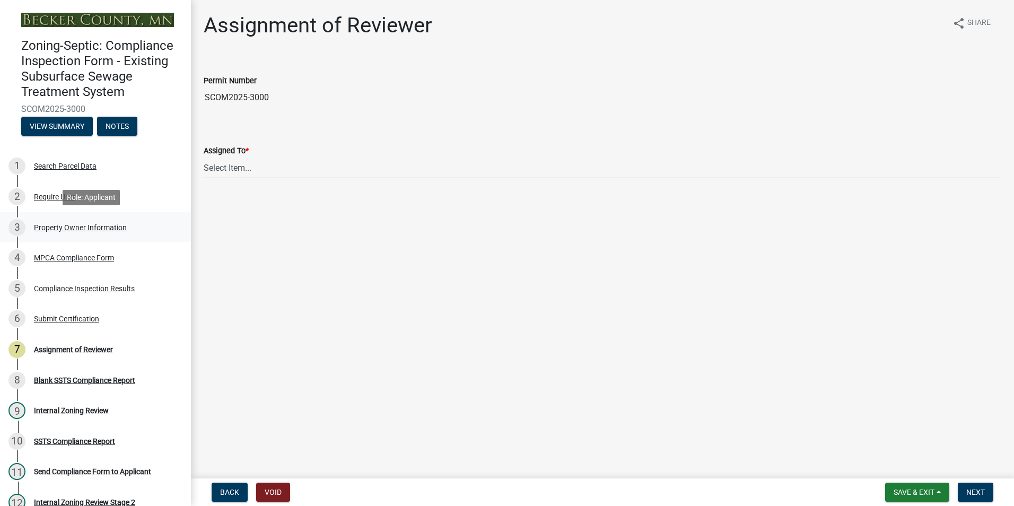
click at [66, 226] on div "Property Owner Information" at bounding box center [80, 227] width 93 height 7
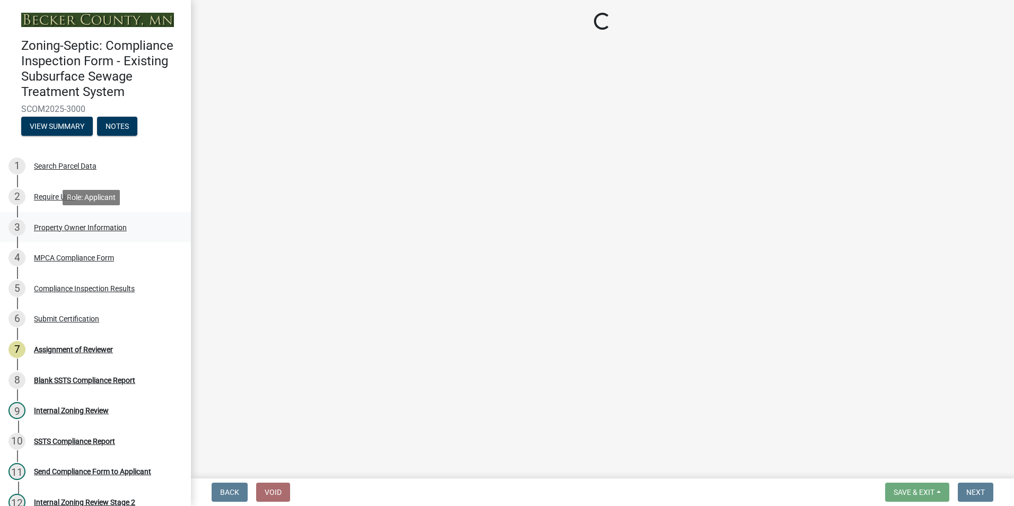
select select "d6fd99ce-8a43-4bcf-938d-761da4bf36de"
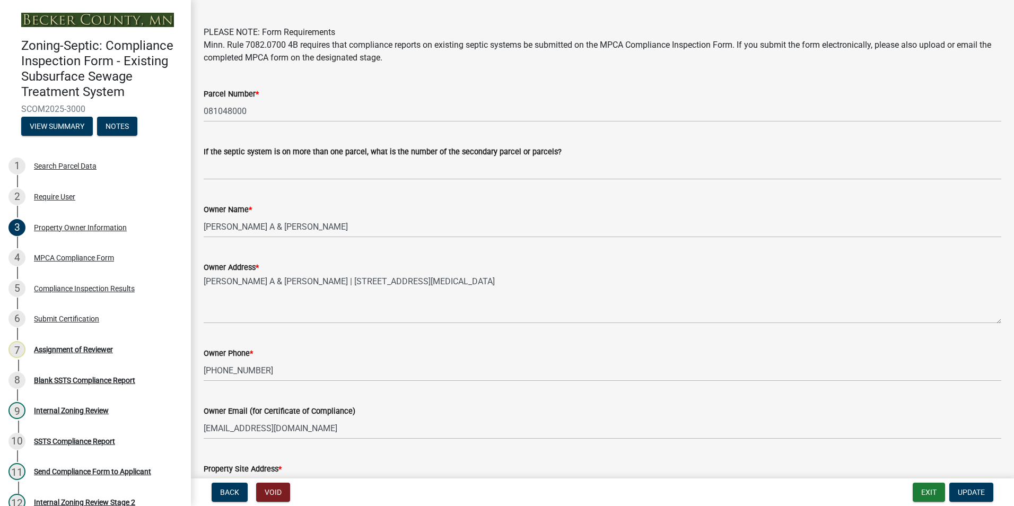
scroll to position [106, 0]
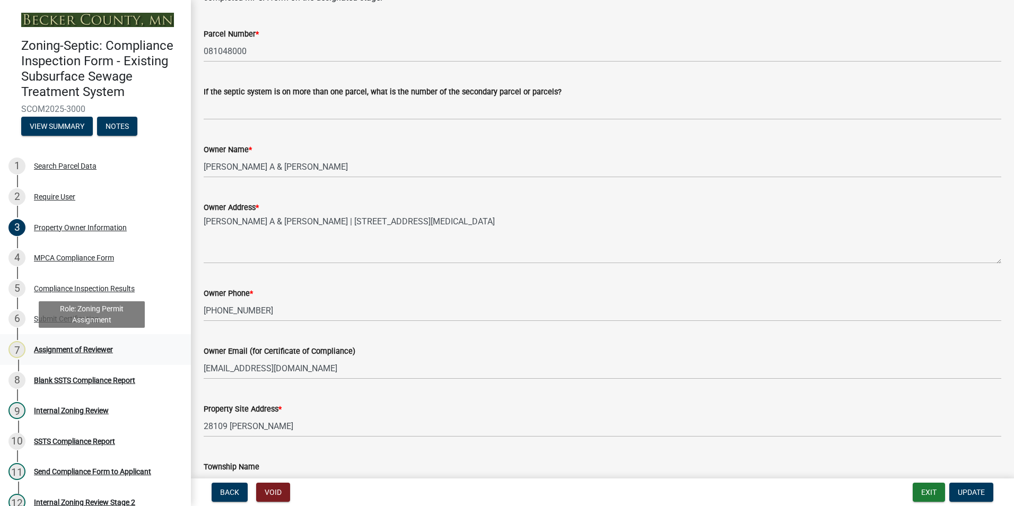
click at [75, 346] on div "Assignment of Reviewer" at bounding box center [73, 349] width 79 height 7
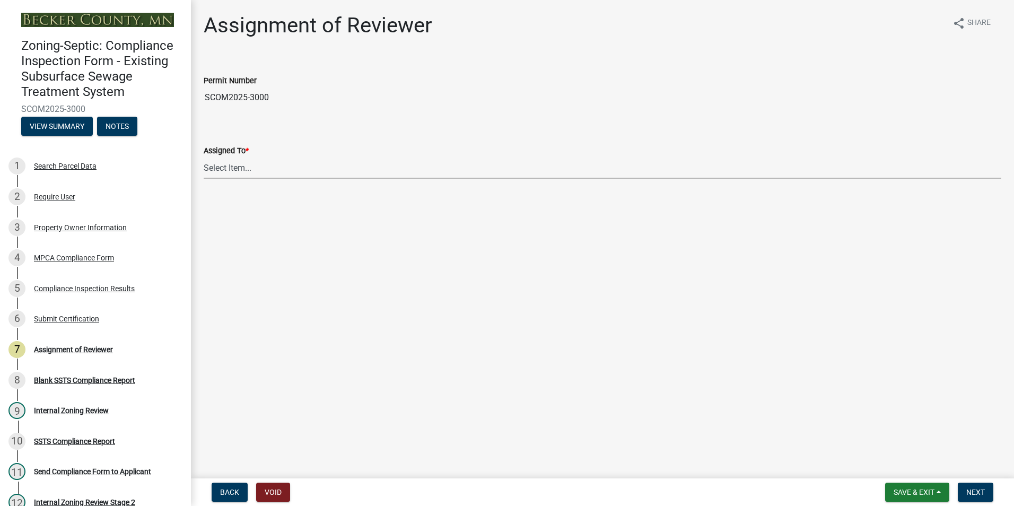
click at [239, 168] on select "Select Item... [PERSON_NAME] [PERSON_NAME] [PERSON_NAME] [PERSON_NAME] [PERSON_…" at bounding box center [603, 168] width 798 height 22
click at [204, 157] on select "Select Item... [PERSON_NAME] [PERSON_NAME] [PERSON_NAME] [PERSON_NAME] [PERSON_…" at bounding box center [603, 168] width 798 height 22
select select "0016247d-12af-40d0-8103-934796a3d230"
click at [969, 489] on span "Next" at bounding box center [975, 492] width 19 height 8
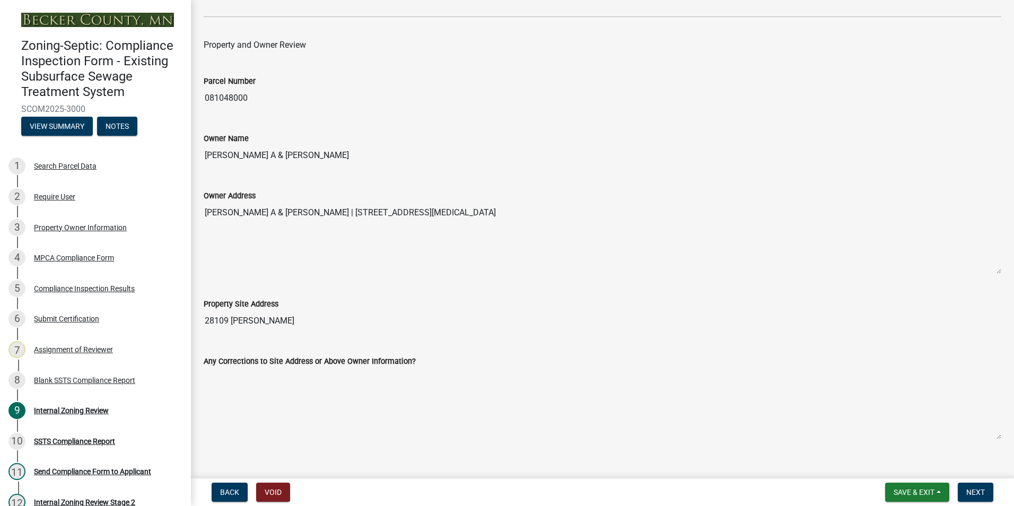
scroll to position [371, 0]
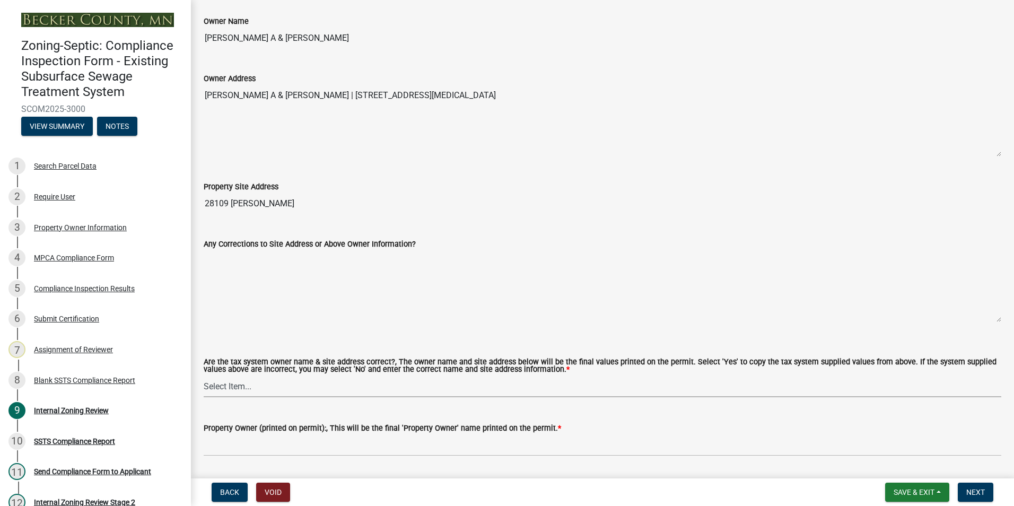
click at [233, 381] on select "Select Item... Yes No" at bounding box center [603, 386] width 798 height 22
click at [204, 376] on select "Select Item... Yes No" at bounding box center [603, 386] width 798 height 22
select select "f9f37200-9fc8-4e5e-9e7f-111cc9077d94"
drag, startPoint x: 325, startPoint y: 39, endPoint x: 207, endPoint y: 48, distance: 118.1
click at [204, 48] on input "[PERSON_NAME] A & [PERSON_NAME]" at bounding box center [603, 38] width 798 height 21
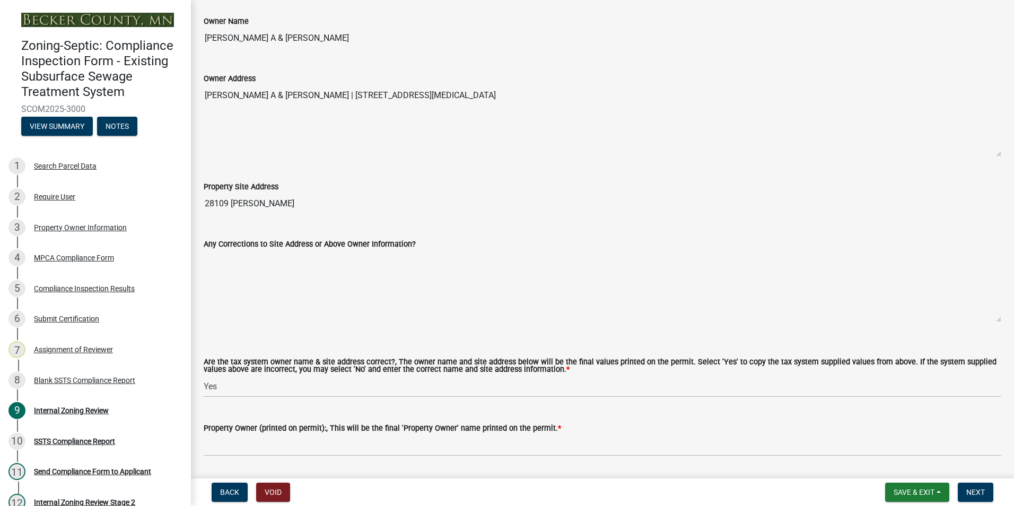
drag, startPoint x: 207, startPoint y: 48, endPoint x: 205, endPoint y: 40, distance: 8.2
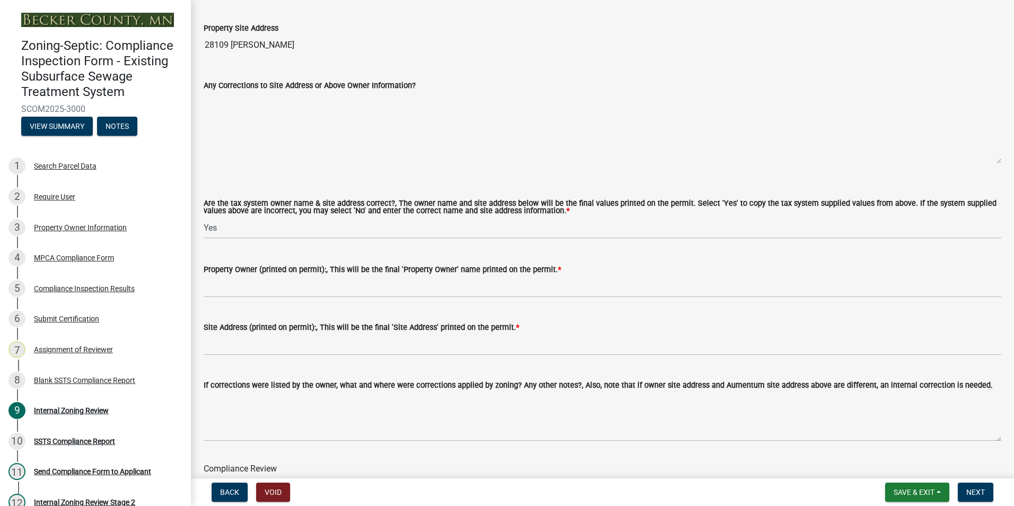
scroll to position [530, 0]
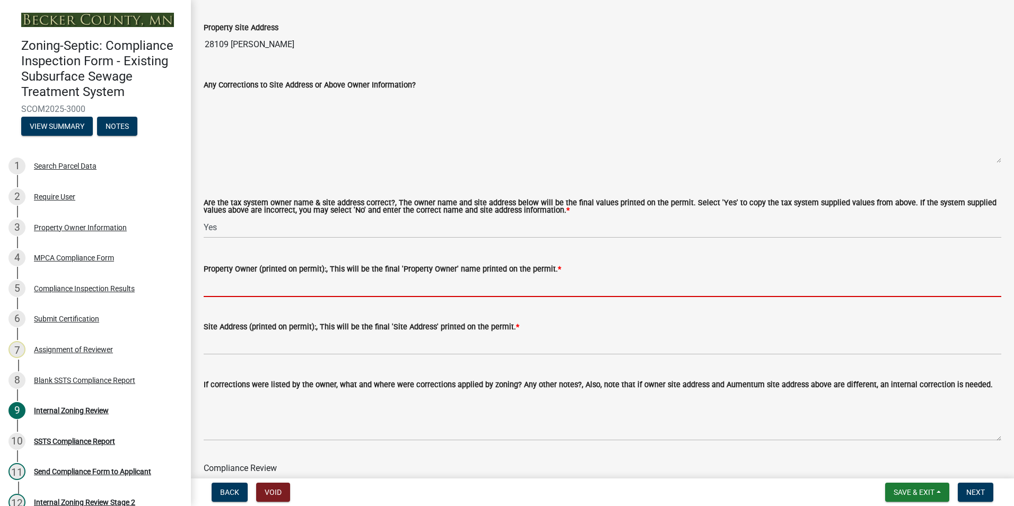
paste input "[PERSON_NAME] A & [PERSON_NAME]"
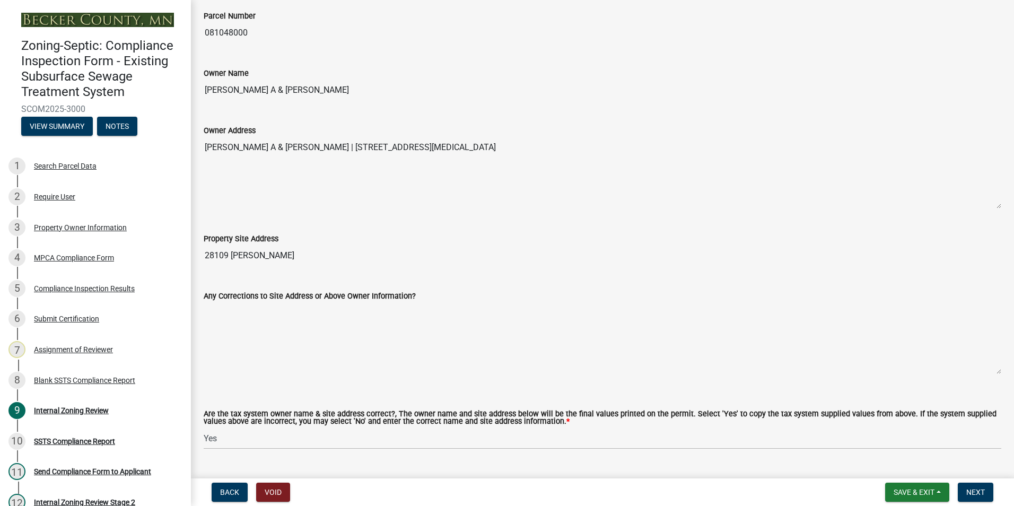
scroll to position [318, 0]
type input "[PERSON_NAME] A & [PERSON_NAME]"
drag, startPoint x: 267, startPoint y: 252, endPoint x: 210, endPoint y: 257, distance: 57.4
click at [210, 257] on input "28109 [PERSON_NAME]" at bounding box center [603, 256] width 798 height 21
drag, startPoint x: 210, startPoint y: 257, endPoint x: 248, endPoint y: 255, distance: 38.2
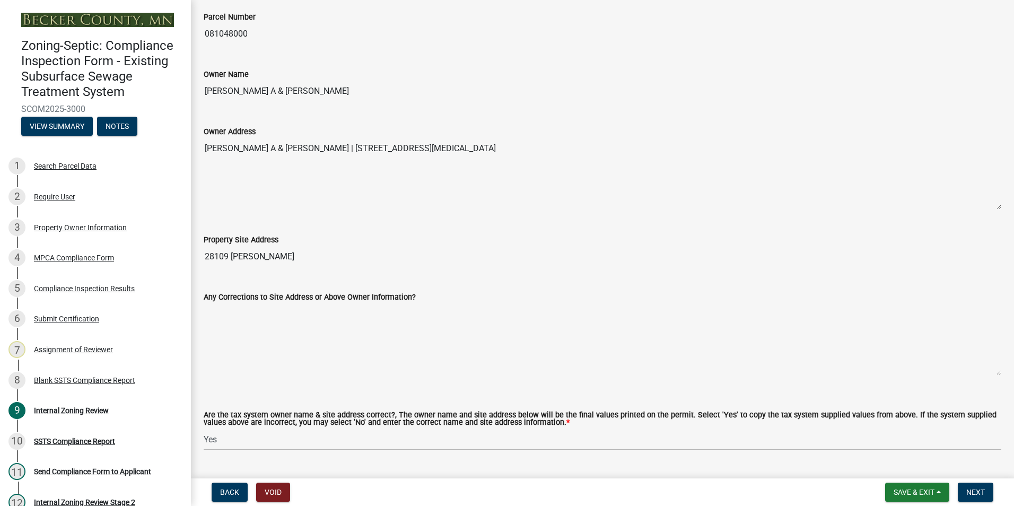
click at [232, 255] on input "28109 [PERSON_NAME]" at bounding box center [603, 256] width 798 height 21
click at [274, 256] on input "28109 [PERSON_NAME]" at bounding box center [603, 256] width 798 height 21
click at [272, 256] on input "28109 [PERSON_NAME]" at bounding box center [603, 256] width 798 height 21
drag, startPoint x: 272, startPoint y: 256, endPoint x: 217, endPoint y: 253, distance: 54.1
click at [217, 253] on input "28109 [PERSON_NAME]" at bounding box center [603, 256] width 798 height 21
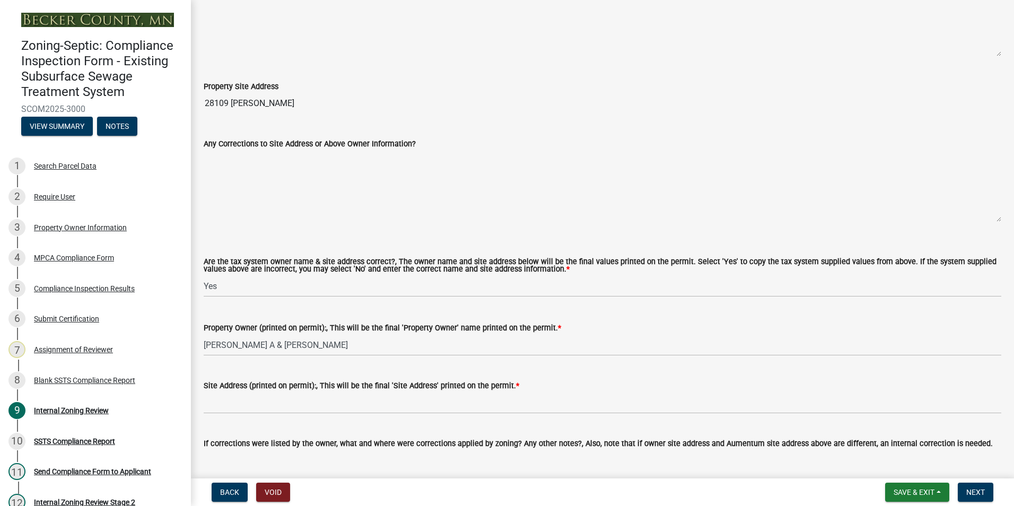
scroll to position [477, 0]
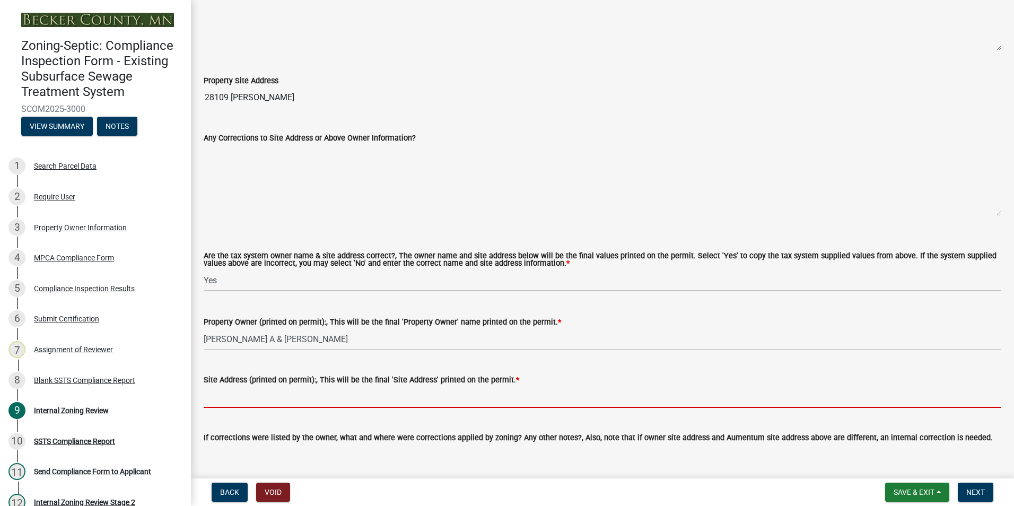
paste input "28109 [PERSON_NAME]"
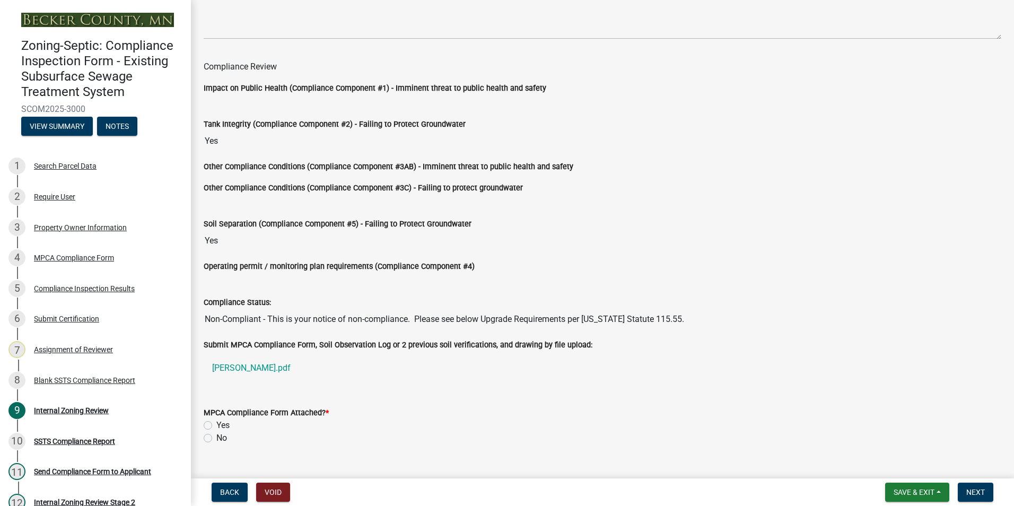
scroll to position [953, 0]
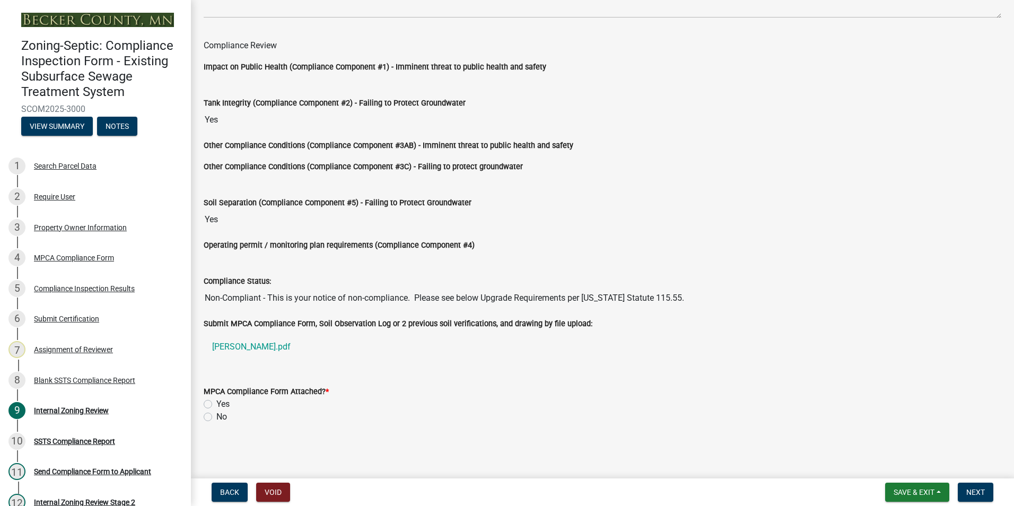
type input "[STREET_ADDRESS][PERSON_NAME]"
click at [216, 400] on label "Yes" at bounding box center [222, 404] width 13 height 13
click at [216, 400] on input "Yes" at bounding box center [219, 401] width 7 height 7
radio input "true"
click at [977, 486] on button "Next" at bounding box center [976, 492] width 36 height 19
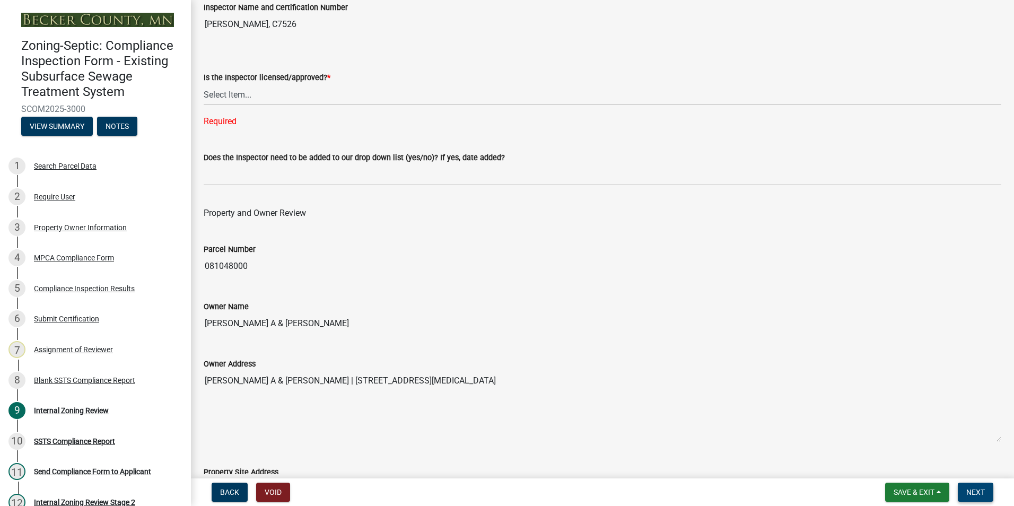
scroll to position [73, 0]
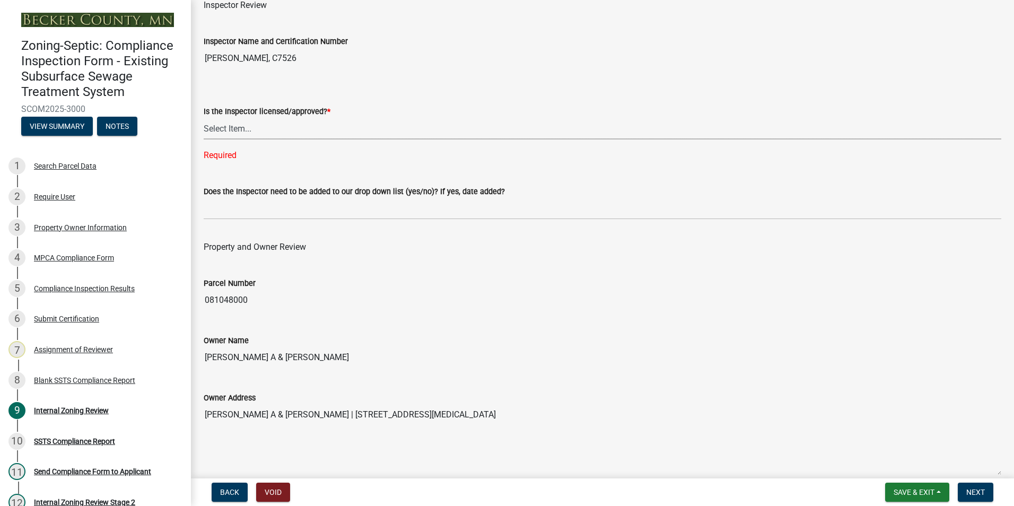
click at [217, 126] on select "Select Item... Yes No" at bounding box center [603, 129] width 798 height 22
click at [204, 118] on select "Select Item... Yes No" at bounding box center [603, 129] width 798 height 22
select select "7beb9ca5-c3cb-47d4-a805-1554d3173259"
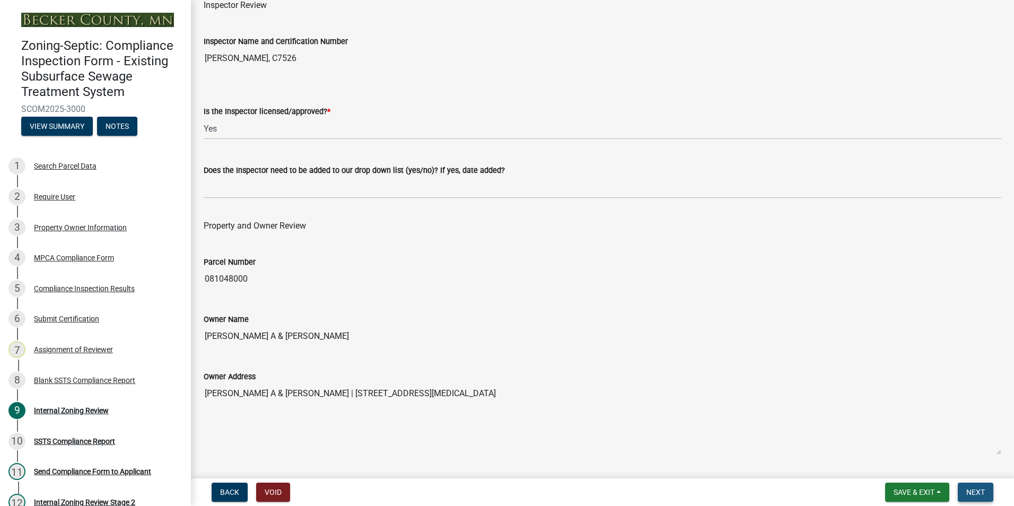
click at [977, 491] on span "Next" at bounding box center [975, 492] width 19 height 8
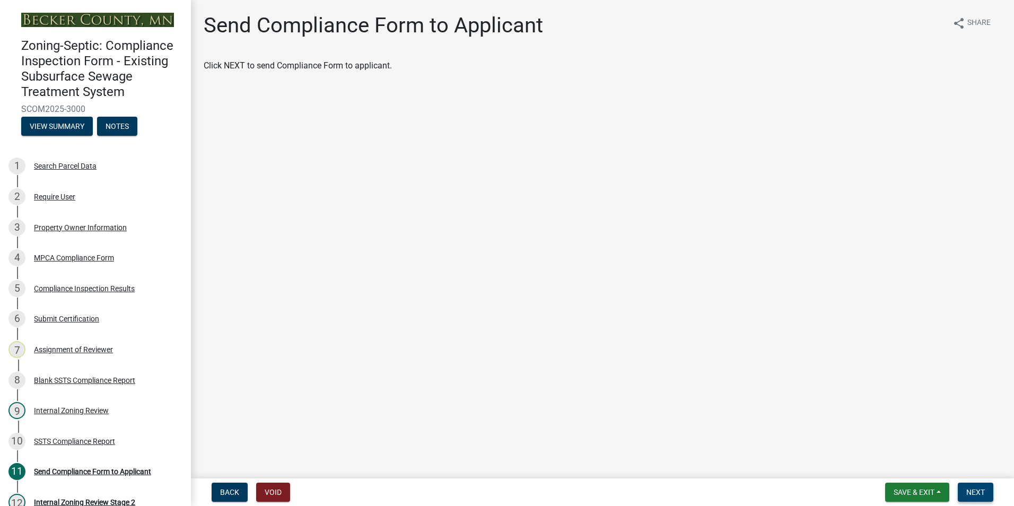
click at [971, 491] on span "Next" at bounding box center [975, 492] width 19 height 8
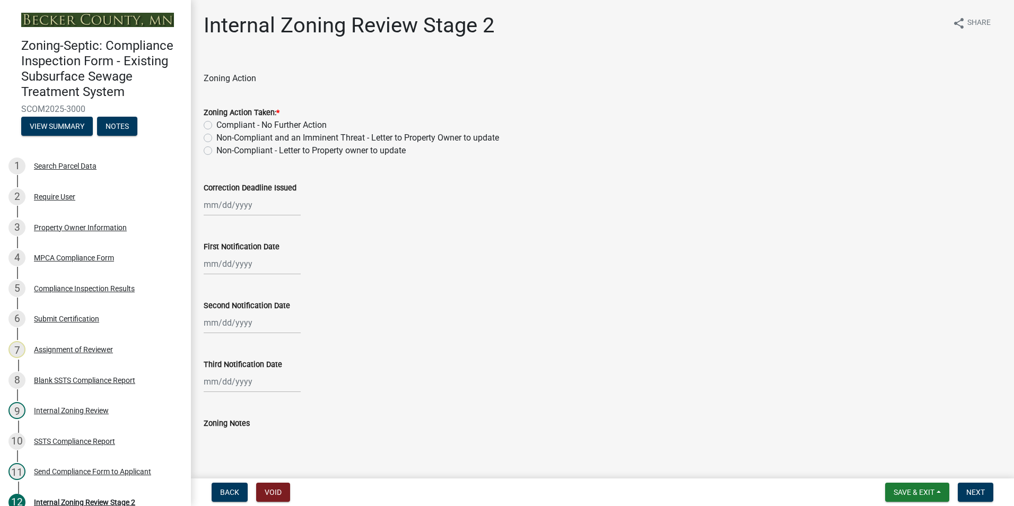
click at [216, 151] on label "Non-Compliant - Letter to Property owner to update" at bounding box center [310, 150] width 189 height 13
click at [216, 151] on input "Non-Compliant - Letter to Property owner to update" at bounding box center [219, 147] width 7 height 7
radio input "true"
click at [237, 202] on div at bounding box center [252, 205] width 97 height 22
select select "8"
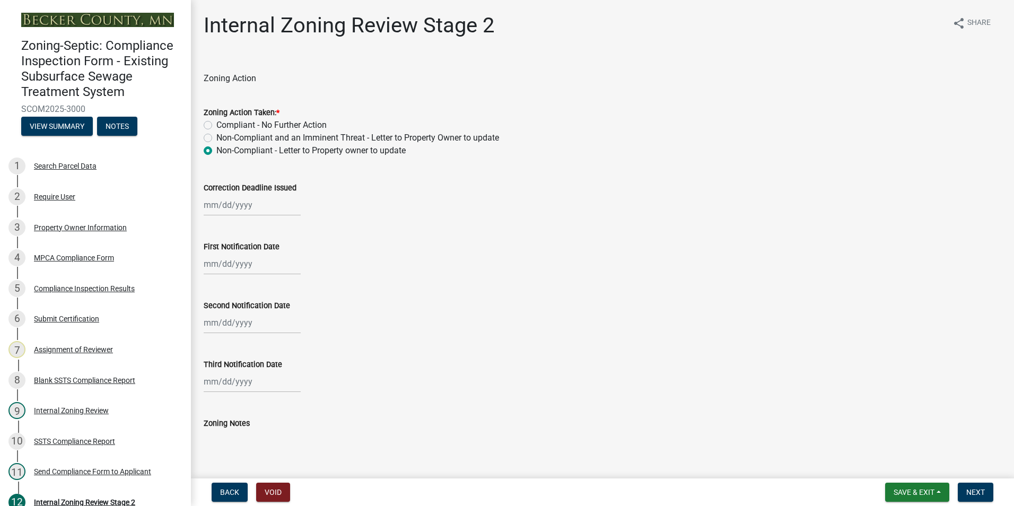
select select "2025"
click at [314, 225] on span "Next month" at bounding box center [316, 227] width 8 height 8
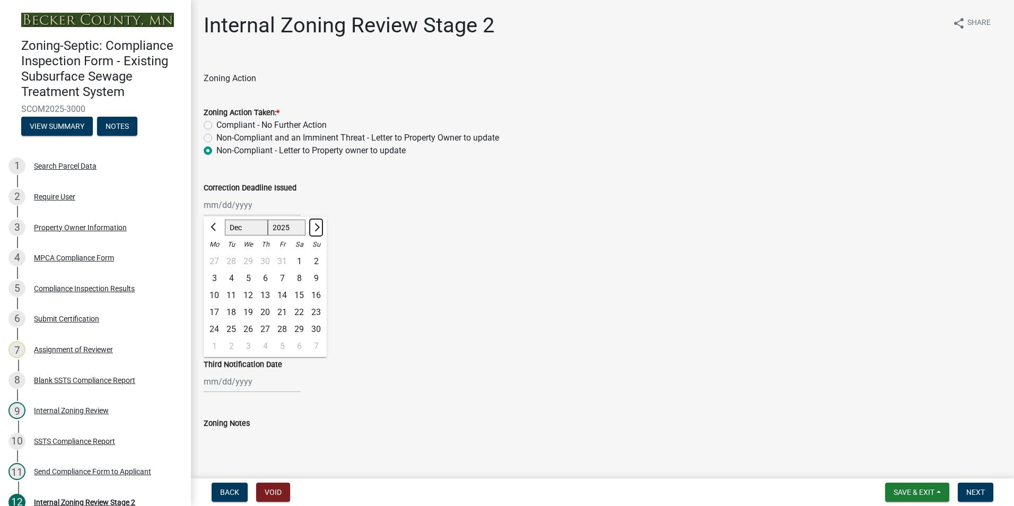
click at [314, 225] on span "Next month" at bounding box center [316, 227] width 8 height 8
select select "1"
select select "2026"
click at [314, 225] on span "Next month" at bounding box center [316, 227] width 8 height 8
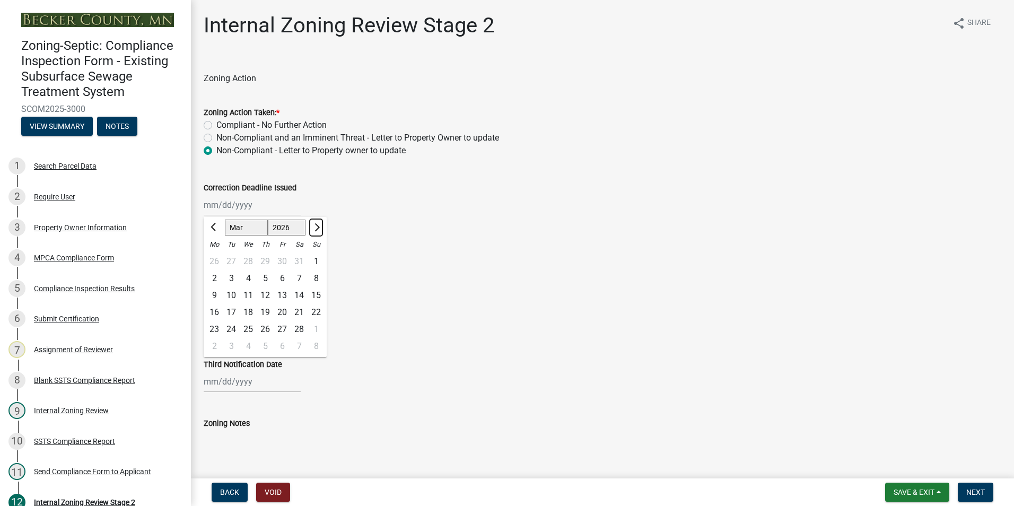
click at [314, 225] on span "Next month" at bounding box center [316, 227] width 8 height 8
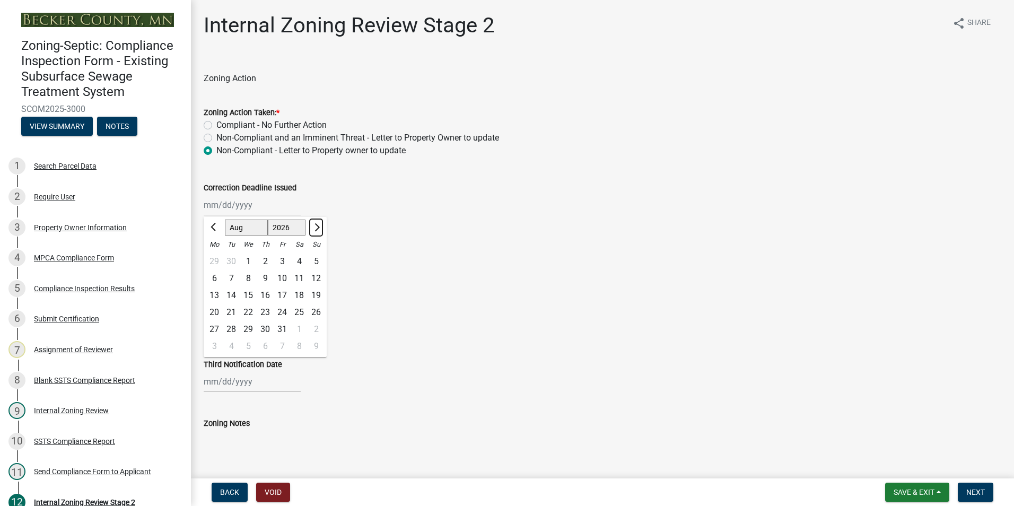
click at [314, 225] on span "Next month" at bounding box center [316, 227] width 8 height 8
select select "9"
click at [250, 327] on div "30" at bounding box center [248, 329] width 17 height 17
type input "[DATE]"
click at [245, 262] on div at bounding box center [252, 264] width 97 height 22
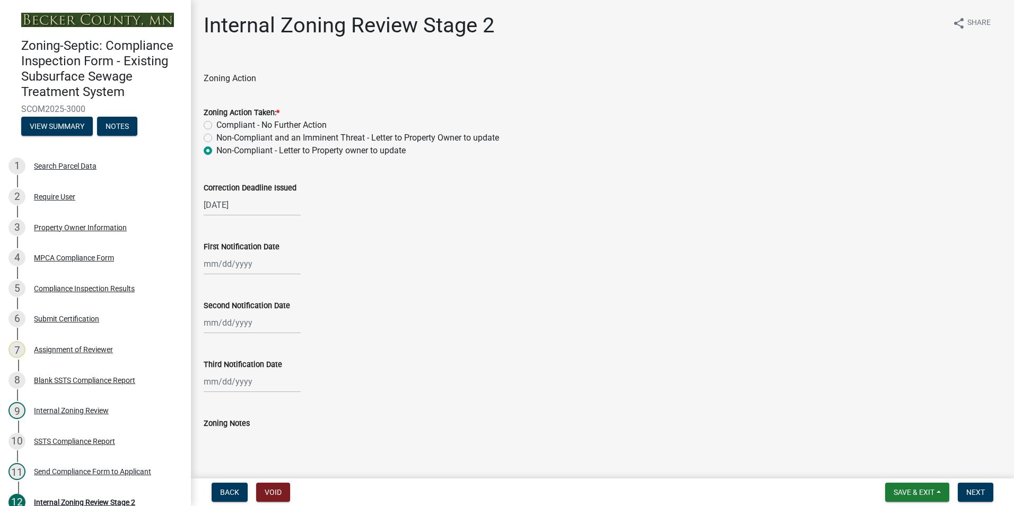
select select "8"
select select "2025"
click at [213, 368] on div "18" at bounding box center [214, 371] width 17 height 17
type input "[DATE]"
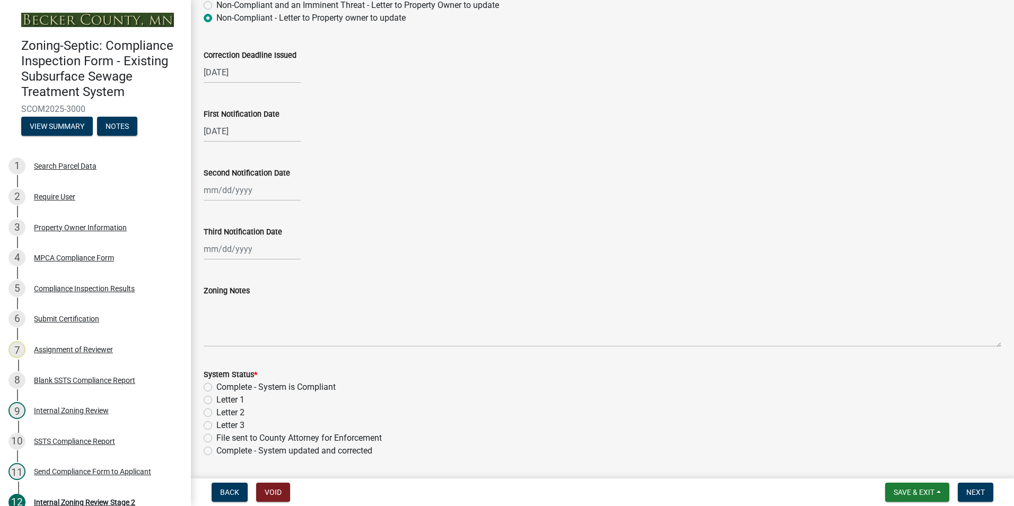
scroll to position [212, 0]
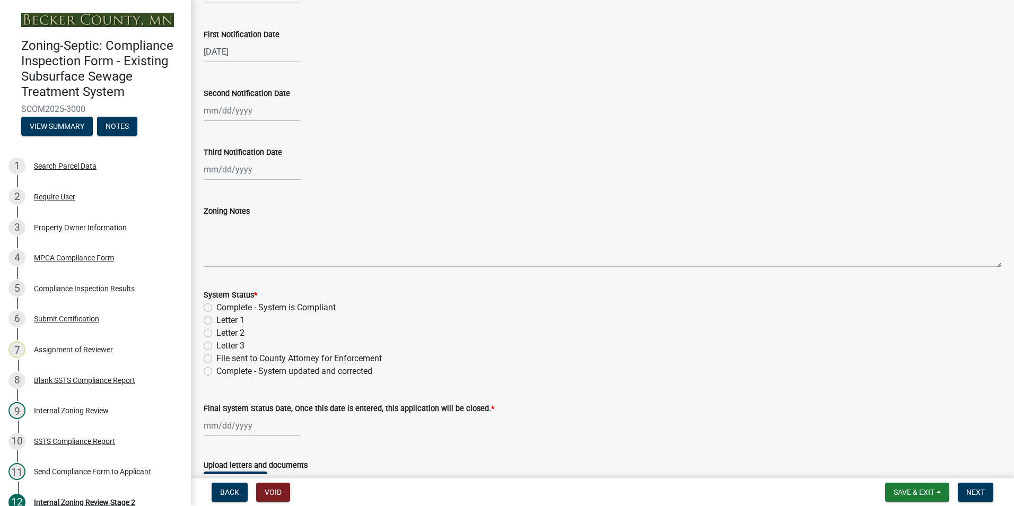
click at [216, 320] on label "Letter 1" at bounding box center [230, 320] width 28 height 13
click at [216, 320] on input "Letter 1" at bounding box center [219, 317] width 7 height 7
radio input "true"
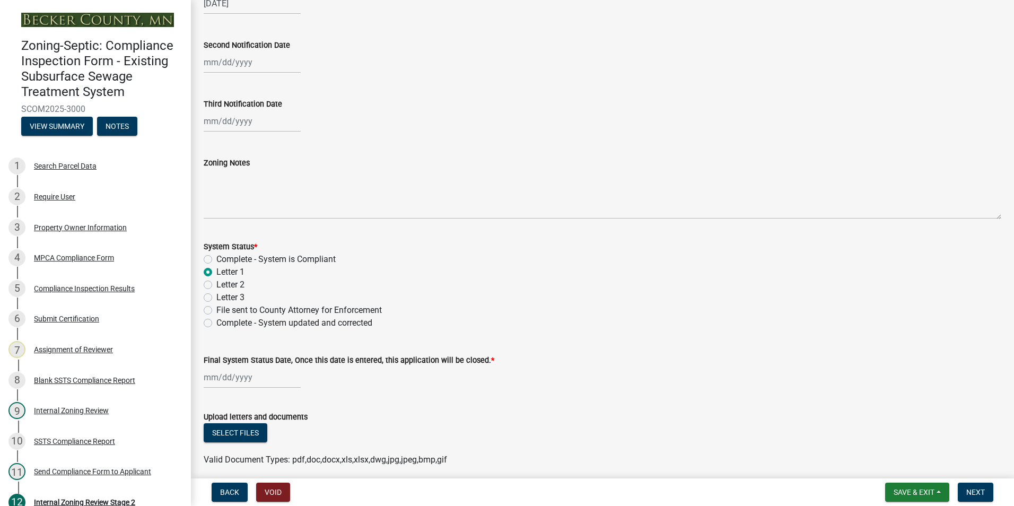
scroll to position [303, 0]
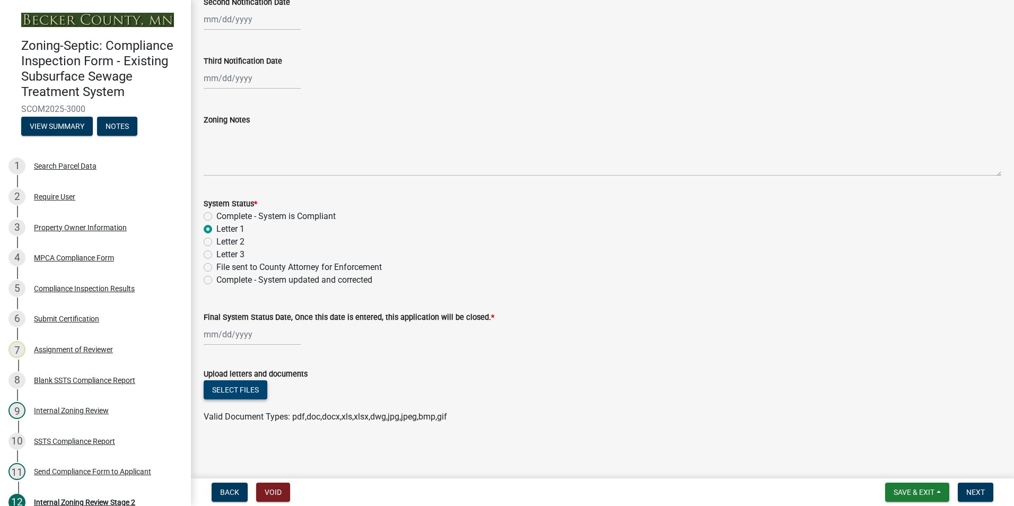
click at [231, 389] on button "Select files" at bounding box center [236, 389] width 64 height 19
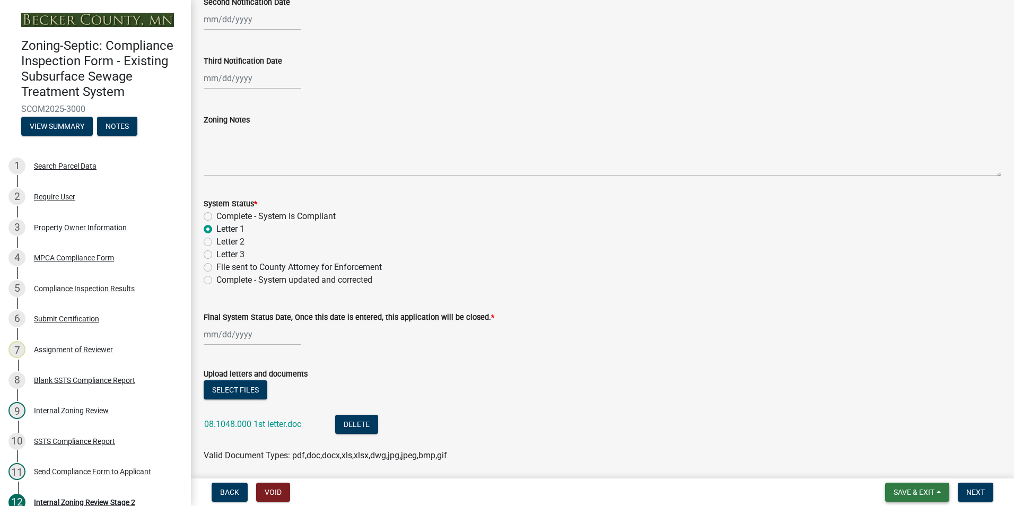
click at [903, 491] on span "Save & Exit" at bounding box center [914, 492] width 41 height 8
click at [897, 462] on button "Save & Exit" at bounding box center [906, 464] width 85 height 25
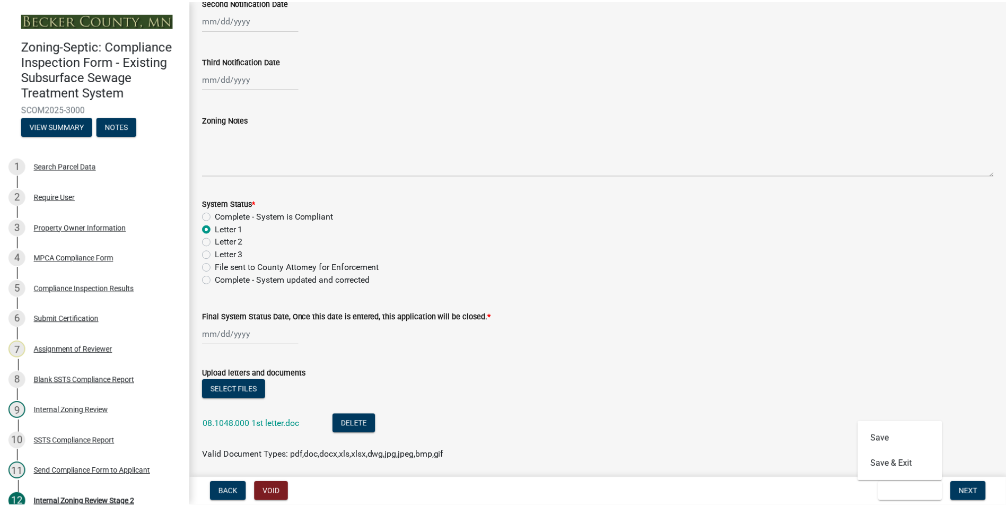
scroll to position [0, 0]
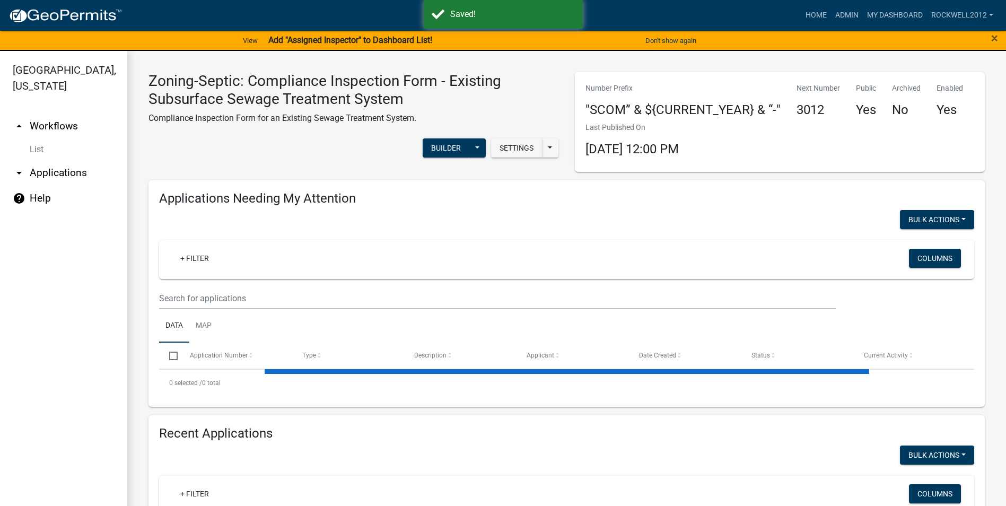
select select "1: 25"
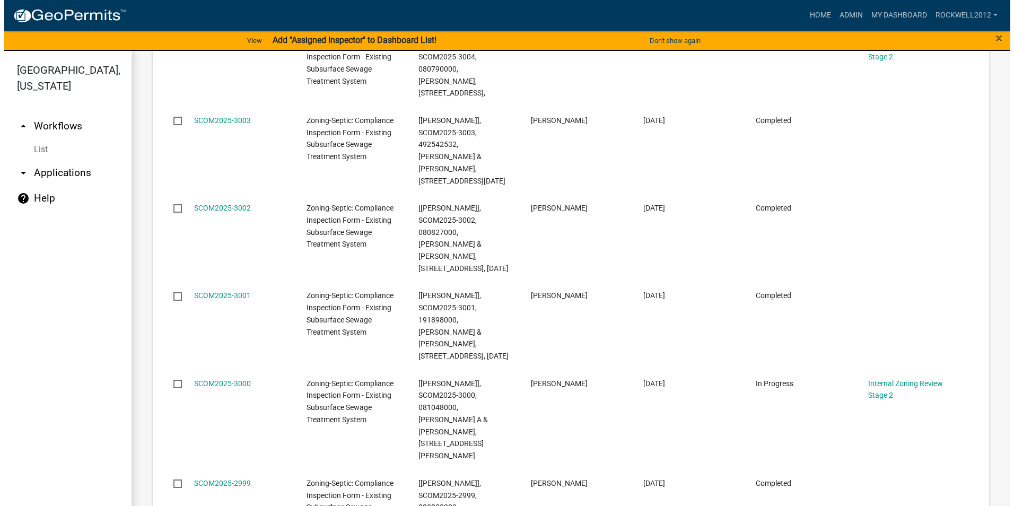
scroll to position [2227, 0]
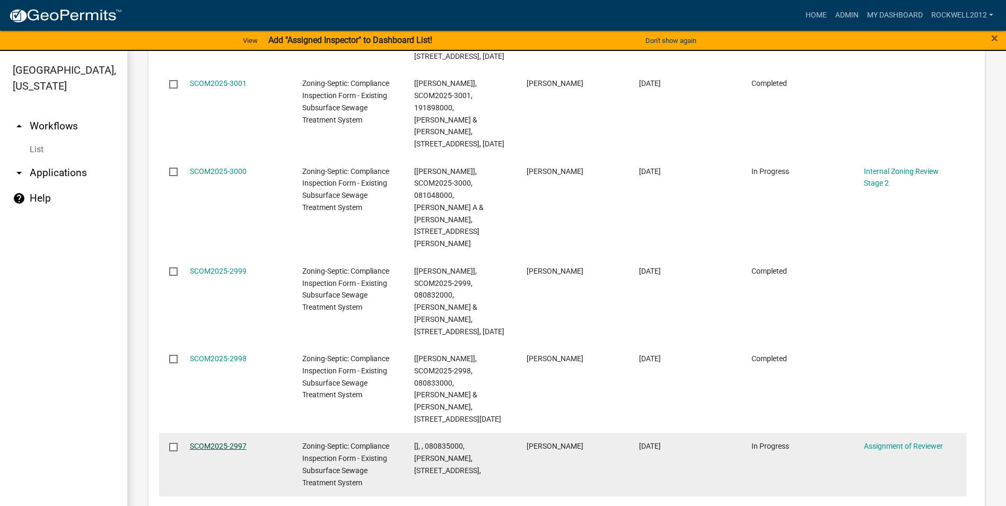
click at [205, 442] on link "SCOM2025-2997" at bounding box center [218, 446] width 57 height 8
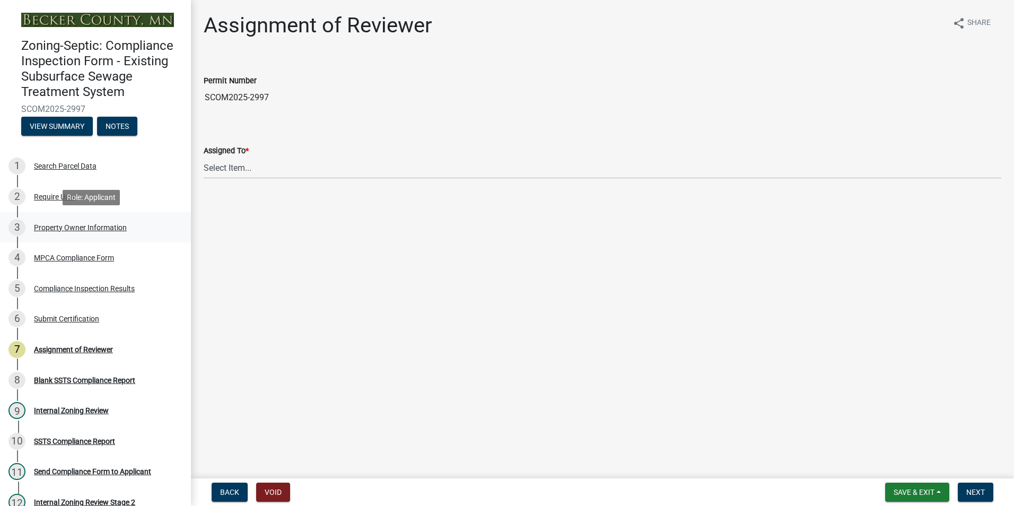
click at [78, 224] on div "Property Owner Information" at bounding box center [80, 227] width 93 height 7
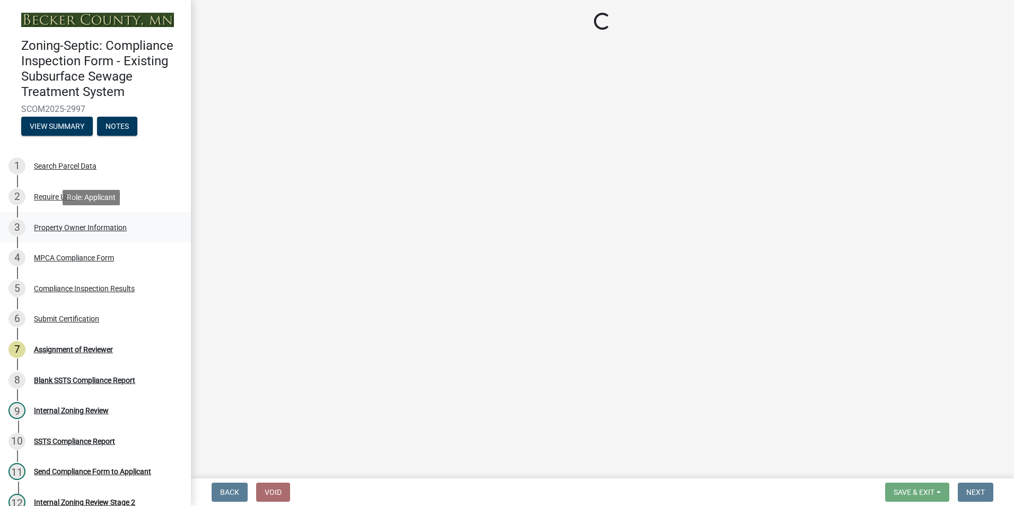
select select "3e6c5637-c66b-418d-927c-69aaf39ab5a9"
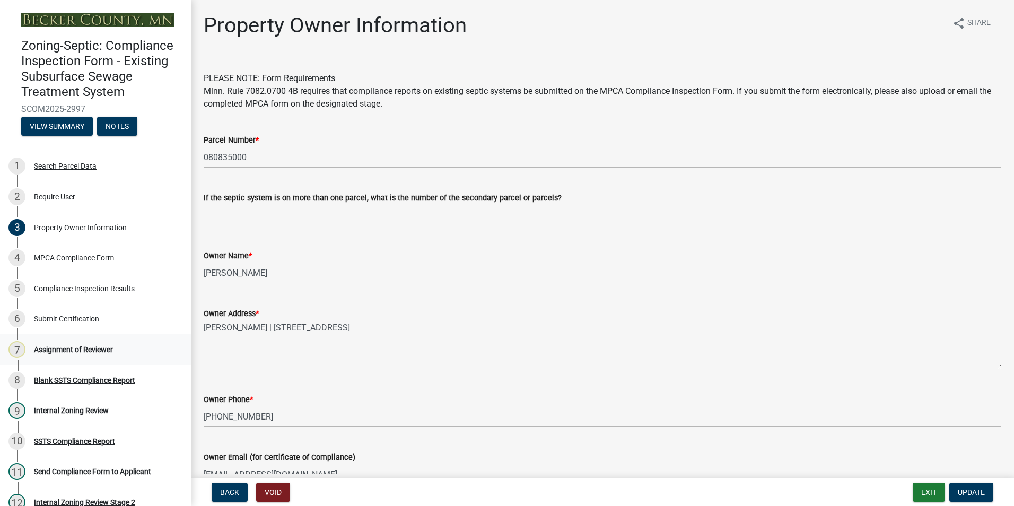
click at [67, 350] on div "Assignment of Reviewer" at bounding box center [73, 349] width 79 height 7
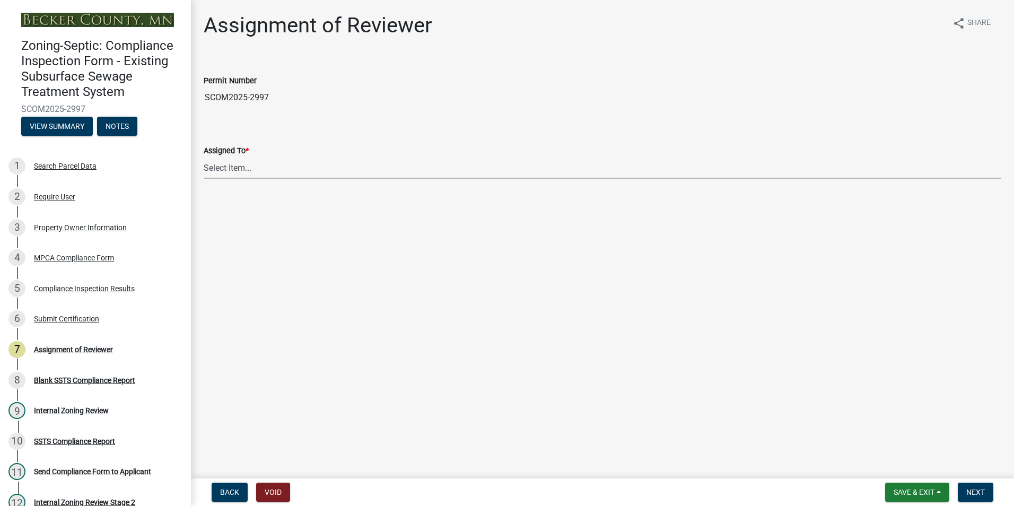
click at [242, 167] on select "Select Item... [PERSON_NAME] [PERSON_NAME] [PERSON_NAME] [PERSON_NAME] [PERSON_…" at bounding box center [603, 168] width 798 height 22
click at [204, 157] on select "Select Item... [PERSON_NAME] [PERSON_NAME] [PERSON_NAME] [PERSON_NAME] [PERSON_…" at bounding box center [603, 168] width 798 height 22
select select "0016247d-12af-40d0-8103-934796a3d230"
click at [971, 492] on span "Next" at bounding box center [975, 492] width 19 height 8
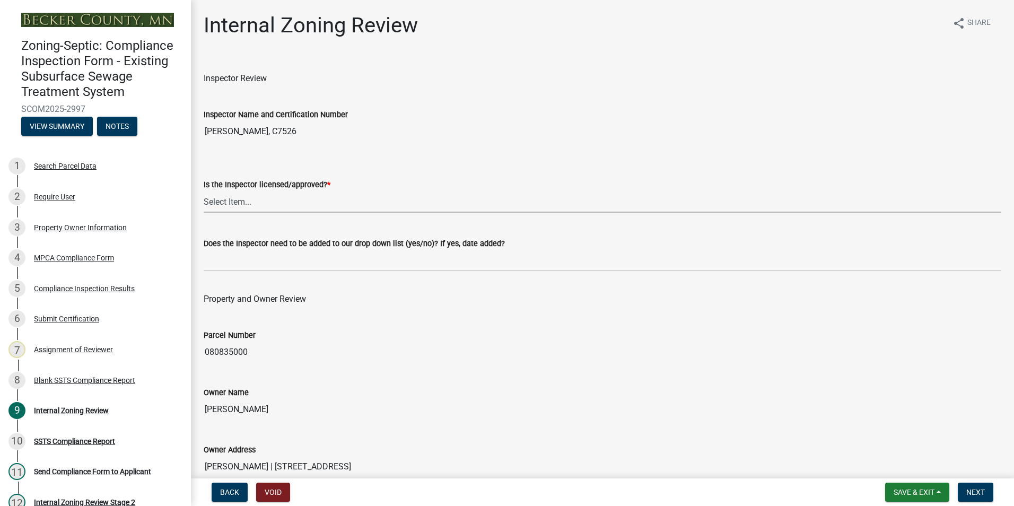
click at [229, 200] on select "Select Item... Yes No" at bounding box center [603, 202] width 798 height 22
click at [204, 191] on select "Select Item... Yes No" at bounding box center [603, 202] width 798 height 22
select select "7beb9ca5-c3cb-47d4-a805-1554d3173259"
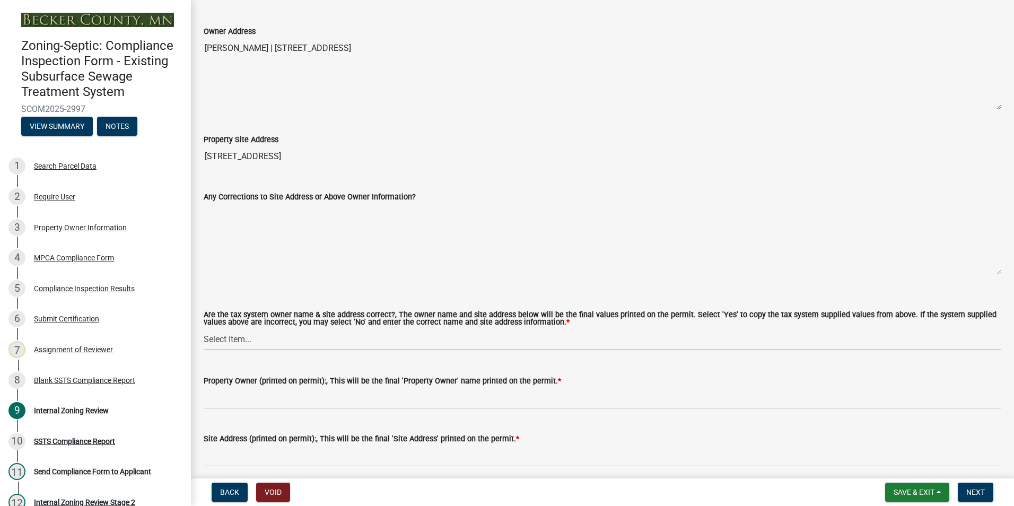
scroll to position [424, 0]
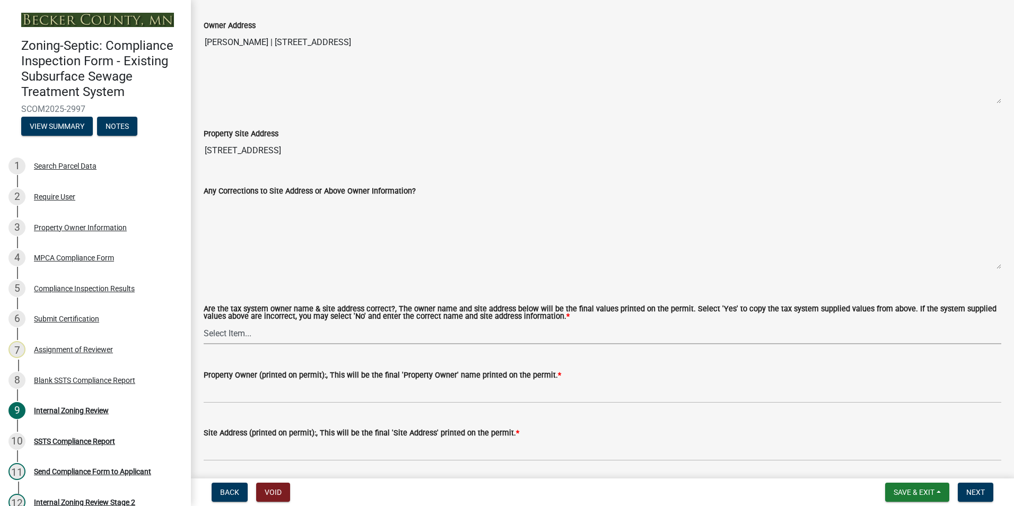
drag, startPoint x: 222, startPoint y: 332, endPoint x: 232, endPoint y: 331, distance: 9.6
click at [222, 332] on select "Select Item... Yes No" at bounding box center [603, 333] width 798 height 22
click at [204, 323] on select "Select Item... Yes No" at bounding box center [603, 333] width 798 height 22
select select "f9f37200-9fc8-4e5e-9e7f-111cc9077d94"
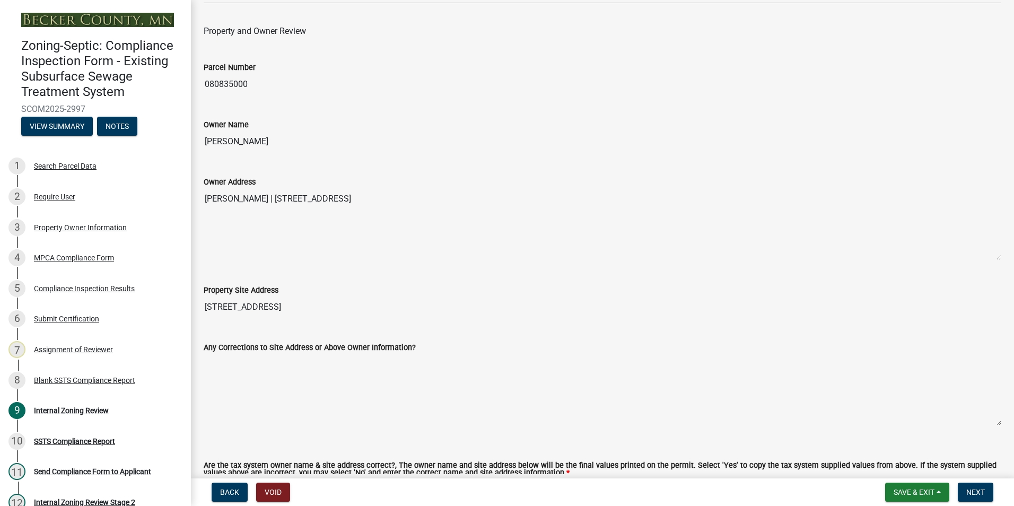
scroll to position [265, 0]
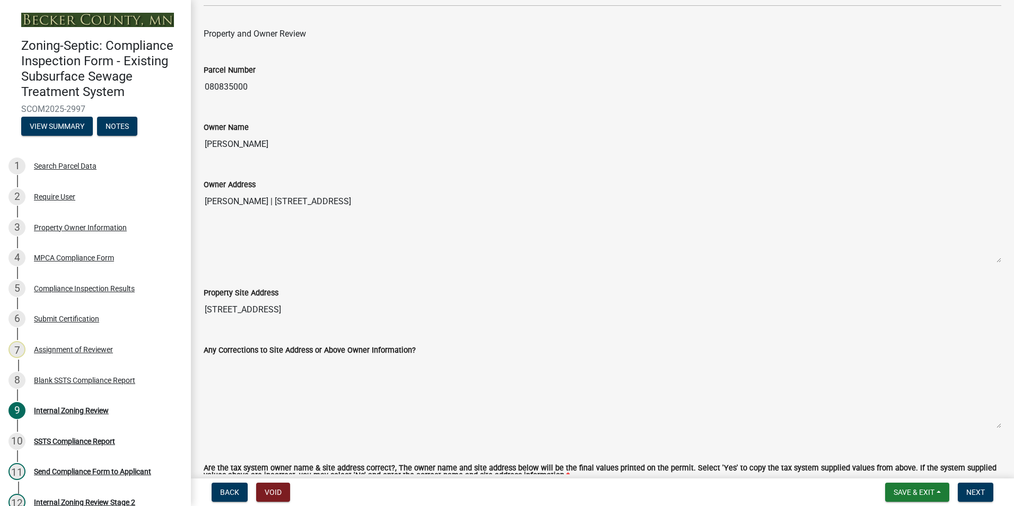
drag, startPoint x: 291, startPoint y: 145, endPoint x: 205, endPoint y: 137, distance: 86.3
click at [205, 137] on input "[PERSON_NAME]" at bounding box center [603, 144] width 798 height 21
drag, startPoint x: 205, startPoint y: 137, endPoint x: 230, endPoint y: 145, distance: 25.5
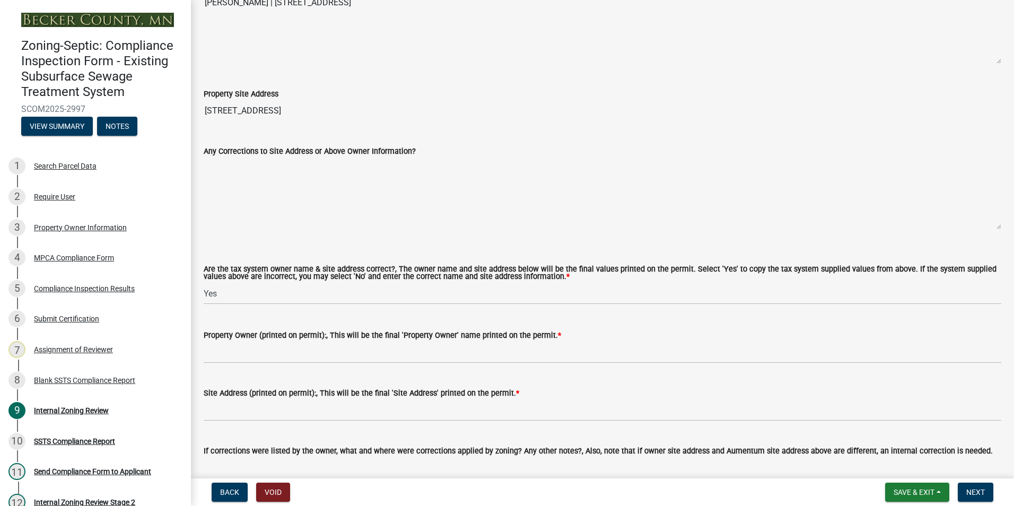
scroll to position [530, 0]
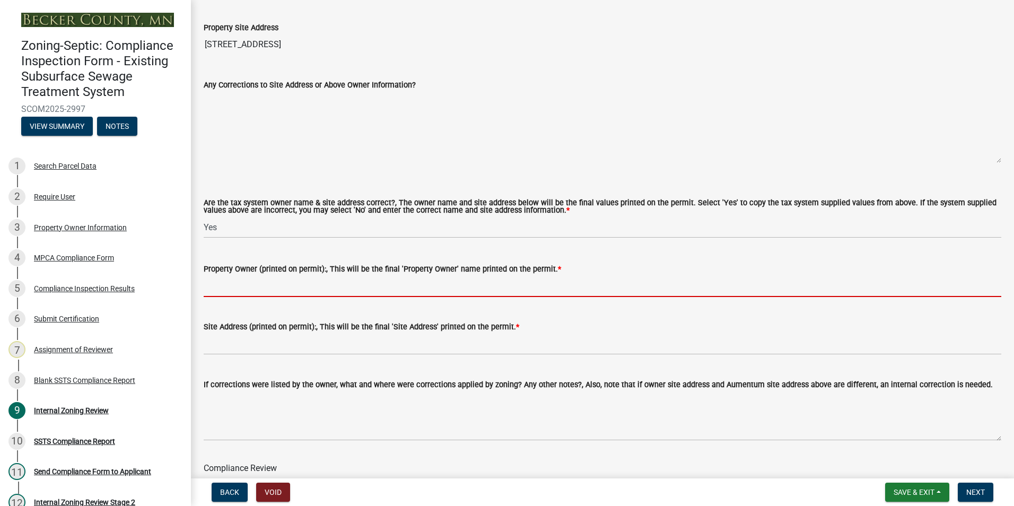
paste input "[PERSON_NAME]"
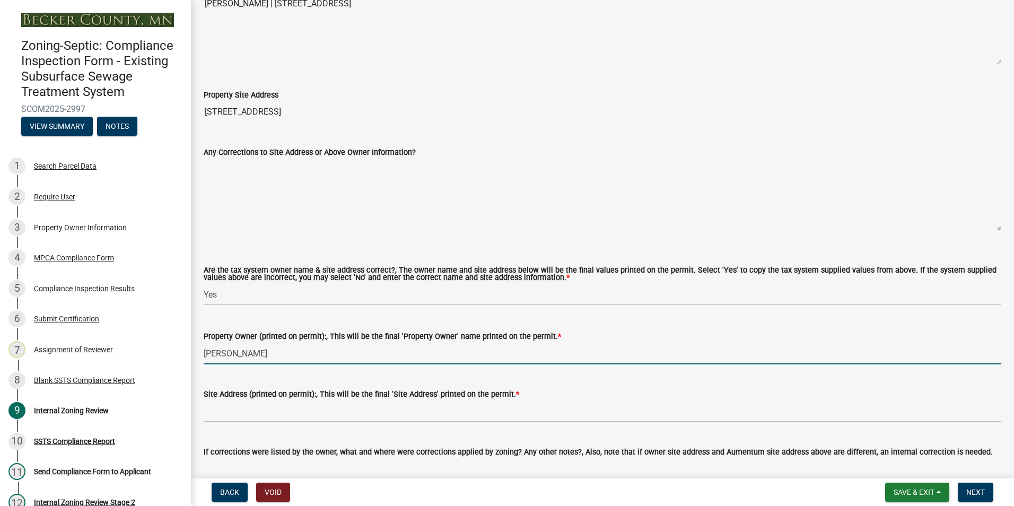
scroll to position [371, 0]
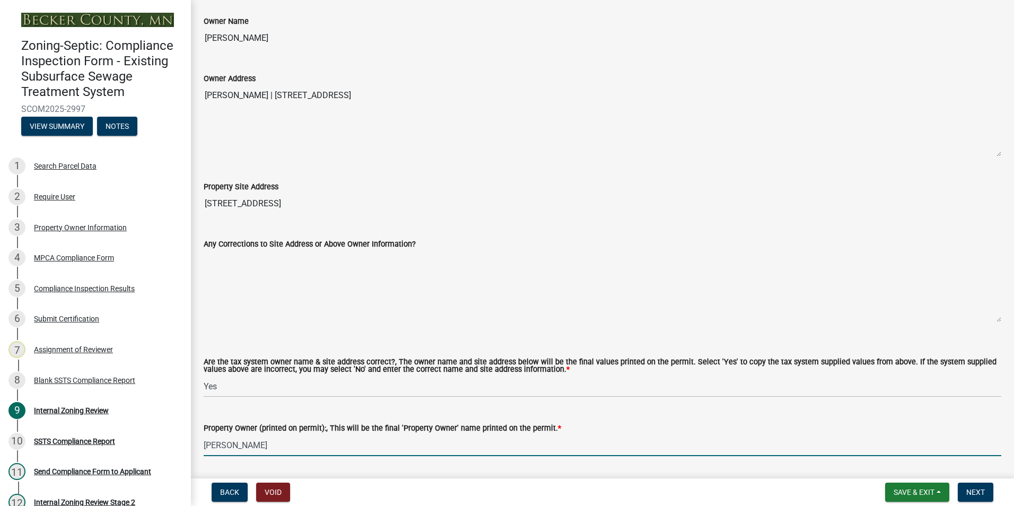
type input "[PERSON_NAME]"
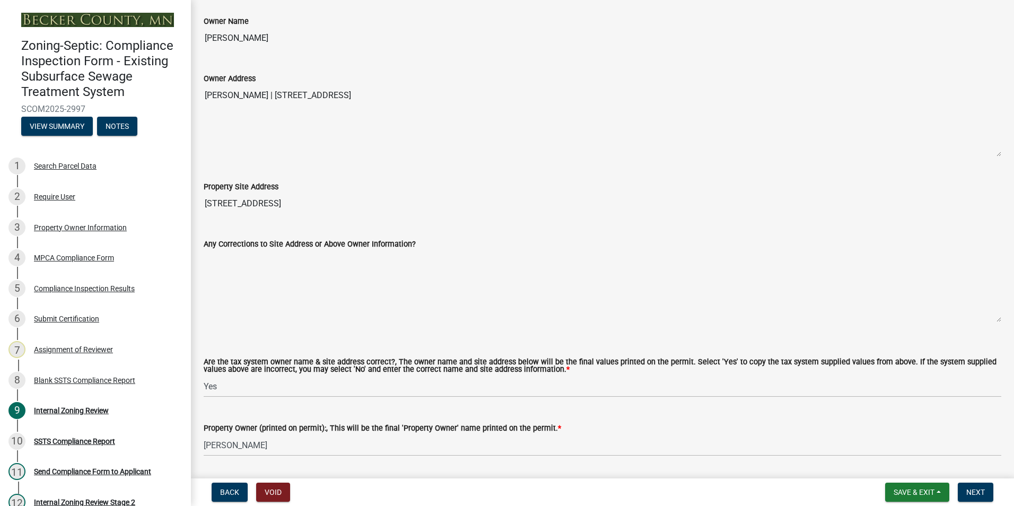
drag, startPoint x: 309, startPoint y: 204, endPoint x: 203, endPoint y: 199, distance: 106.2
click at [201, 199] on div "Property Site Address [STREET_ADDRESS]" at bounding box center [602, 189] width 813 height 49
drag, startPoint x: 203, startPoint y: 199, endPoint x: 237, endPoint y: 198, distance: 34.0
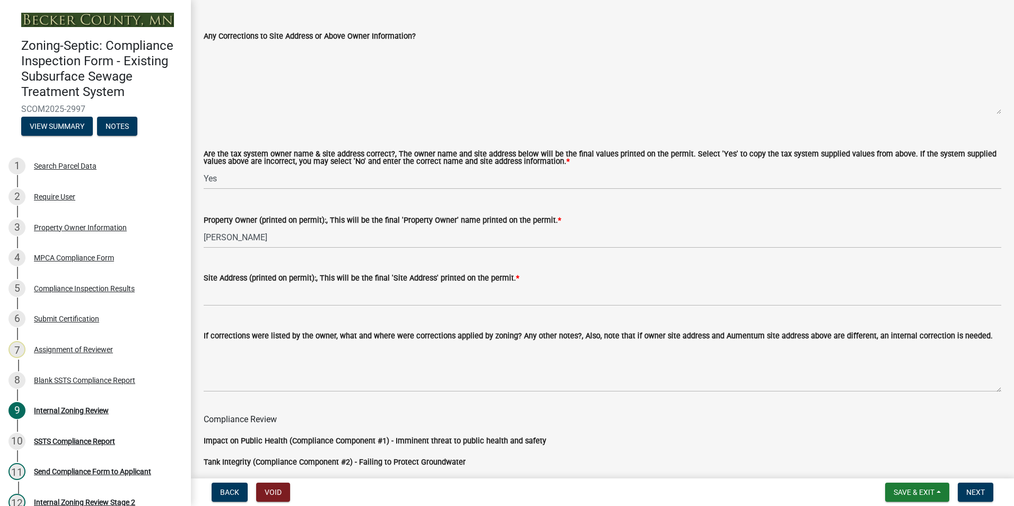
scroll to position [583, 0]
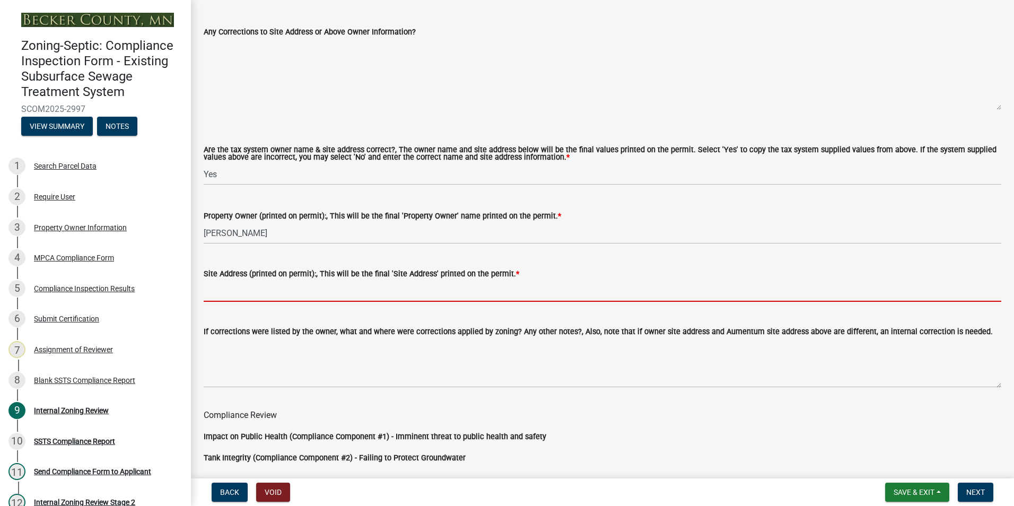
paste input "[STREET_ADDRESS]"
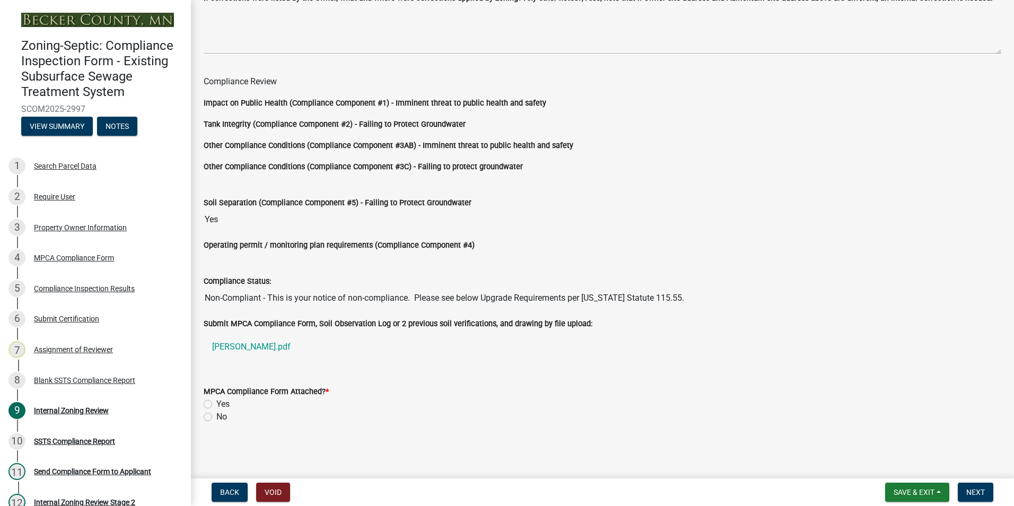
scroll to position [917, 0]
type input "[STREET_ADDRESS]"
click at [205, 399] on div "Yes" at bounding box center [603, 404] width 798 height 13
click at [216, 403] on label "Yes" at bounding box center [222, 404] width 13 height 13
click at [216, 403] on input "Yes" at bounding box center [219, 401] width 7 height 7
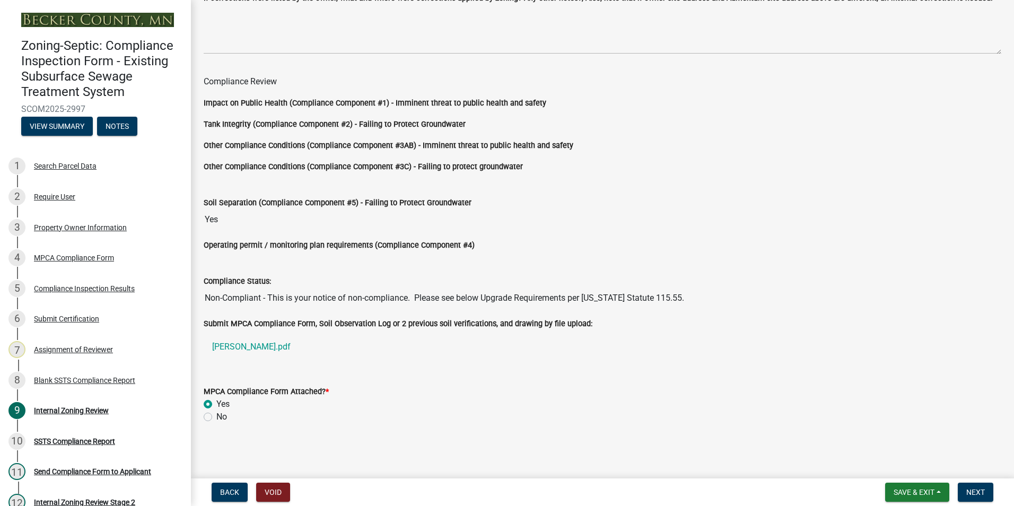
radio input "true"
click at [969, 493] on span "Next" at bounding box center [975, 492] width 19 height 8
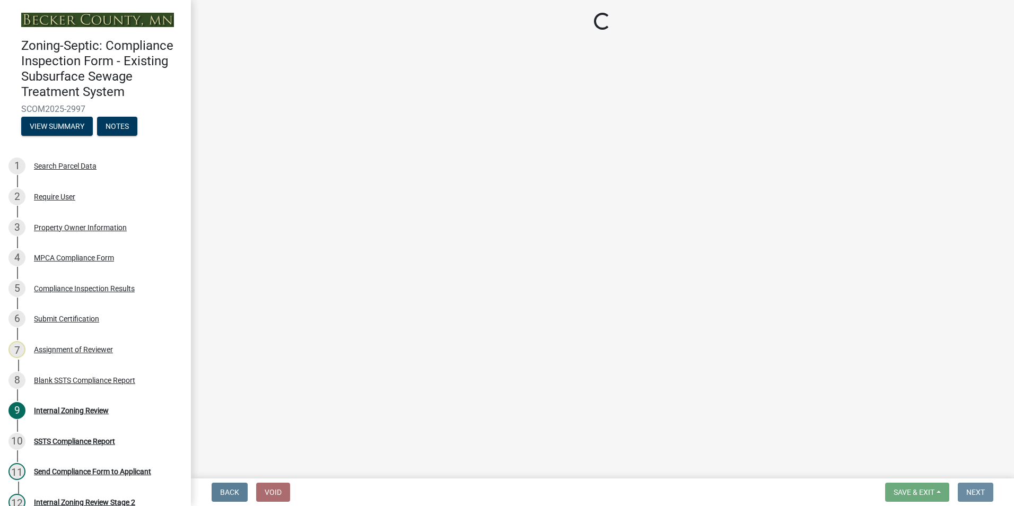
scroll to position [0, 0]
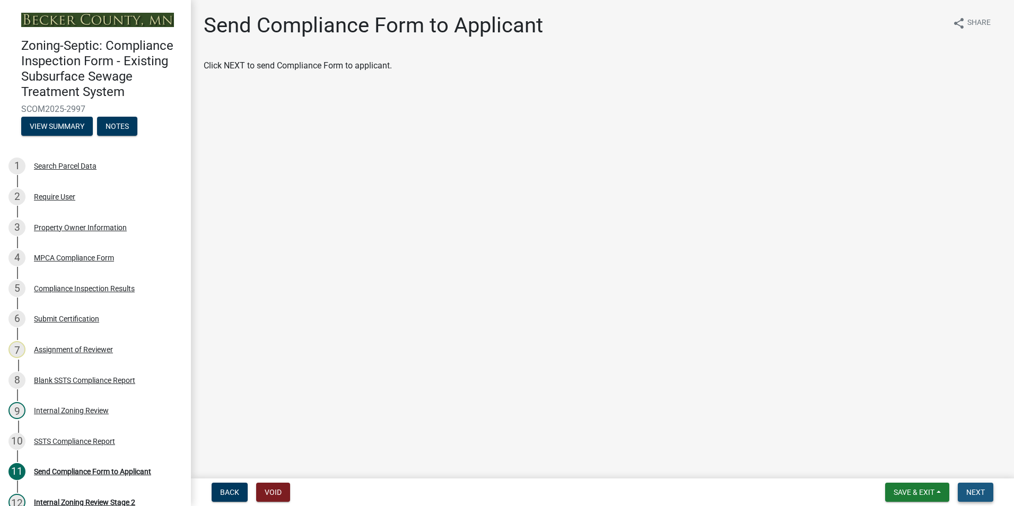
click at [978, 491] on span "Next" at bounding box center [975, 492] width 19 height 8
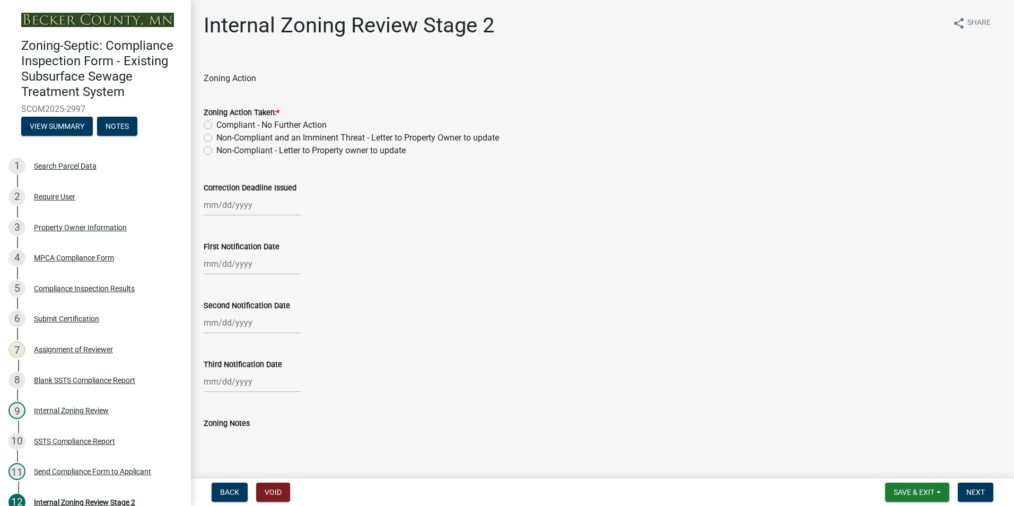
click at [216, 148] on label "Non-Compliant - Letter to Property owner to update" at bounding box center [310, 150] width 189 height 13
click at [216, 148] on input "Non-Compliant - Letter to Property owner to update" at bounding box center [219, 147] width 7 height 7
radio input "true"
select select "8"
select select "2025"
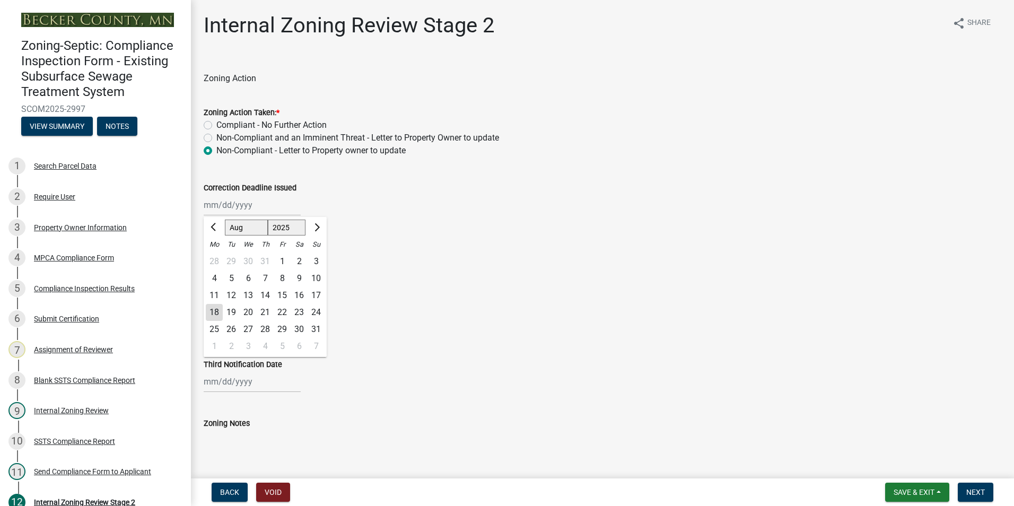
click at [208, 202] on div "[PERSON_NAME] Feb Mar Apr [PERSON_NAME][DATE] Oct Nov [DATE] 1526 1527 1528 152…" at bounding box center [252, 205] width 97 height 22
click at [316, 226] on span "Next month" at bounding box center [316, 227] width 8 height 8
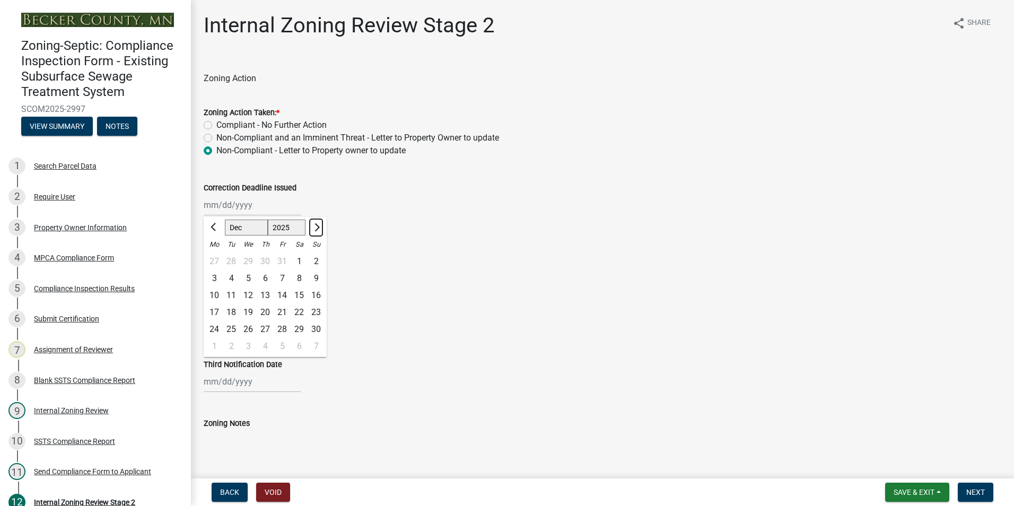
click at [316, 226] on span "Next month" at bounding box center [316, 227] width 8 height 8
select select "1"
select select "2026"
click at [316, 226] on span "Next month" at bounding box center [316, 227] width 8 height 8
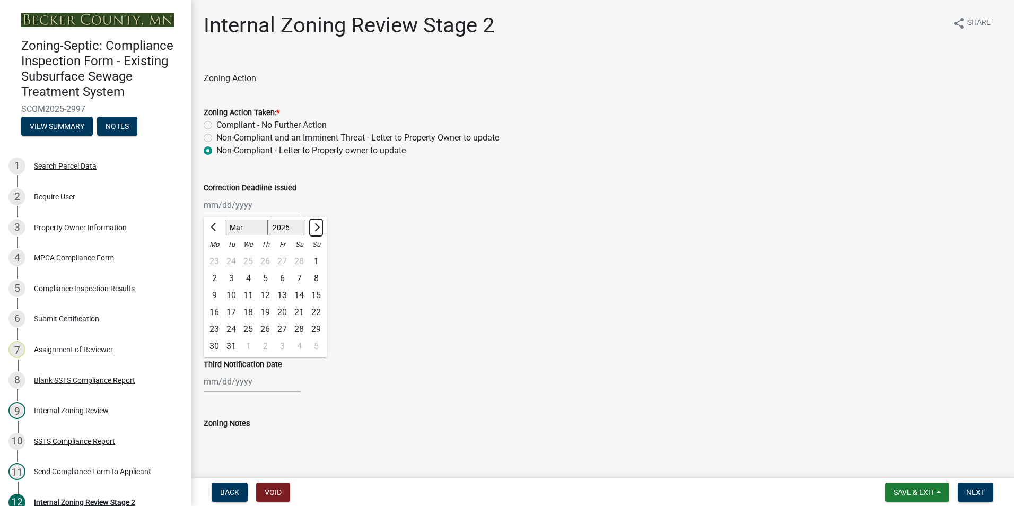
click at [316, 226] on span "Next month" at bounding box center [316, 227] width 8 height 8
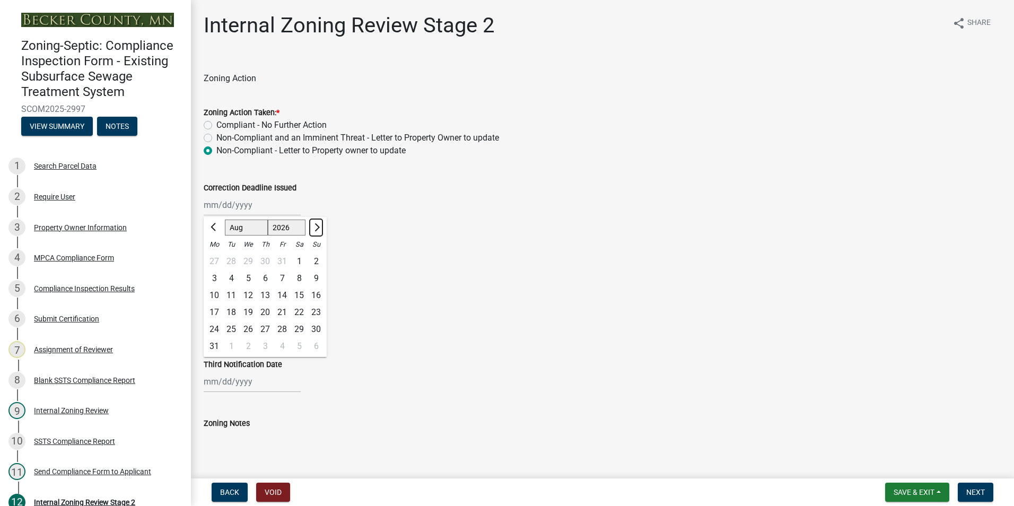
click at [316, 226] on span "Next month" at bounding box center [316, 227] width 8 height 8
select select "9"
click at [247, 332] on div "30" at bounding box center [248, 329] width 17 height 17
type input "[DATE]"
click at [203, 262] on div "First Notification Date" at bounding box center [602, 249] width 813 height 49
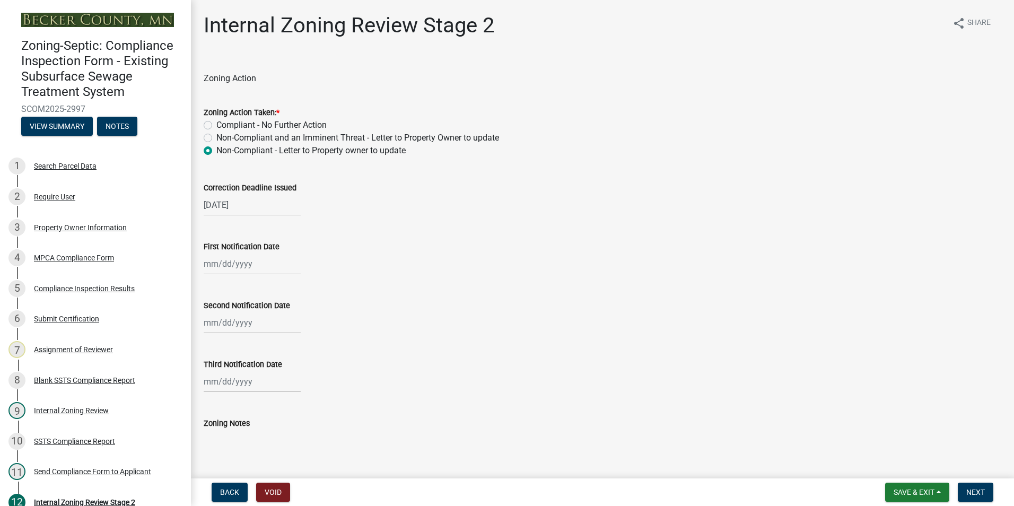
click at [211, 264] on div at bounding box center [252, 264] width 97 height 22
select select "8"
select select "2025"
click at [215, 370] on div "18" at bounding box center [214, 371] width 17 height 17
type input "[DATE]"
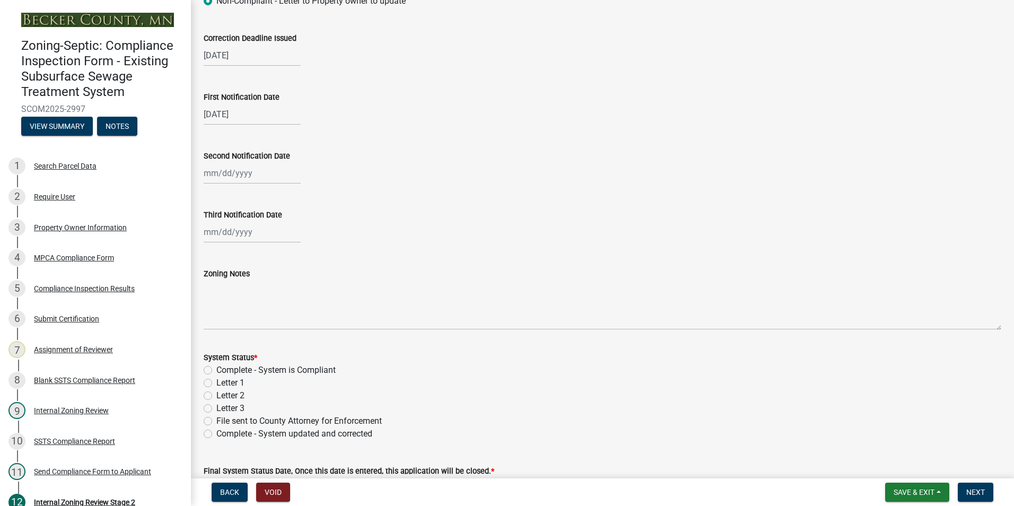
scroll to position [159, 0]
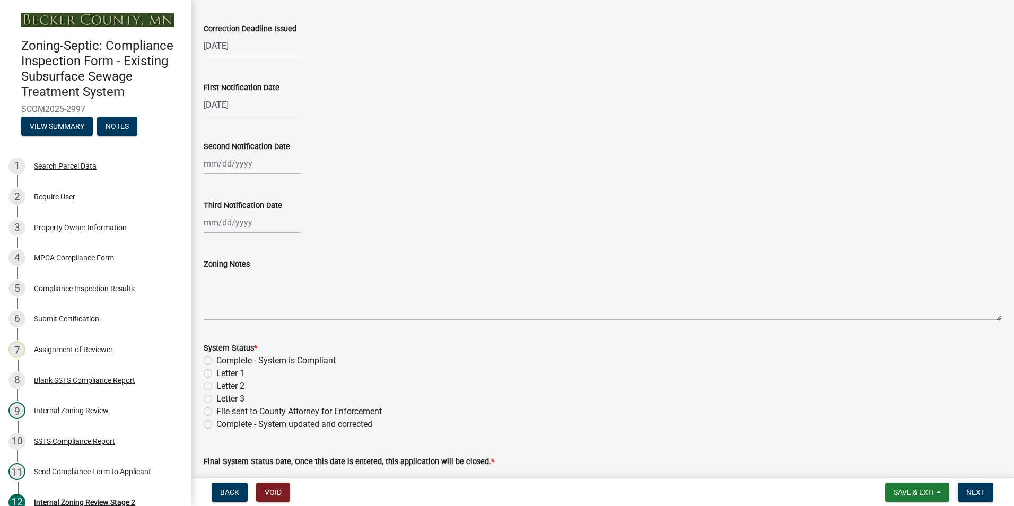
click at [216, 373] on label "Letter 1" at bounding box center [230, 373] width 28 height 13
click at [216, 373] on input "Letter 1" at bounding box center [219, 370] width 7 height 7
radio input "true"
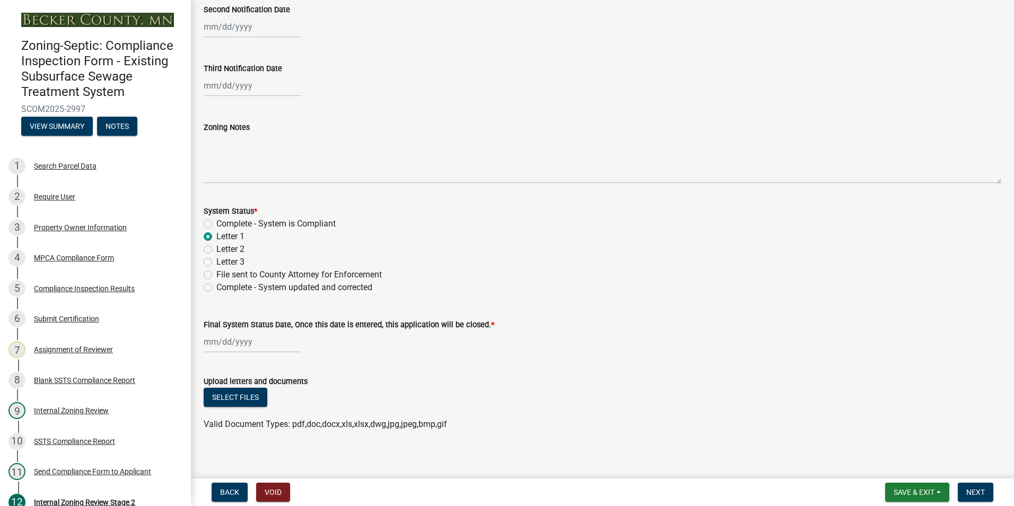
scroll to position [303, 0]
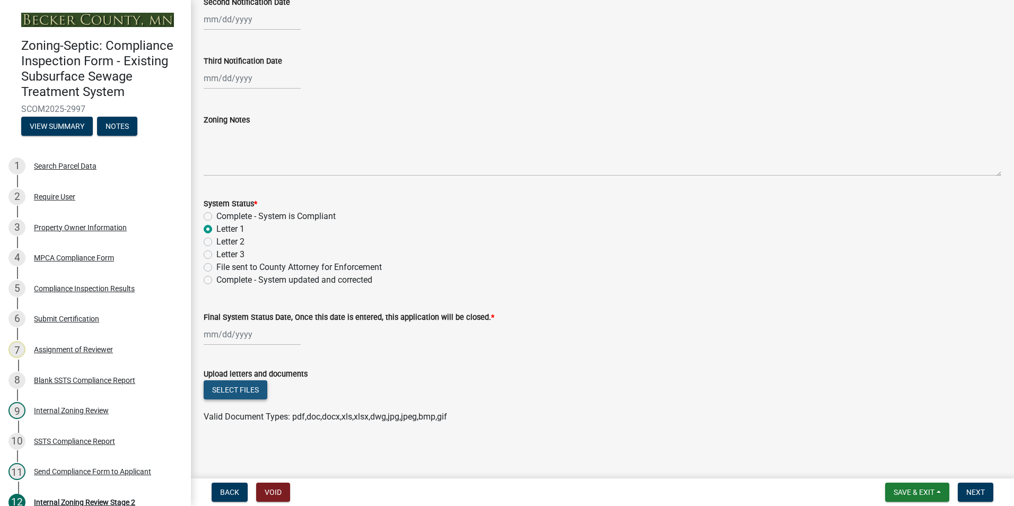
click at [240, 384] on button "Select files" at bounding box center [236, 389] width 64 height 19
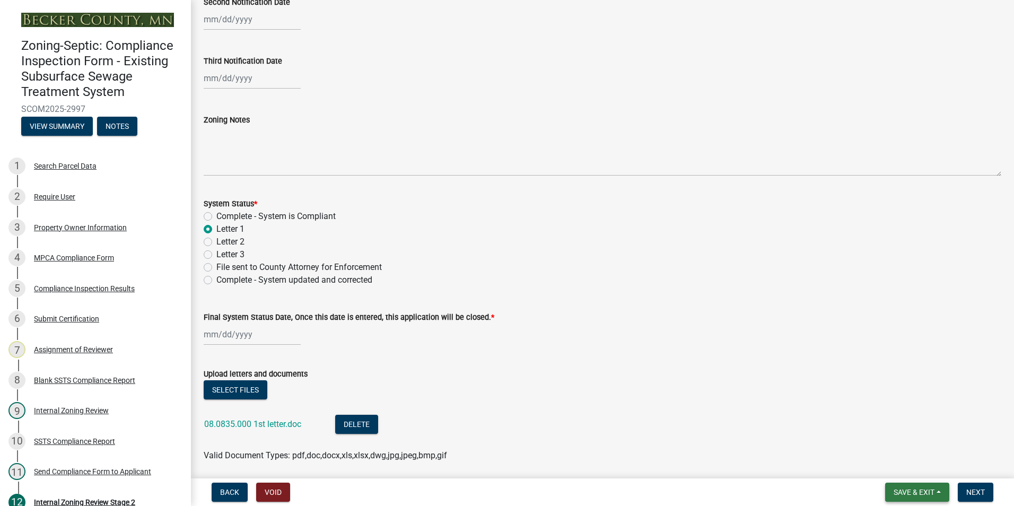
click at [909, 489] on span "Save & Exit" at bounding box center [914, 492] width 41 height 8
click at [897, 463] on button "Save & Exit" at bounding box center [906, 464] width 85 height 25
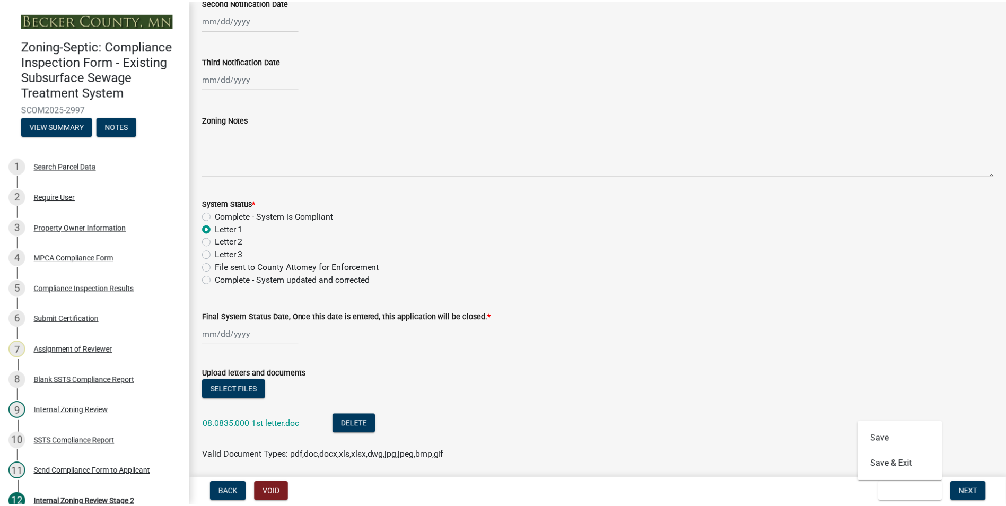
scroll to position [0, 0]
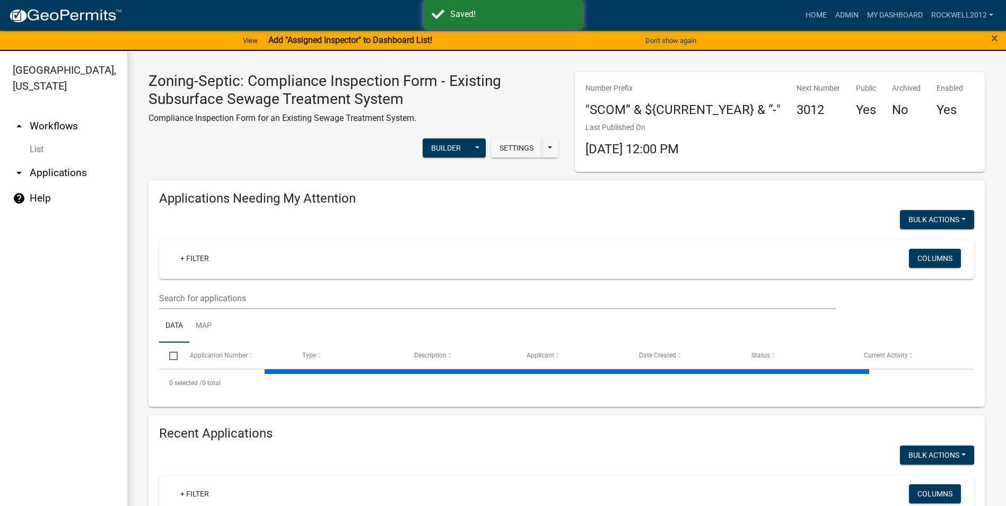
select select "1: 25"
